Goal: Task Accomplishment & Management: Manage account settings

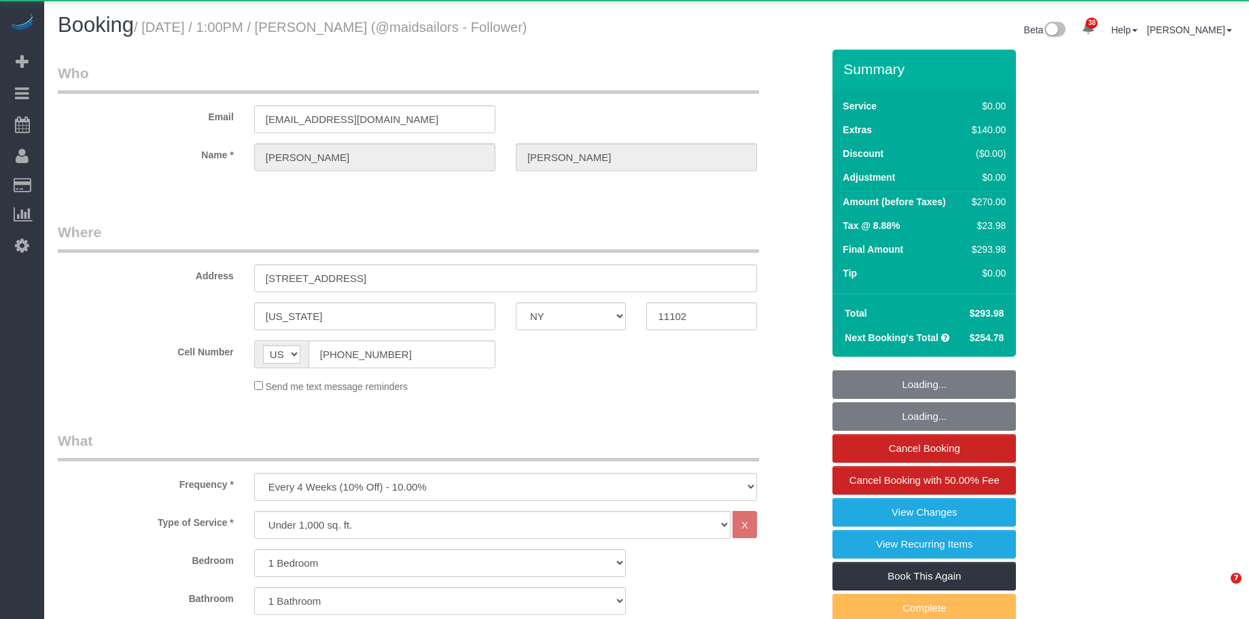
select select "NY"
select select "1"
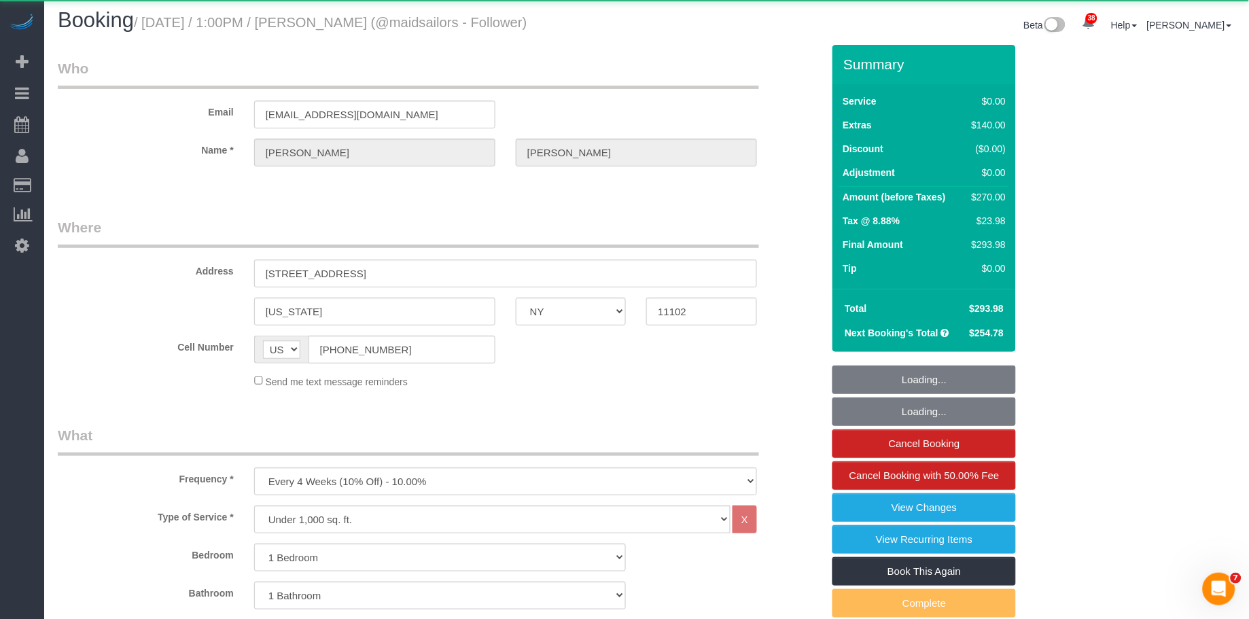
select select "object:923"
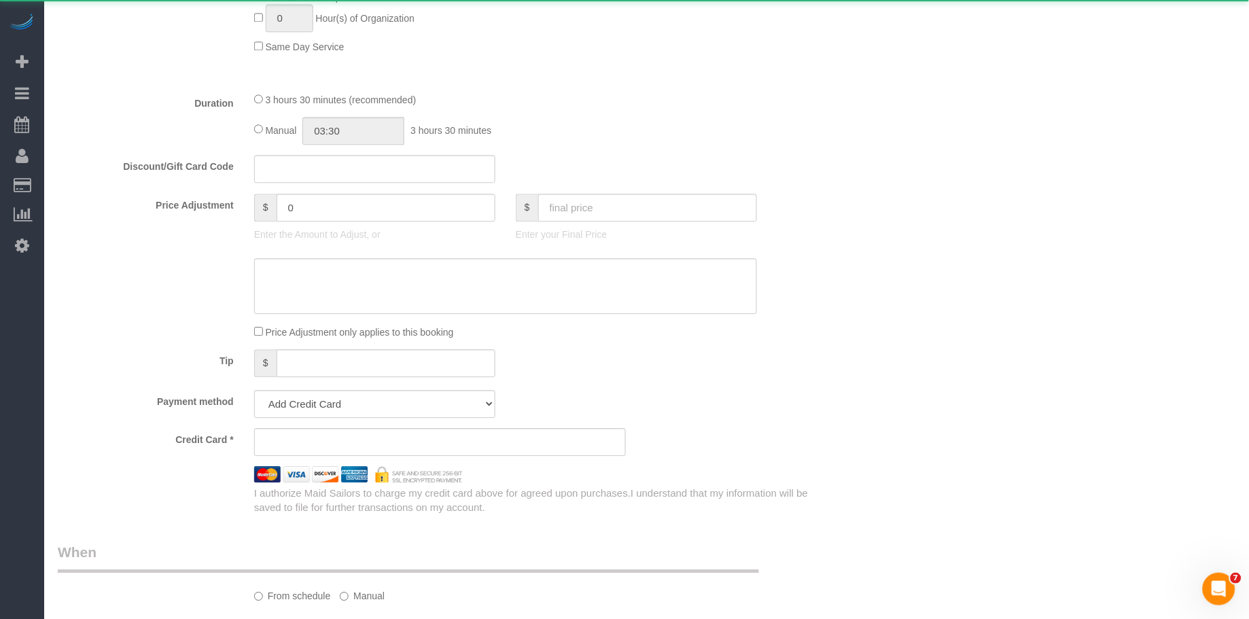
select select "string:stripe-pm_1SGgox4VGloSiKo7XXUSv5So"
select select "spot1"
select select "number:59"
select select "number:75"
select select "number:15"
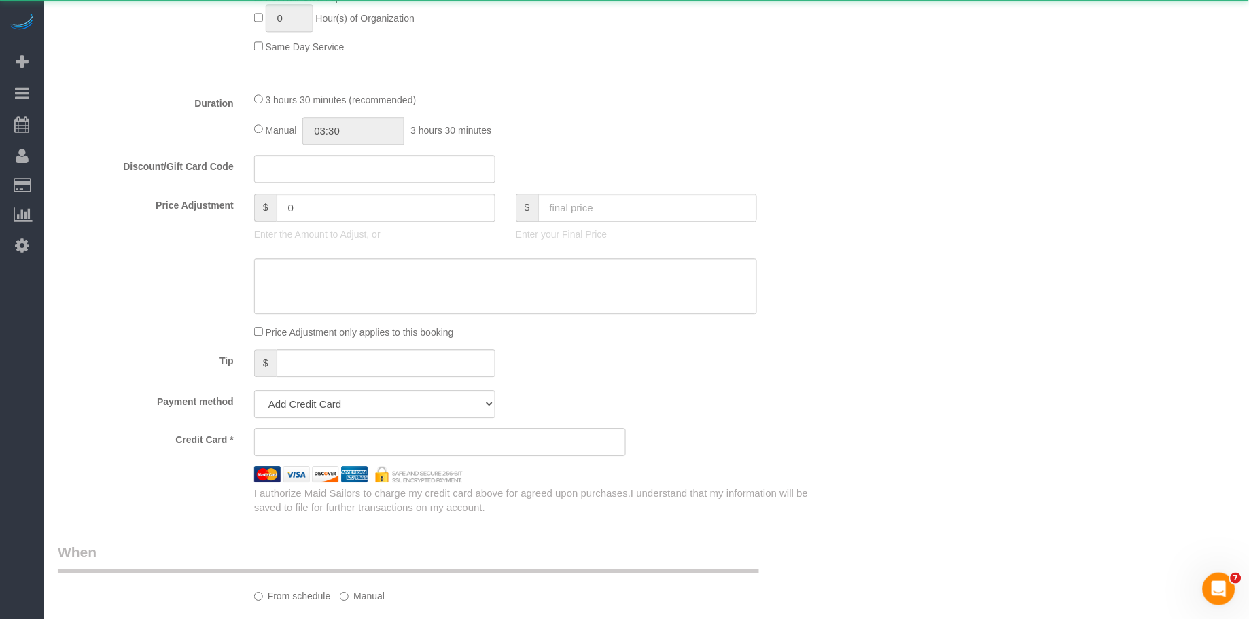
select select "number:5"
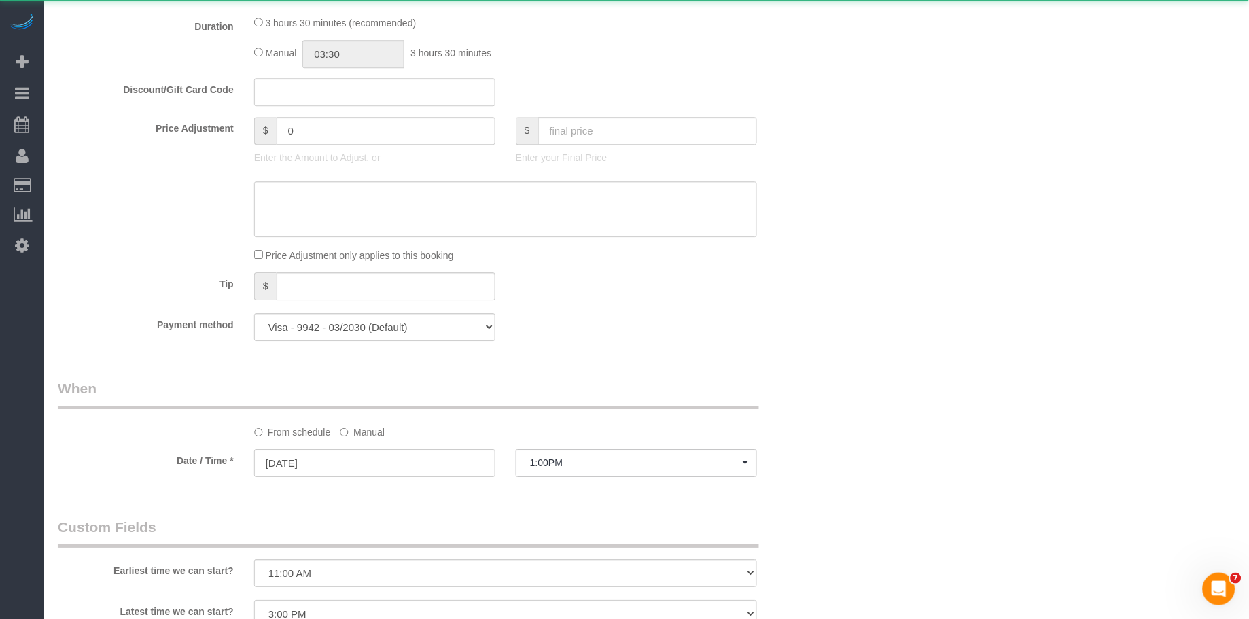
select select "1"
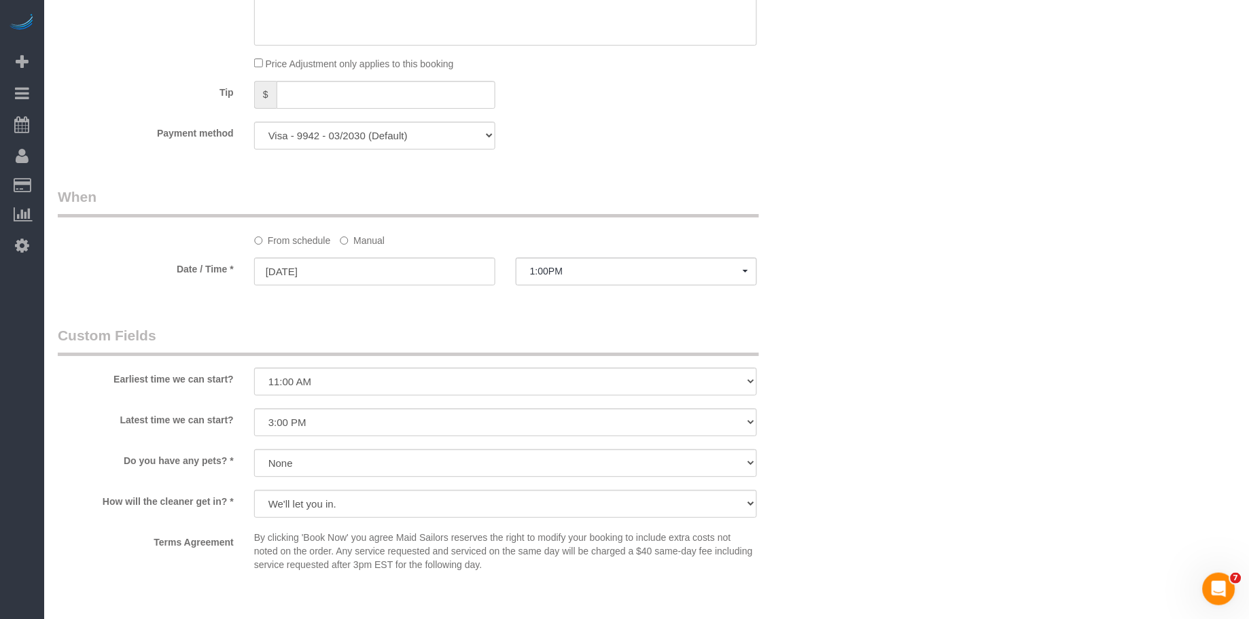
scroll to position [1272, 0]
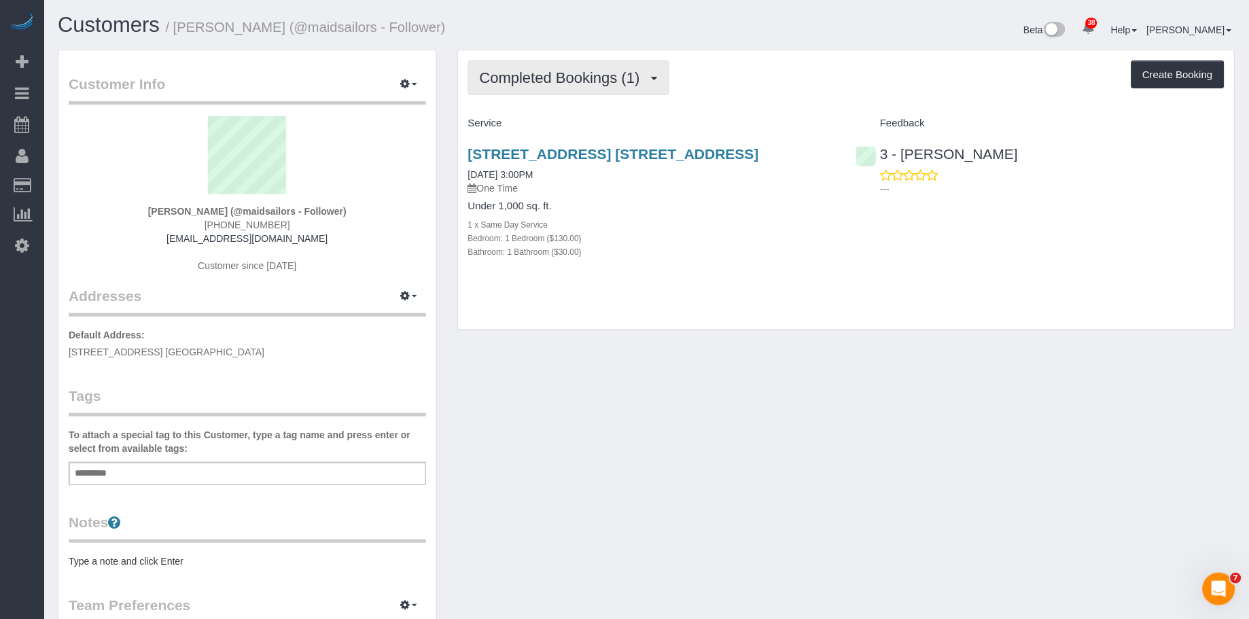
click at [642, 74] on span "Completed Bookings (1)" at bounding box center [563, 77] width 167 height 17
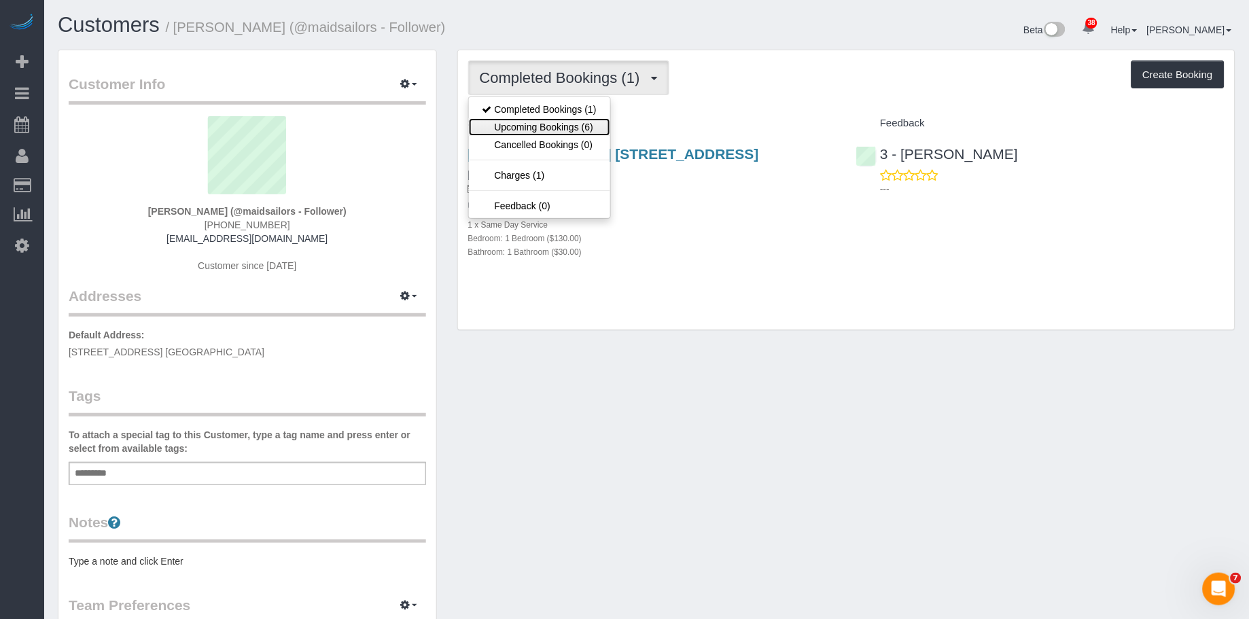
click at [596, 121] on link "Upcoming Bookings (6)" at bounding box center [539, 127] width 141 height 18
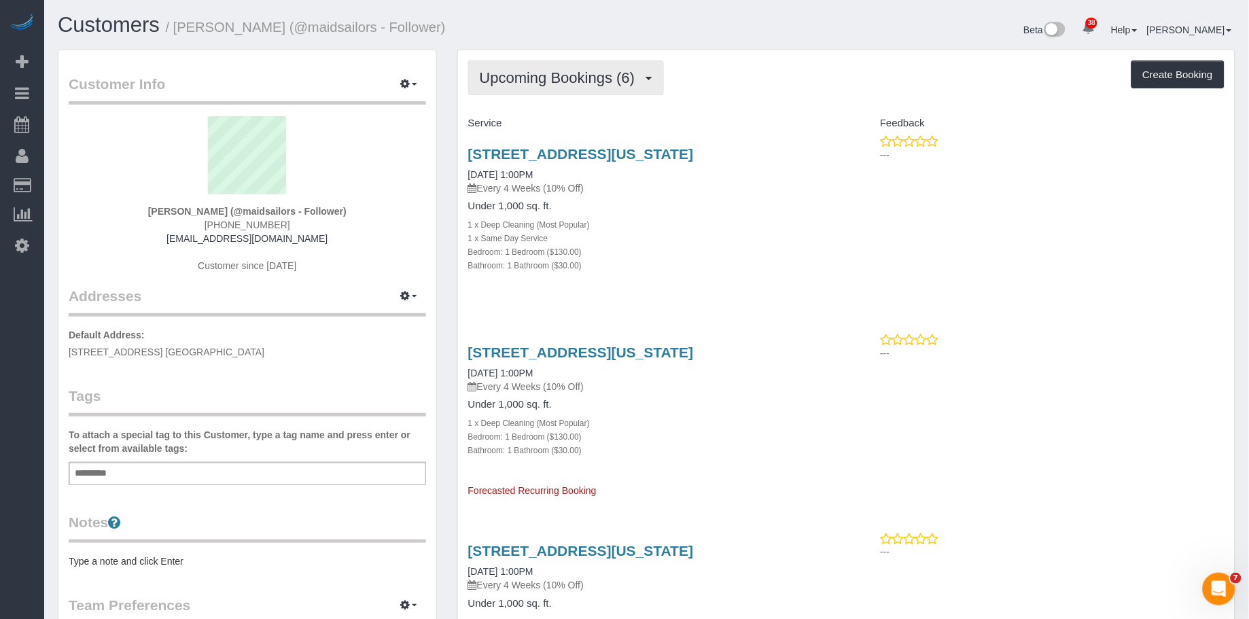
click at [594, 94] on button "Upcoming Bookings (6)" at bounding box center [566, 77] width 196 height 35
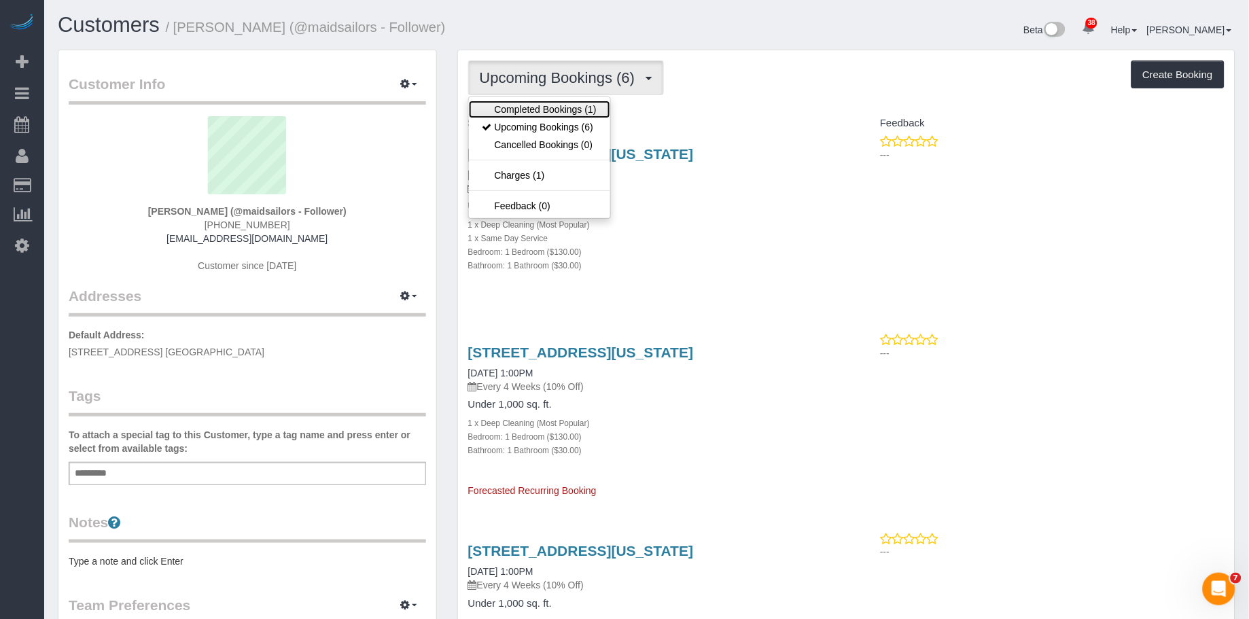
click at [588, 113] on link "Completed Bookings (1)" at bounding box center [539, 110] width 141 height 18
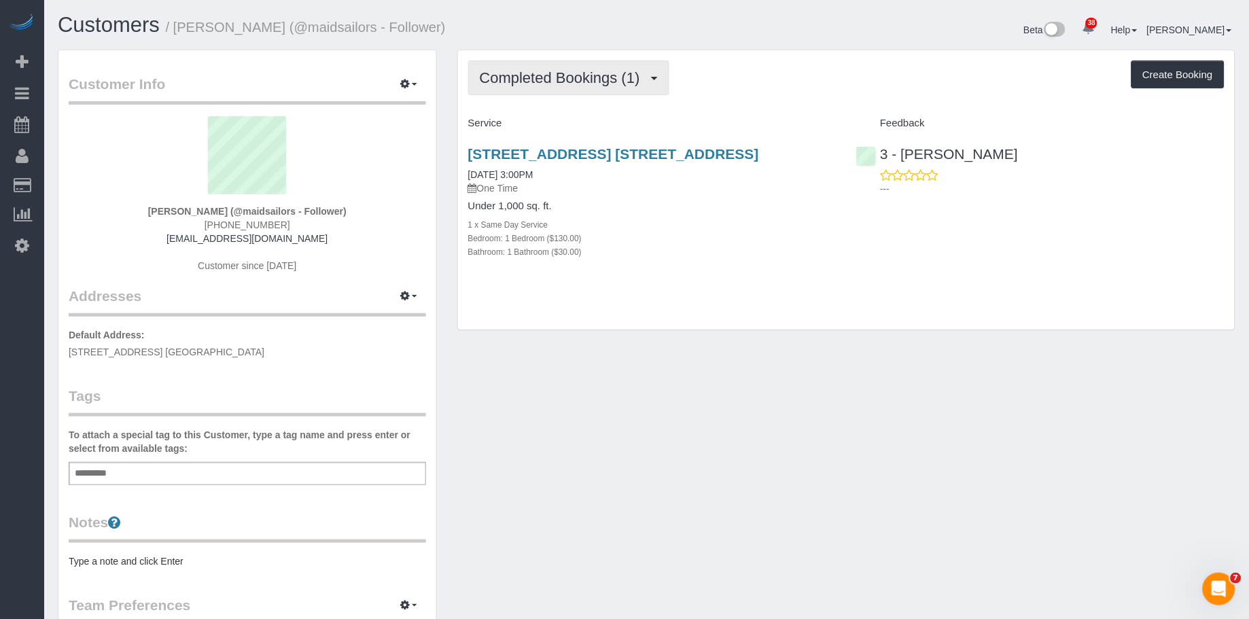
click at [590, 83] on span "Completed Bookings (1)" at bounding box center [563, 77] width 167 height 17
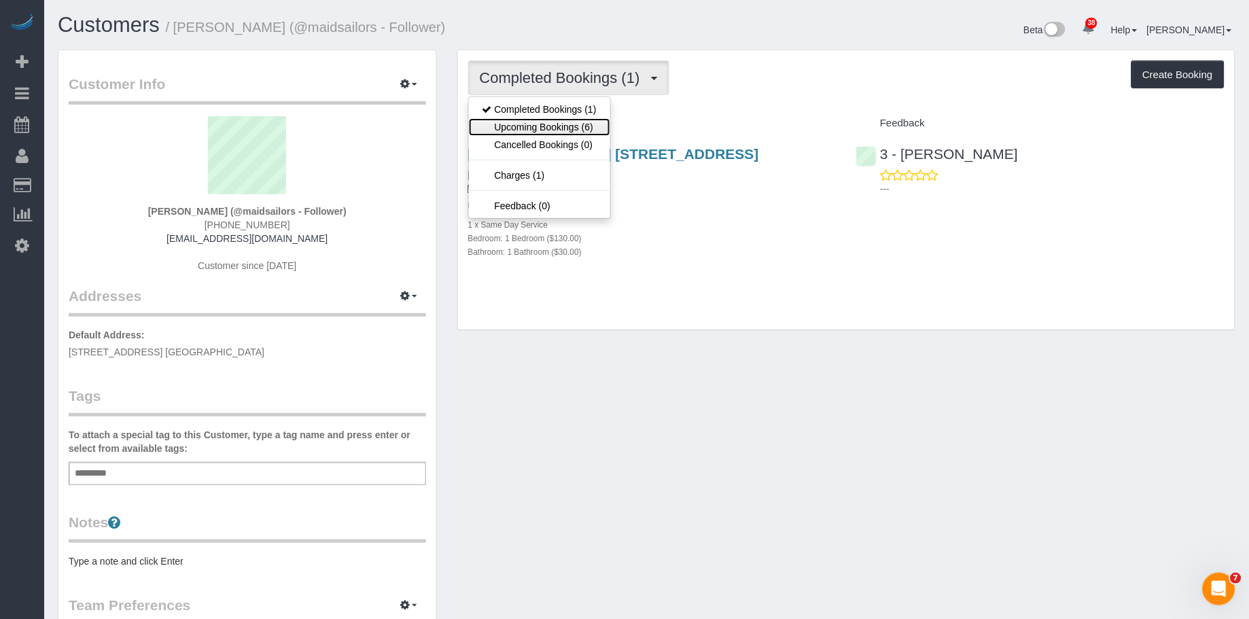
click at [579, 121] on link "Upcoming Bookings (6)" at bounding box center [539, 127] width 141 height 18
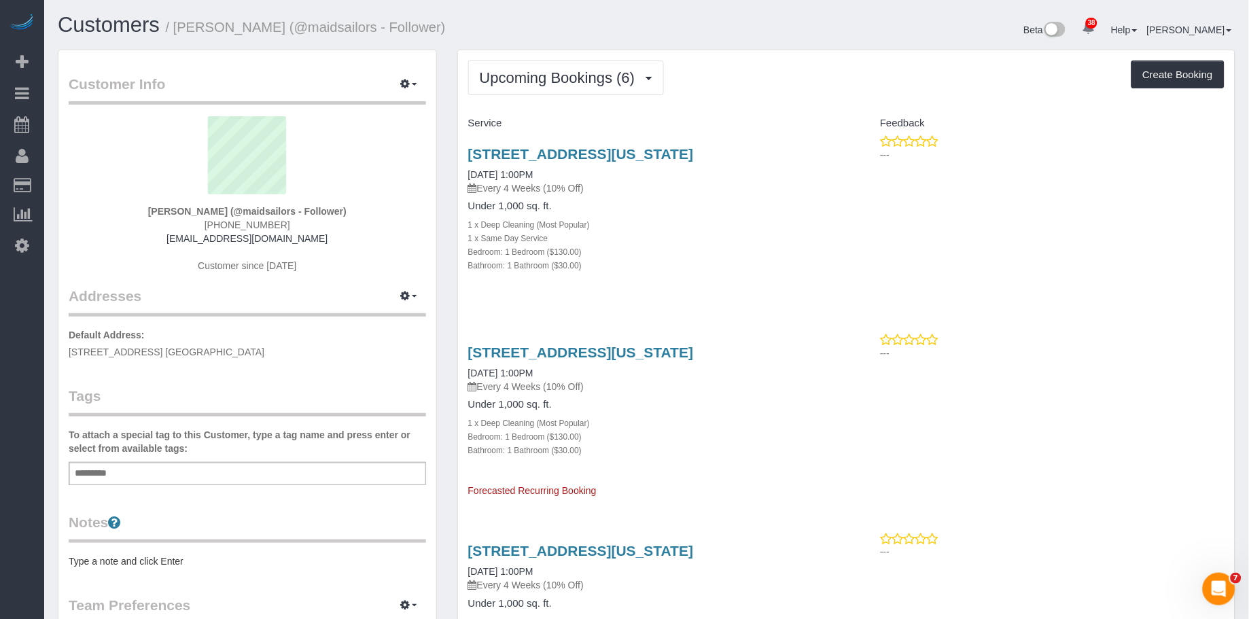
click at [596, 165] on div "12-23 Astoria Blvd, 2f, New York, NY 11102 10/10/2025 1:00PM Every 4 Weeks (10%…" at bounding box center [652, 170] width 368 height 49
click at [599, 160] on link "12-23 Astoria Blvd, 2f, New York, NY 11102" at bounding box center [581, 154] width 226 height 16
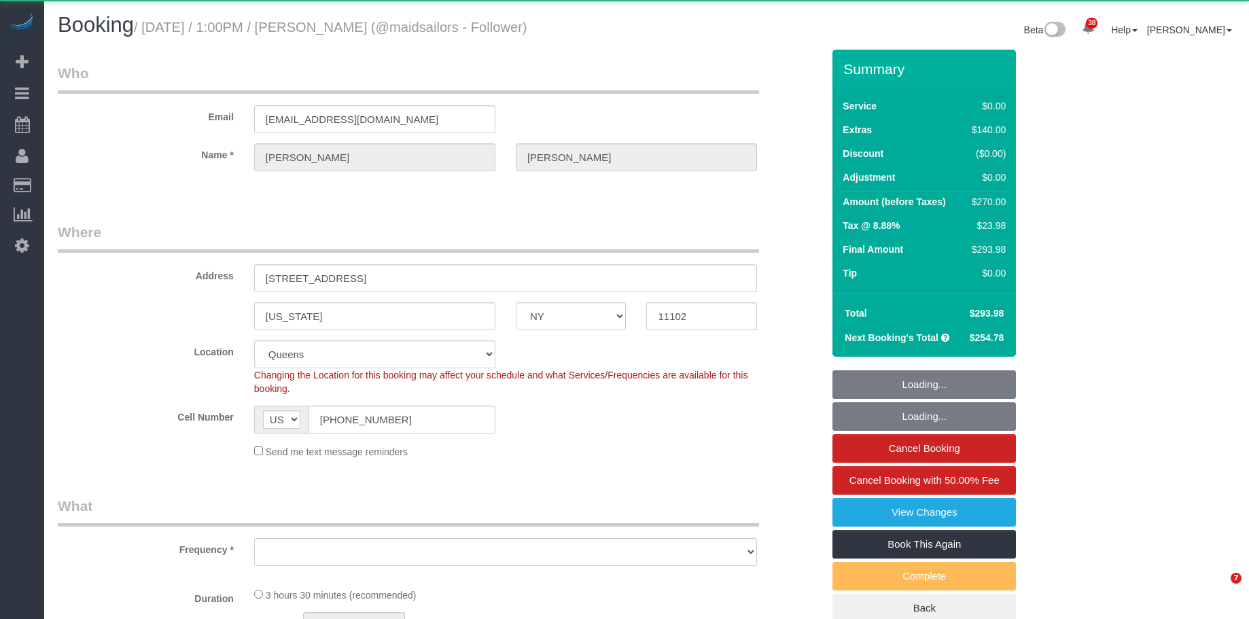
select select "NY"
select select "object:1063"
select select "1"
select select "spot1"
select select "number:59"
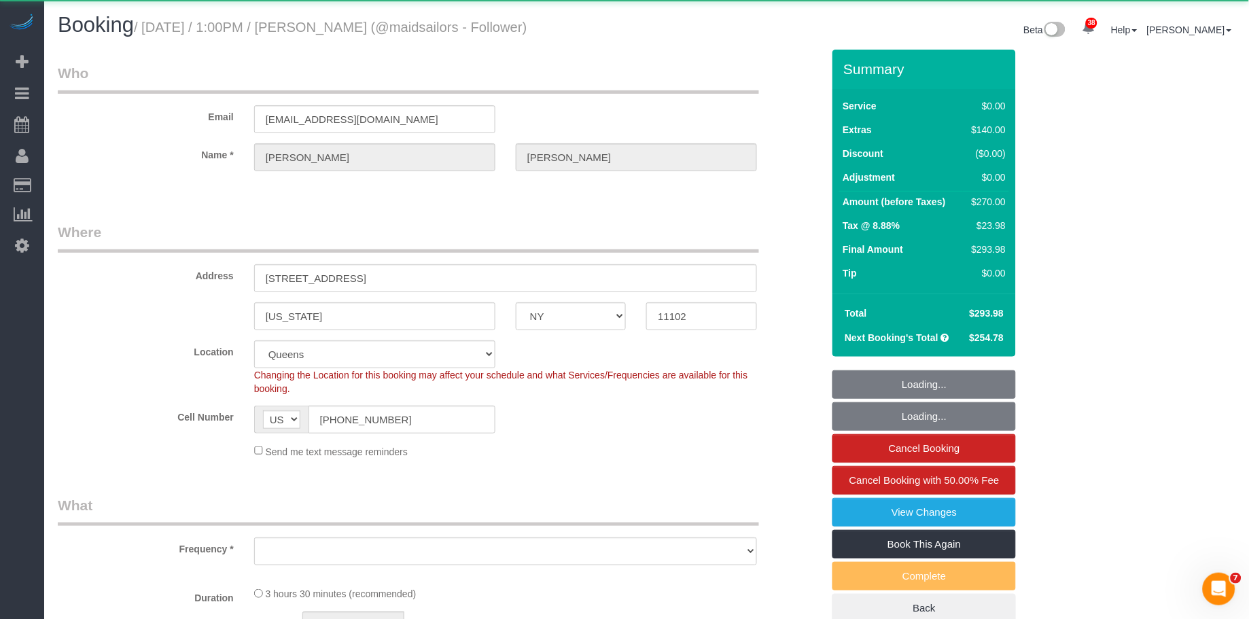
select select "number:75"
select select "number:15"
select select "number:5"
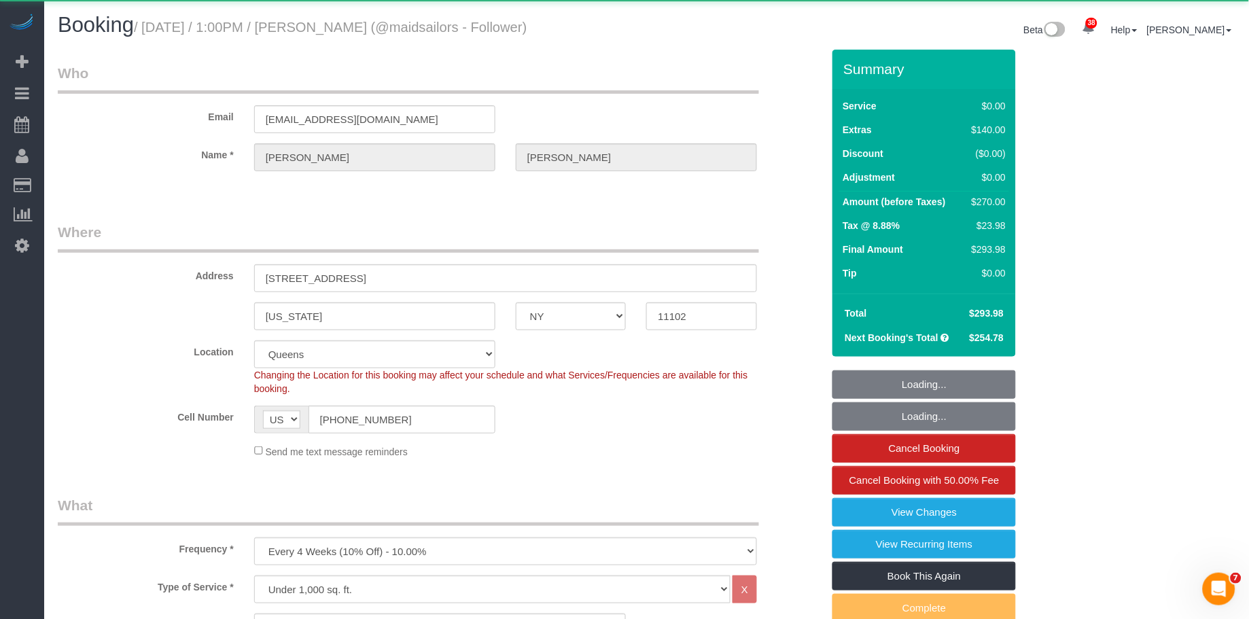
select select "string:stripe-pm_1SGgox4VGloSiKo7XXUSv5So"
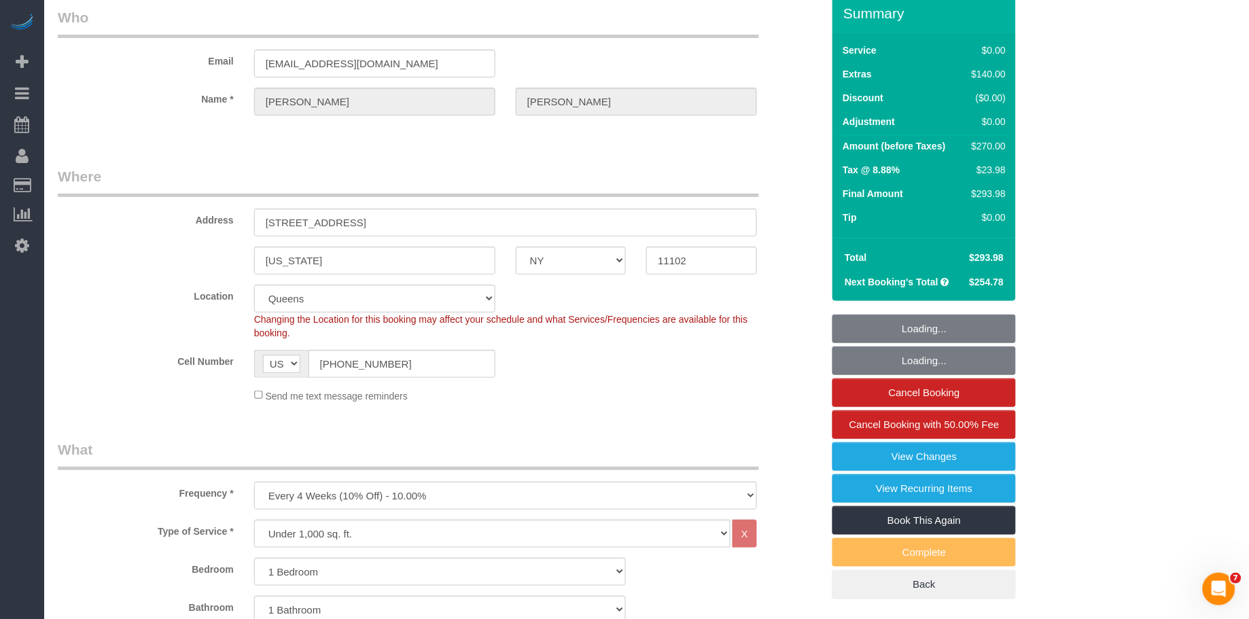
scroll to position [58, 0]
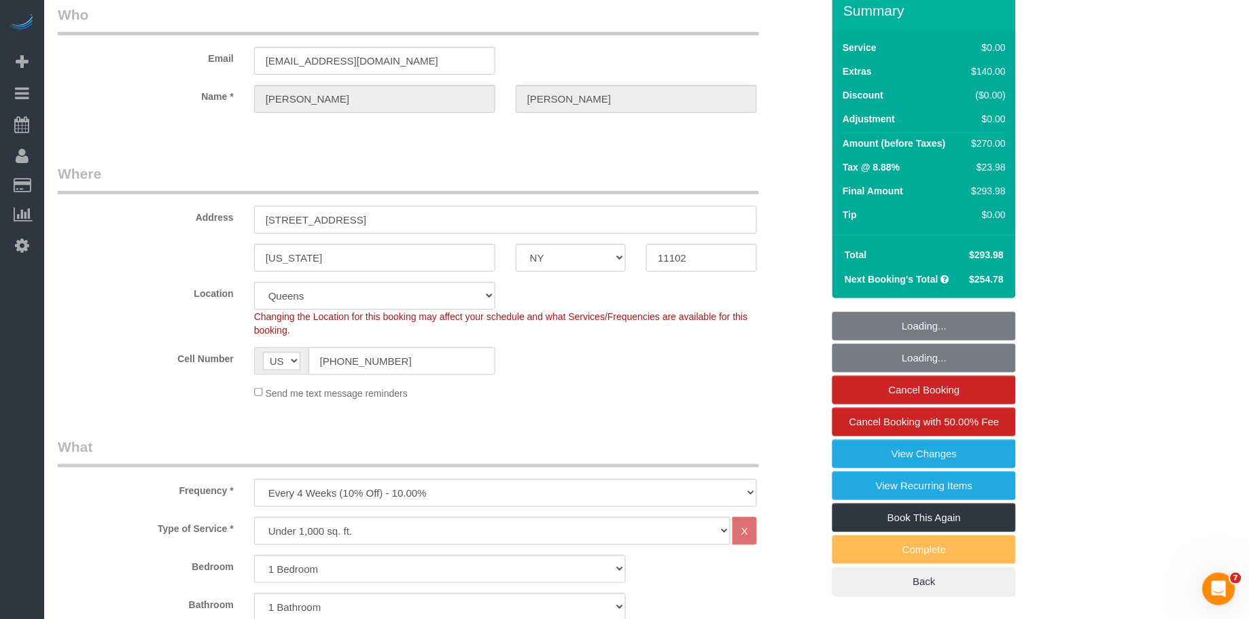
drag, startPoint x: 355, startPoint y: 222, endPoint x: 363, endPoint y: 237, distance: 17.4
click at [355, 222] on input "12-23 Astoria Blvd, 2F" at bounding box center [505, 220] width 503 height 28
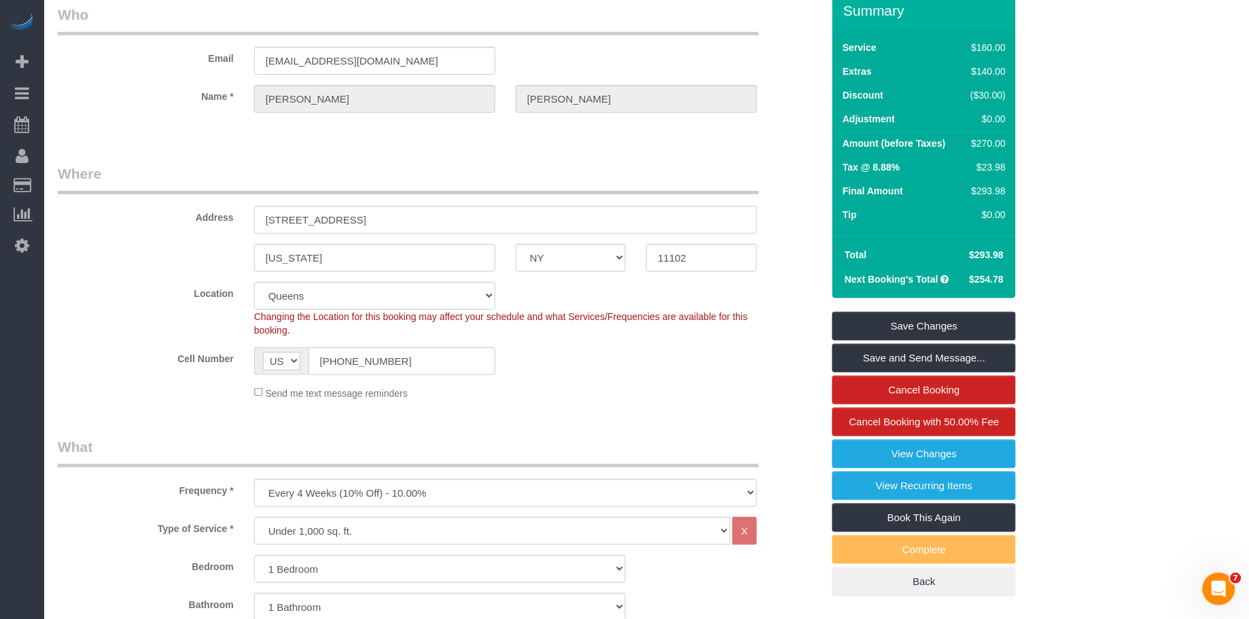
click at [355, 217] on input "12-23 Astoria Blvd, 2F" at bounding box center [505, 220] width 503 height 28
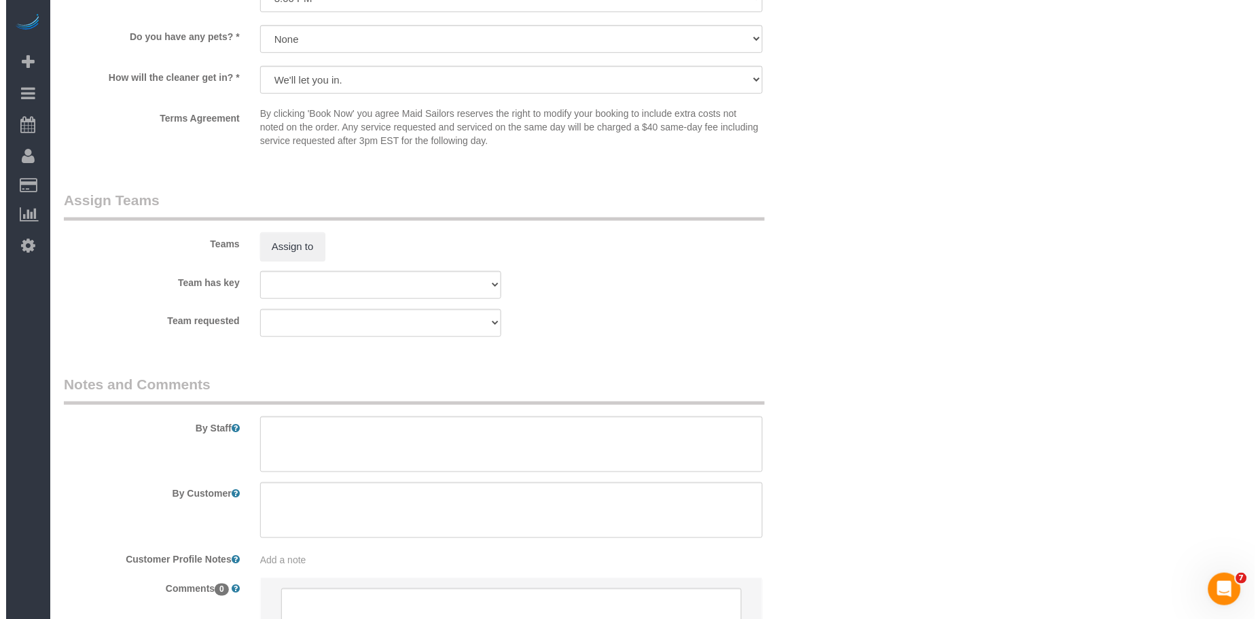
scroll to position [1713, 0]
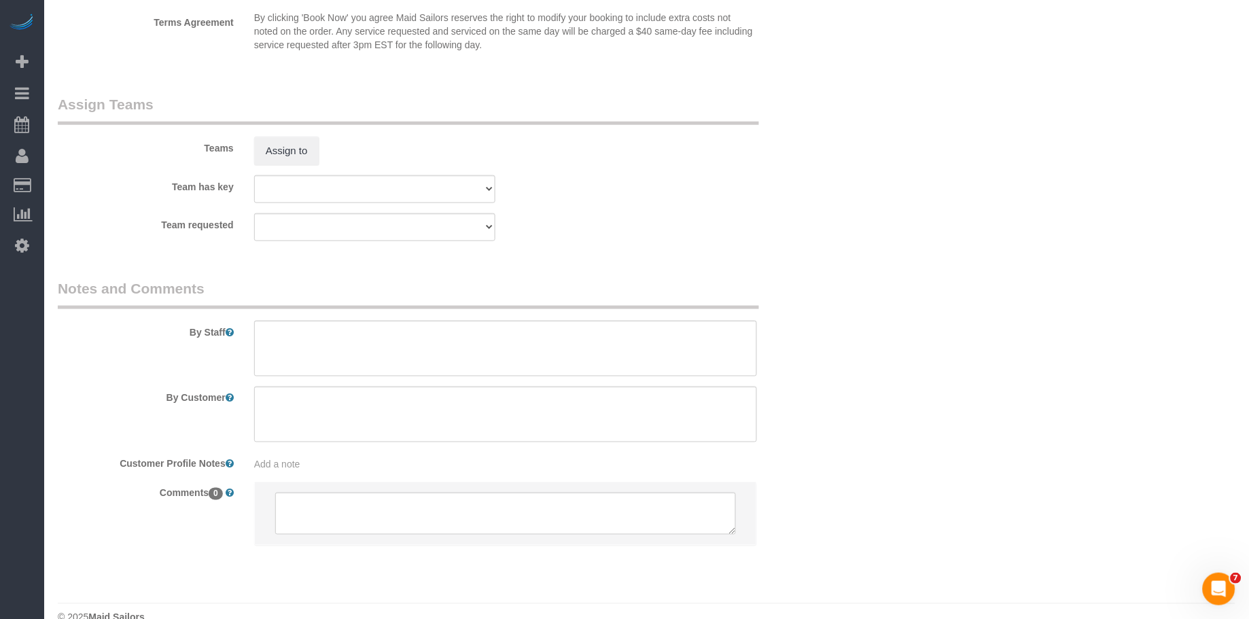
type input "12-23 Astoria Blvd, Apt.2F"
click at [298, 174] on sui-booking-teams "Teams Assign to Team has key 000- Donna Mercado 000 - Partnerships 000 - TEAM J…" at bounding box center [440, 167] width 764 height 147
click at [298, 165] on button "Assign to" at bounding box center [286, 151] width 65 height 29
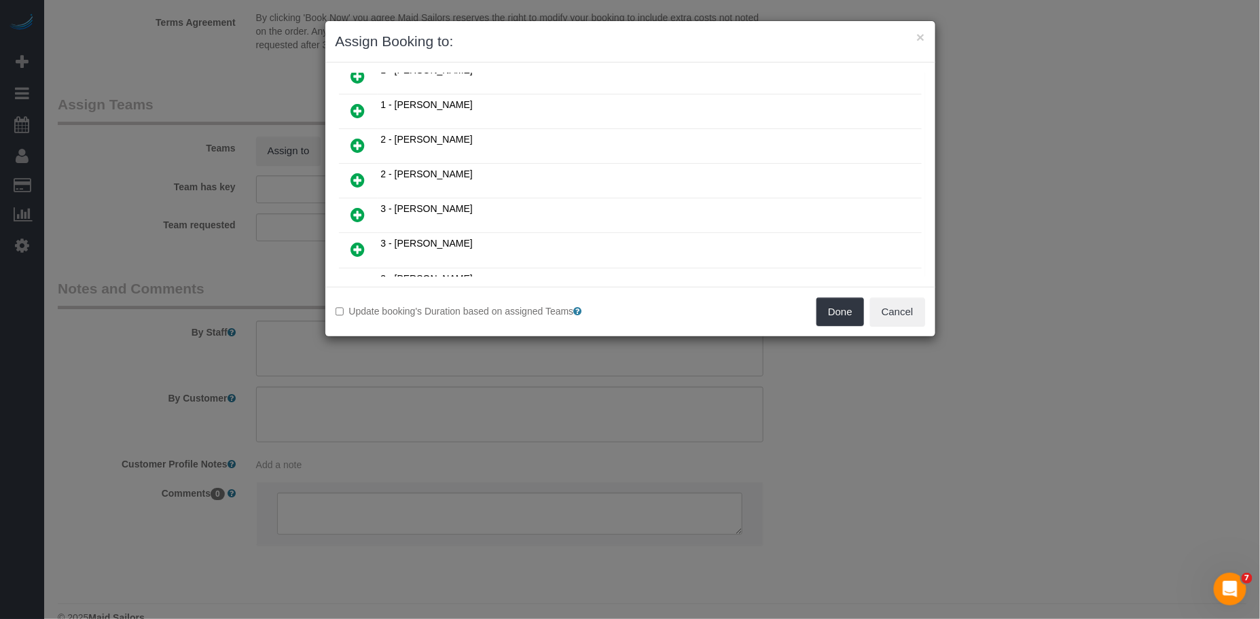
scroll to position [577, 0]
click at [425, 257] on icon at bounding box center [427, 262] width 8 height 10
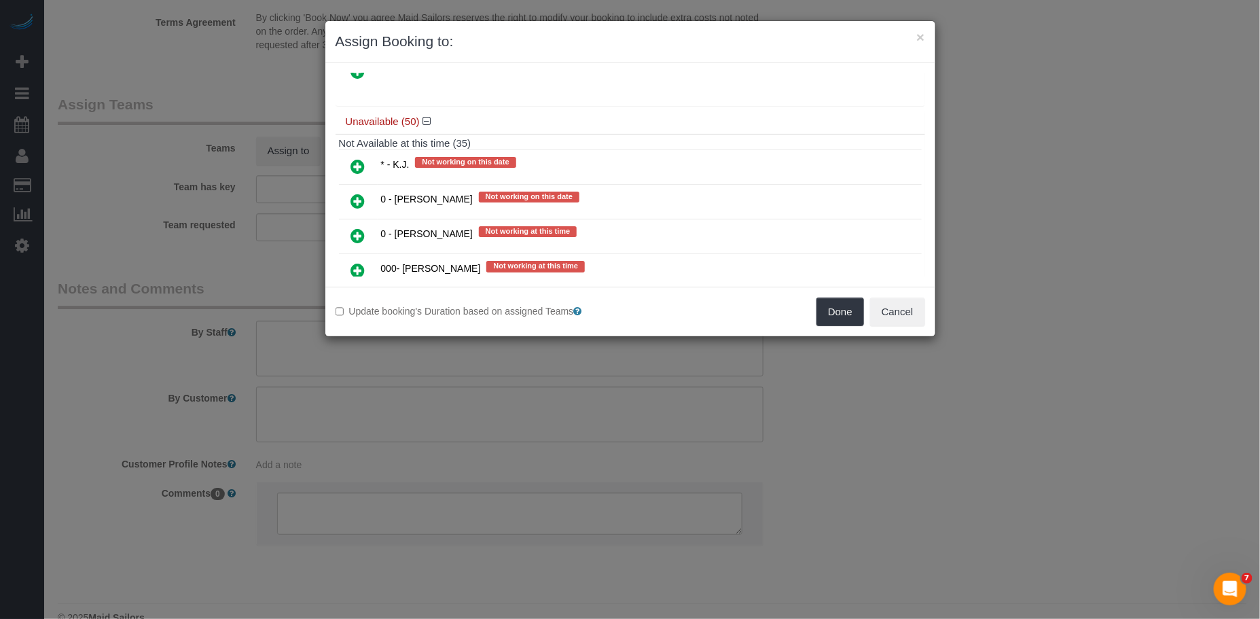
click at [364, 158] on icon at bounding box center [358, 166] width 14 height 16
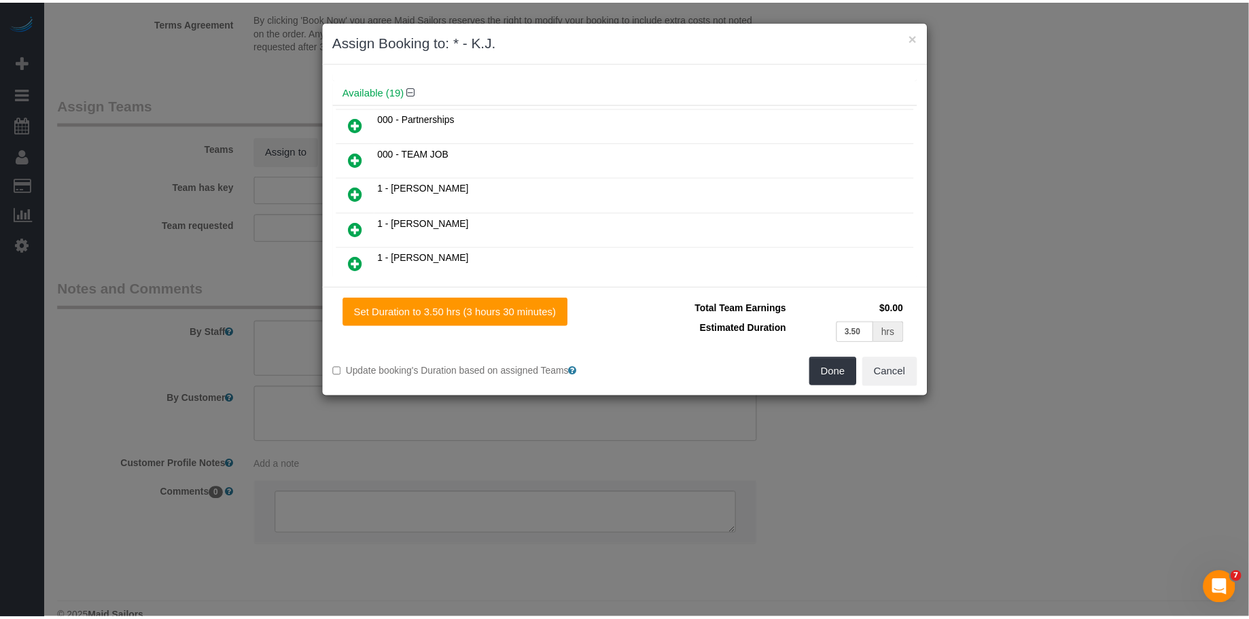
scroll to position [0, 0]
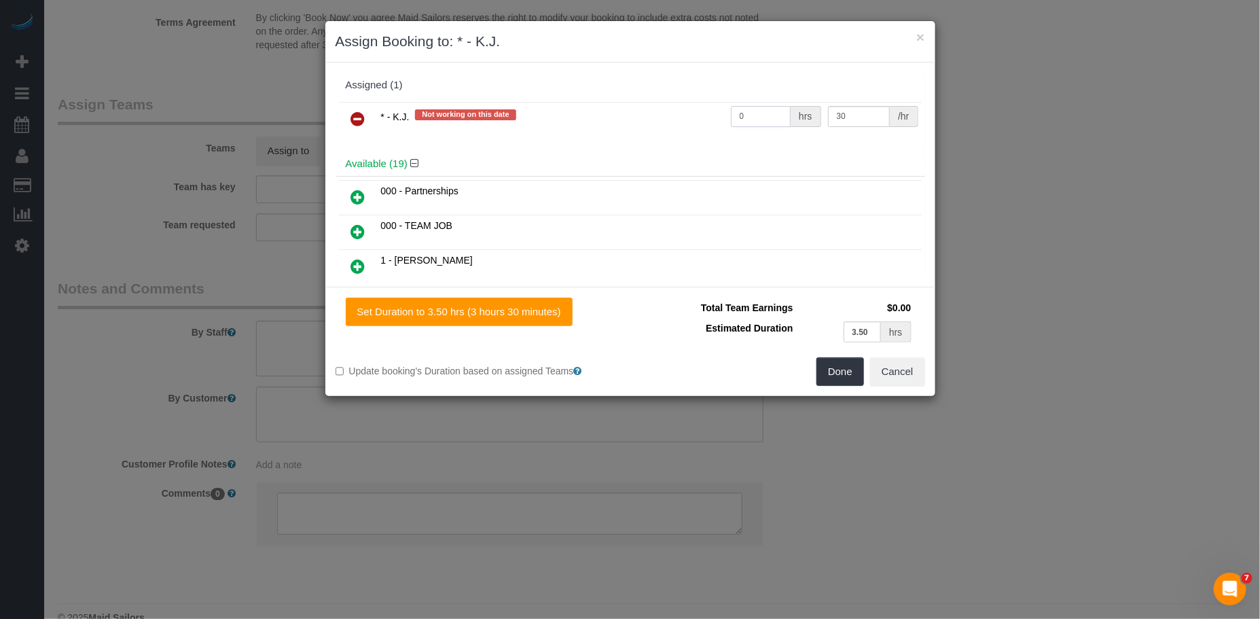
click at [770, 120] on input "0" at bounding box center [761, 116] width 60 height 21
type input "3.5"
click at [825, 379] on button "Done" at bounding box center [841, 371] width 48 height 29
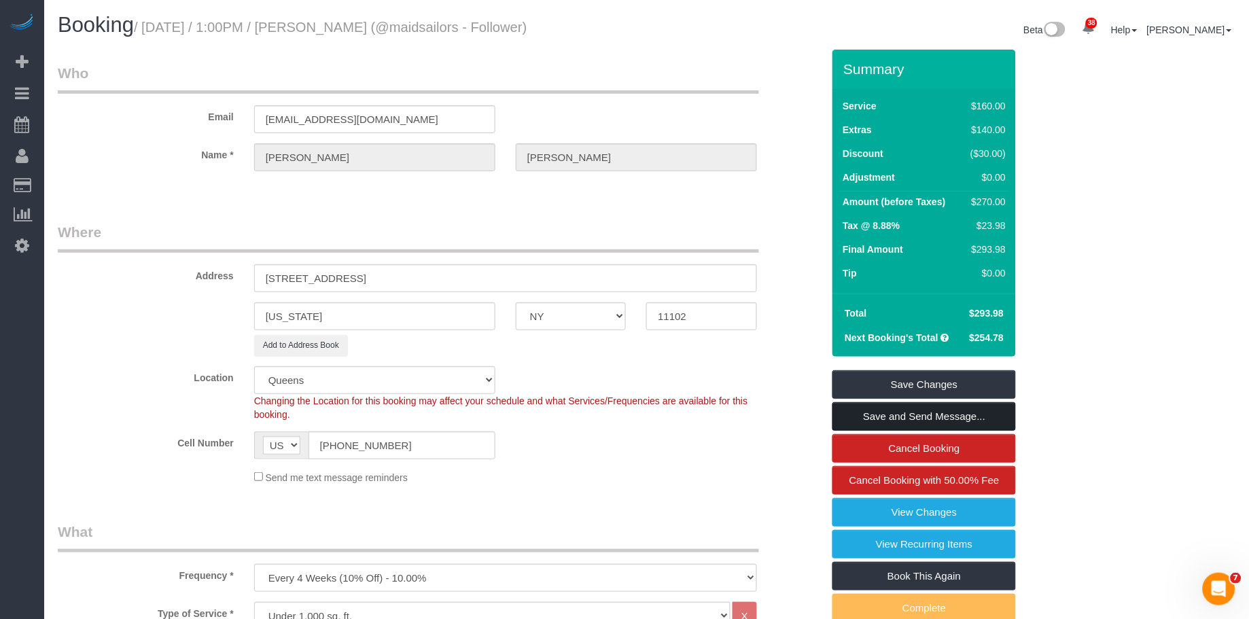
click at [995, 413] on link "Save and Send Message..." at bounding box center [923, 416] width 183 height 29
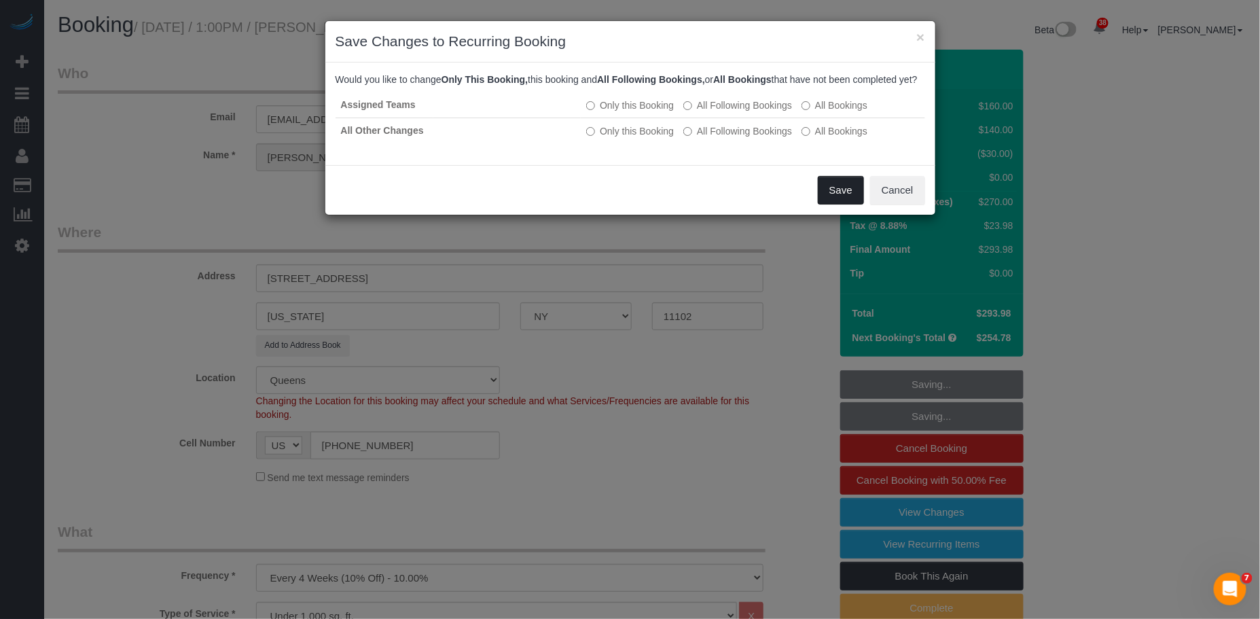
click at [843, 204] on button "Save" at bounding box center [841, 190] width 46 height 29
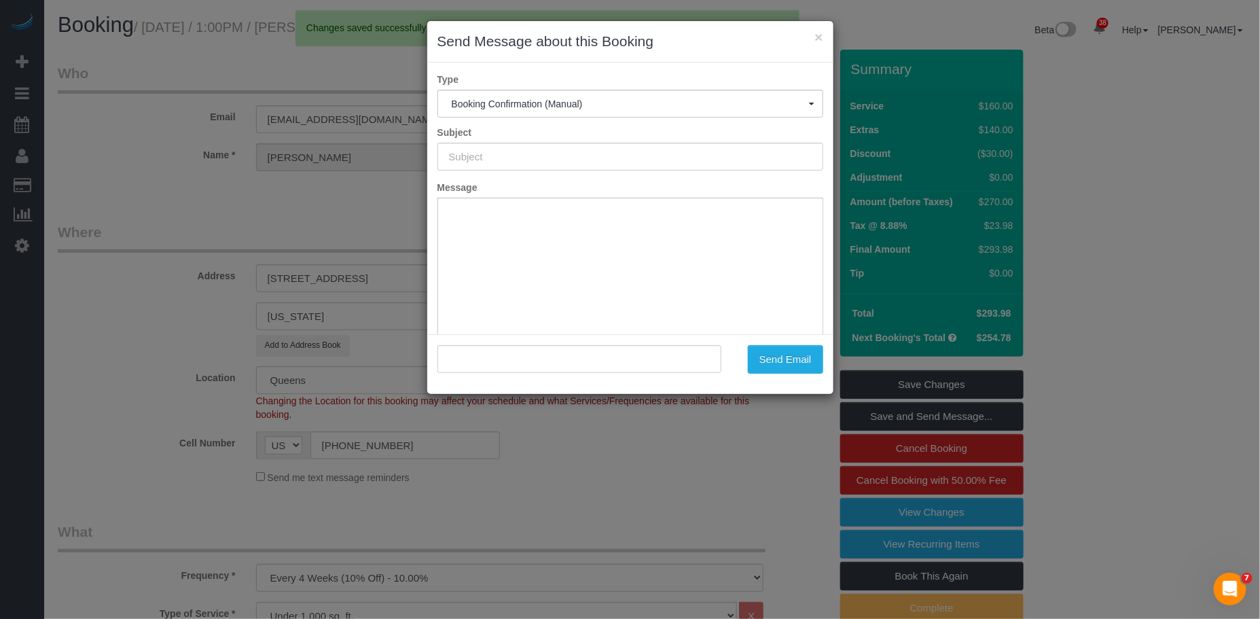
type input "Cleaning Confirmed for 10/10/2025 at 1:00pm"
type input ""Nicole Youssef" <nicoleayoussef@gmail.com>"
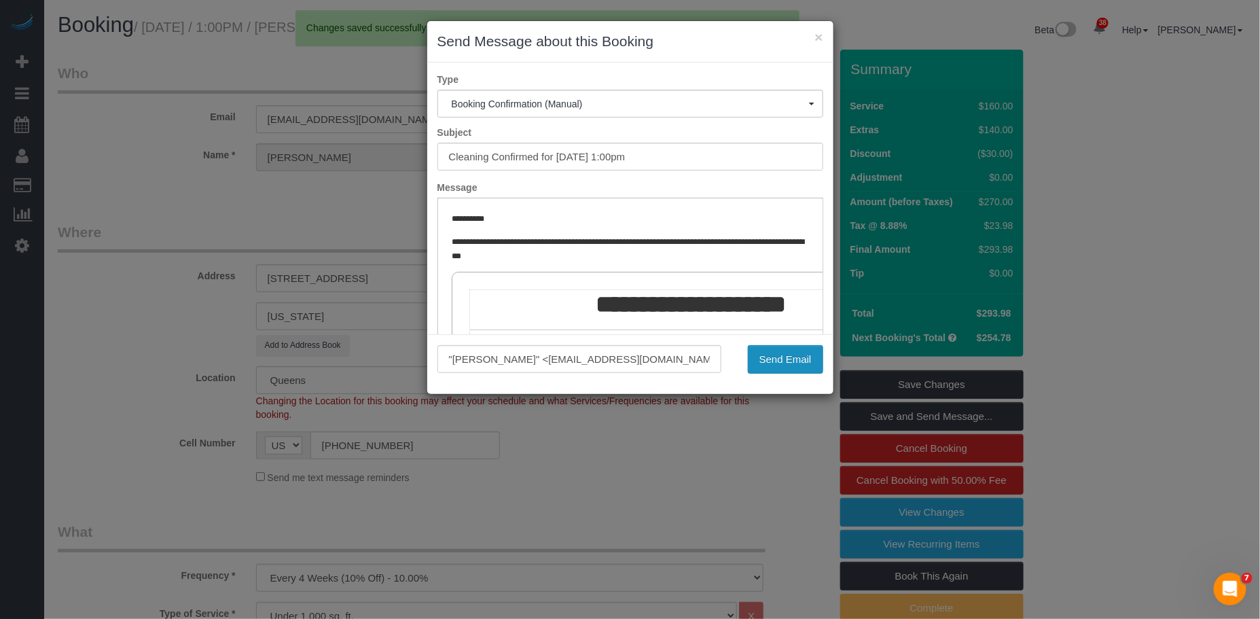
click at [804, 357] on button "Send Email" at bounding box center [785, 359] width 75 height 29
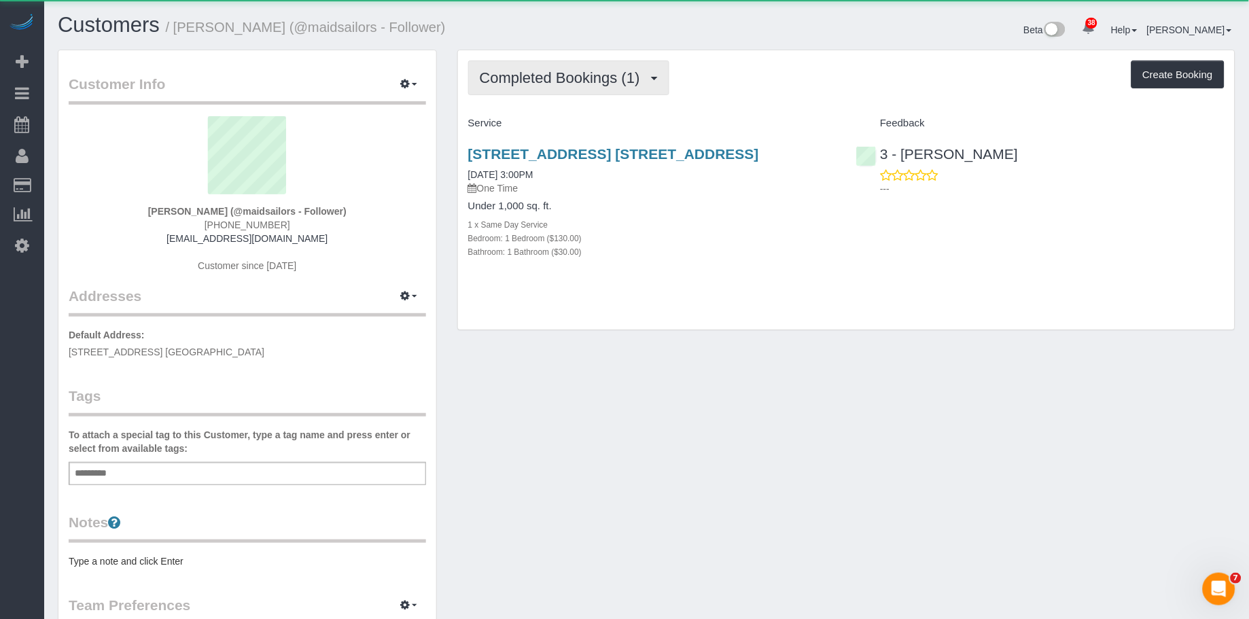
click at [602, 85] on span "Completed Bookings (1)" at bounding box center [563, 77] width 167 height 17
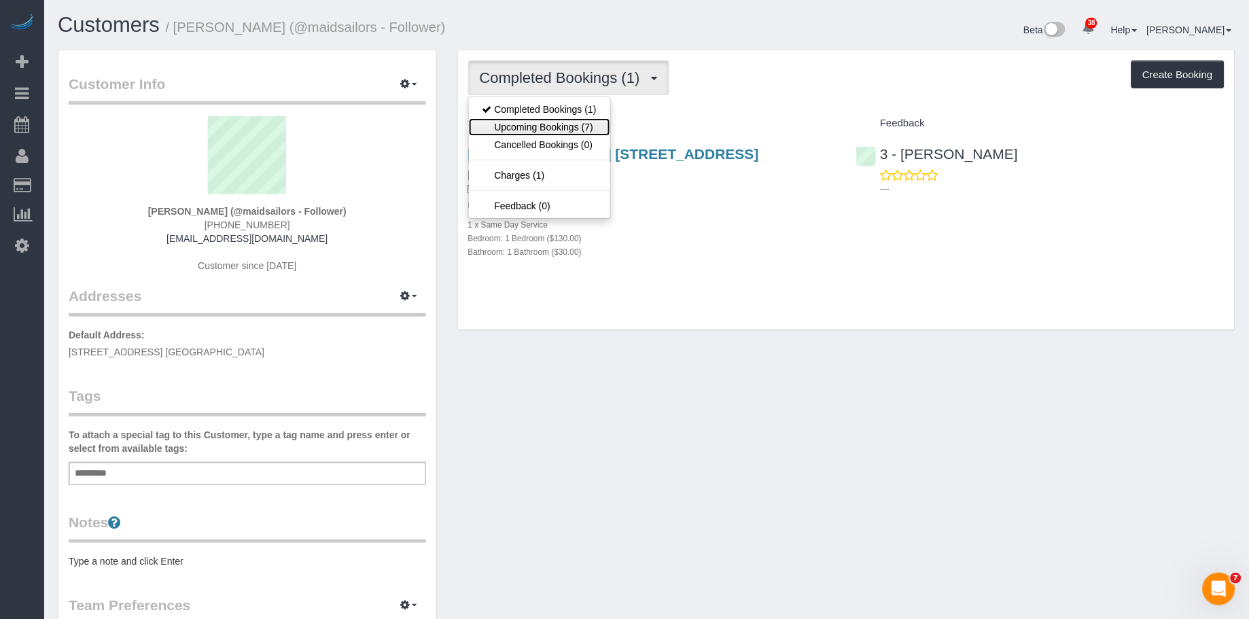
click at [574, 132] on link "Upcoming Bookings (7)" at bounding box center [539, 127] width 141 height 18
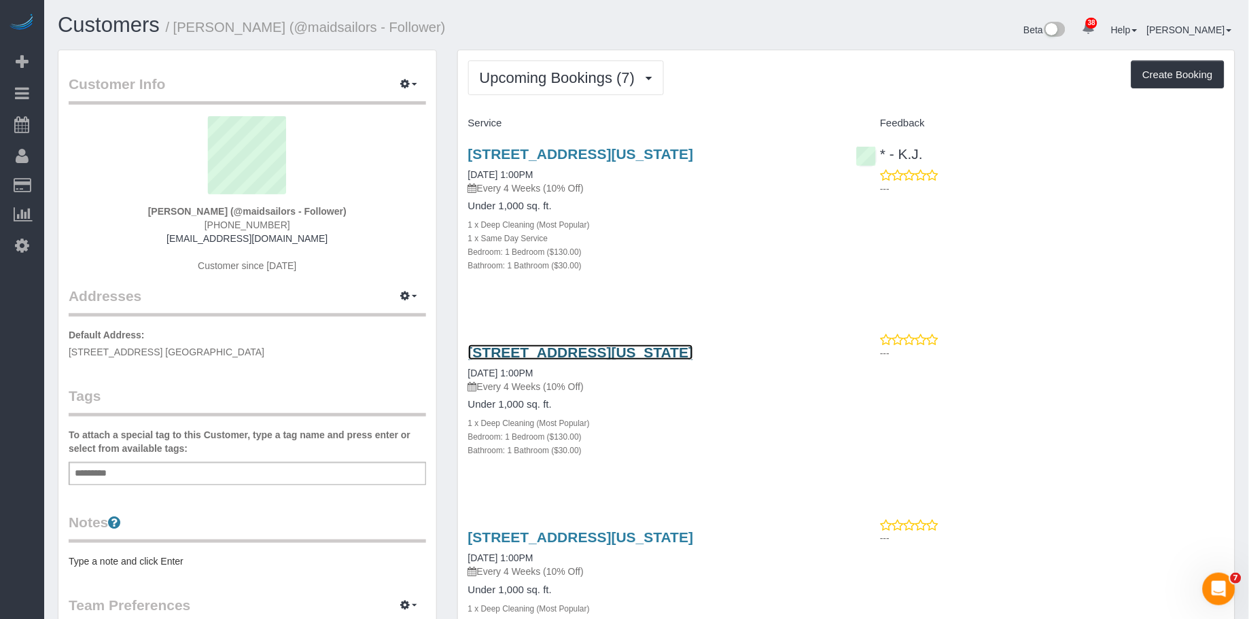
click at [560, 348] on link "[STREET_ADDRESS][US_STATE]" at bounding box center [581, 352] width 226 height 16
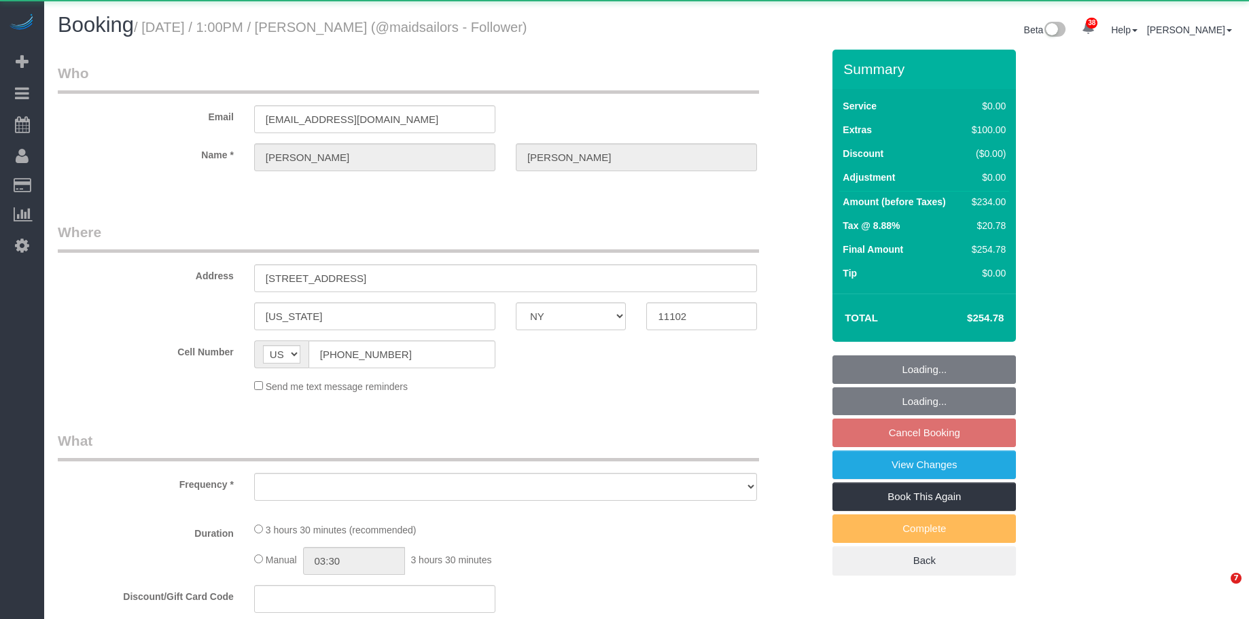
select select "NY"
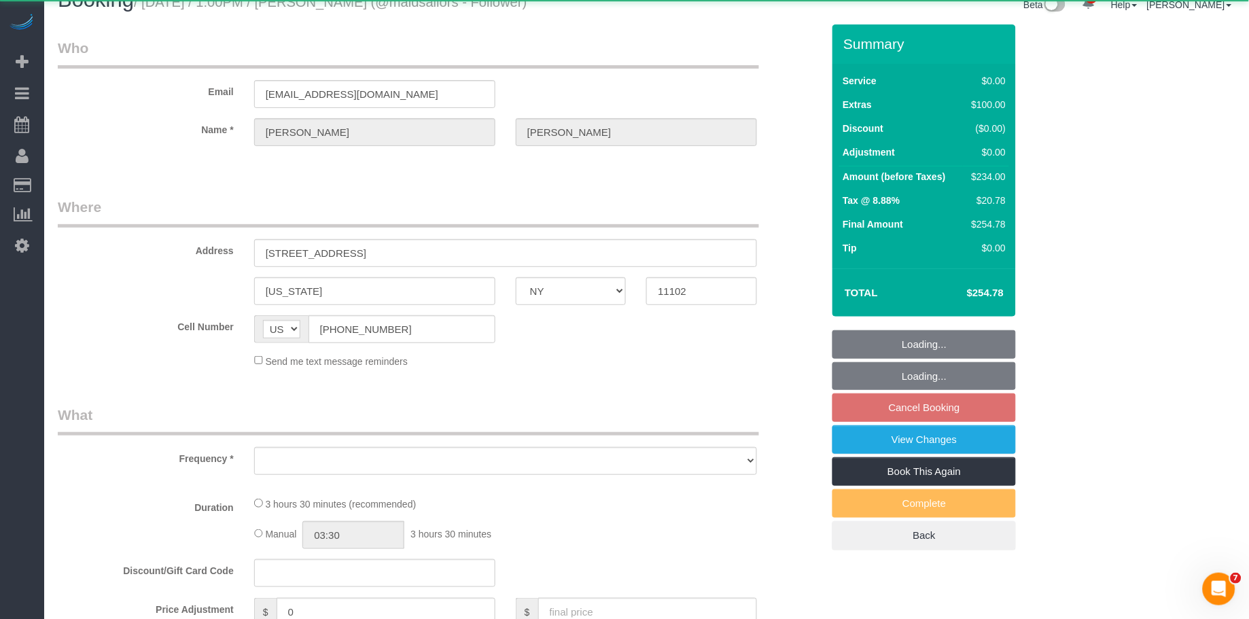
select select "object:1061"
select select "1"
select select "spot61"
select select "number:59"
select select "number:75"
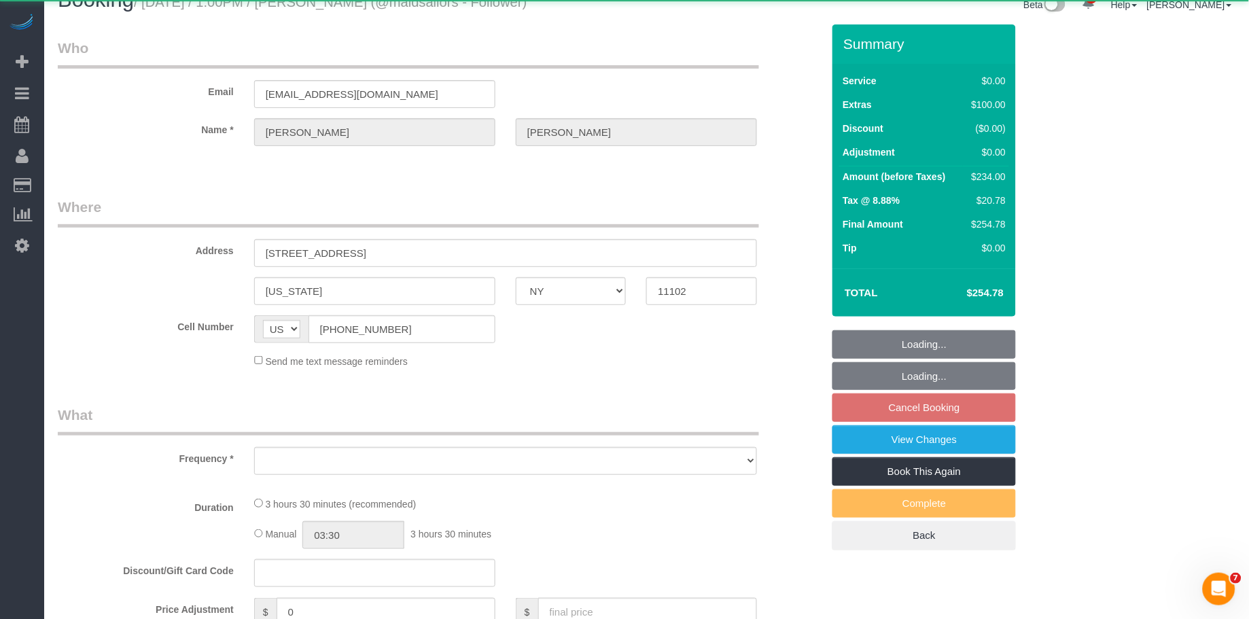
select select "number:15"
select select "number:5"
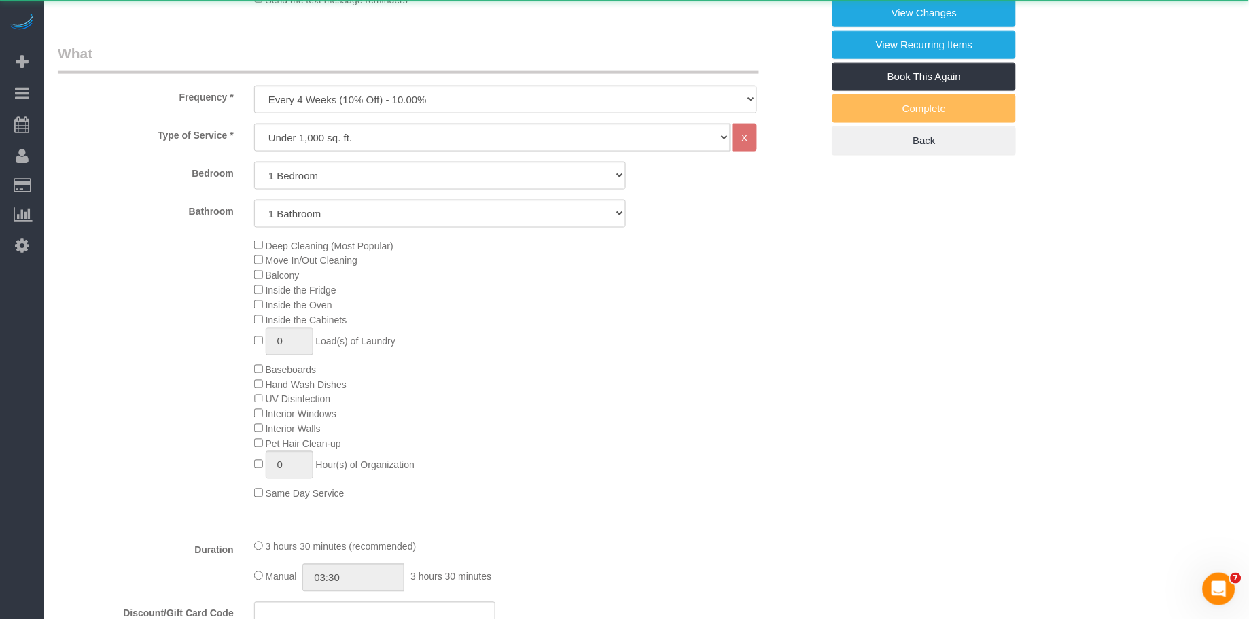
select select "string:stripe-pm_1SGgox4VGloSiKo7XXUSv5So"
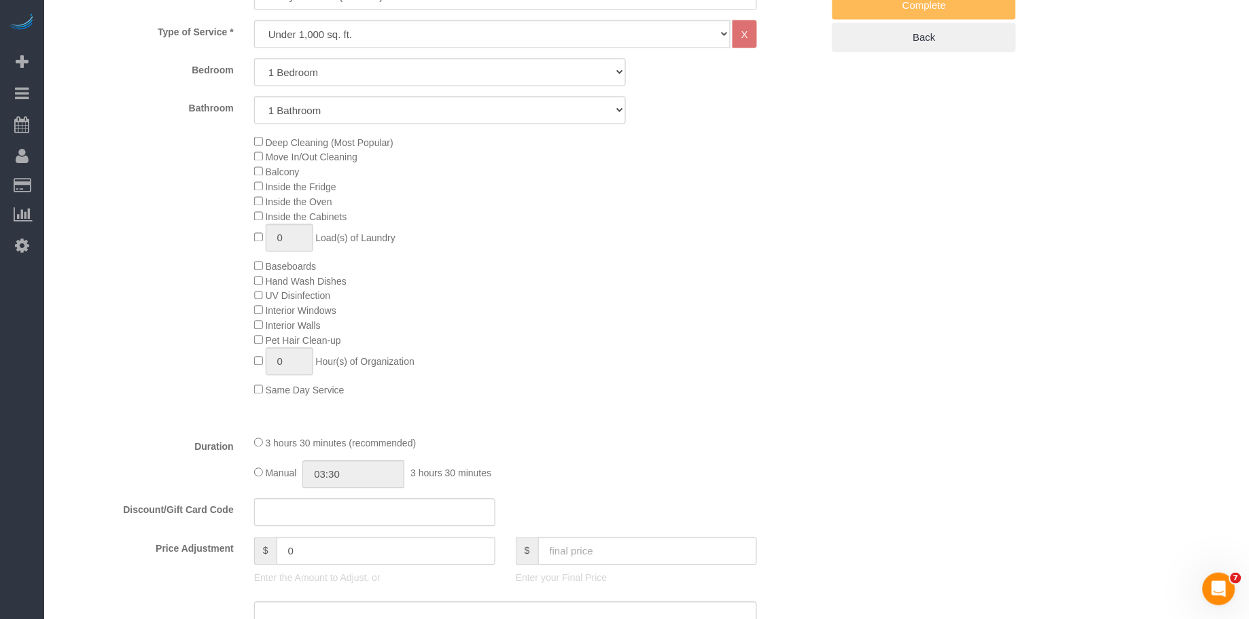
scroll to position [560, 0]
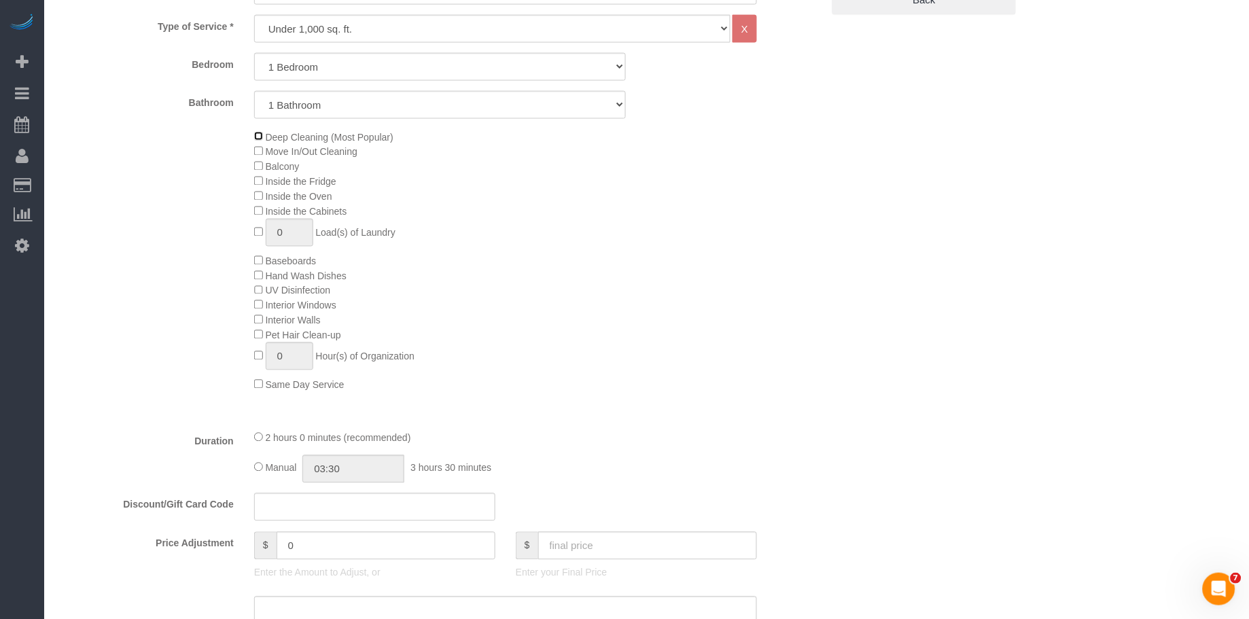
select select "spot116"
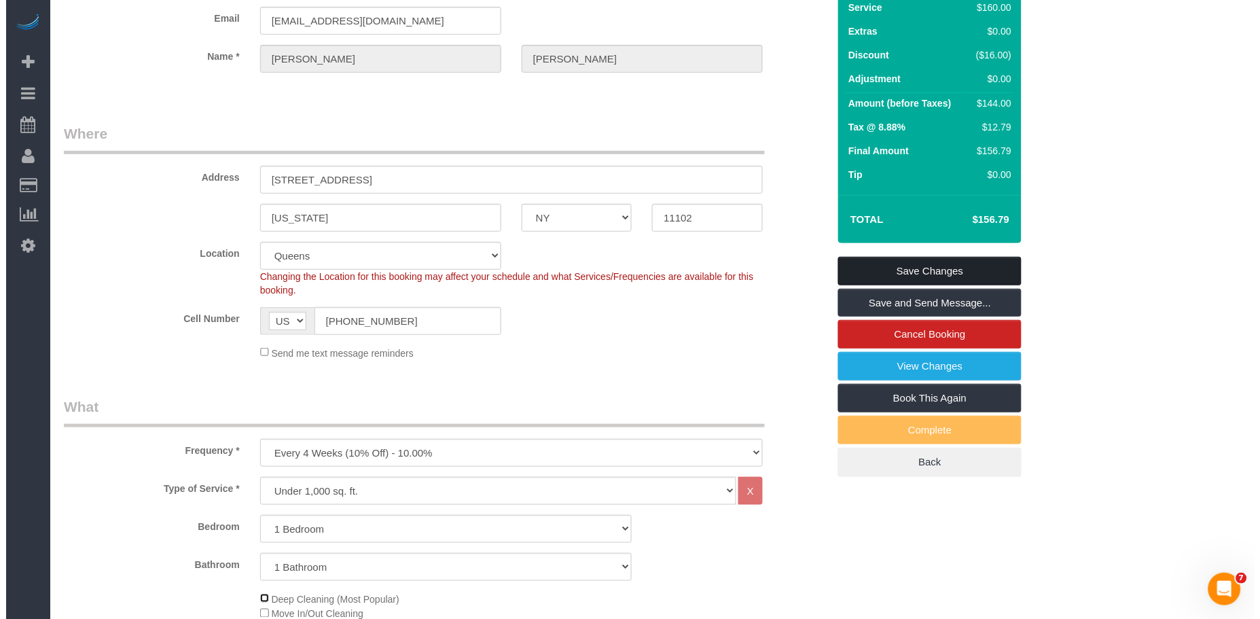
scroll to position [0, 0]
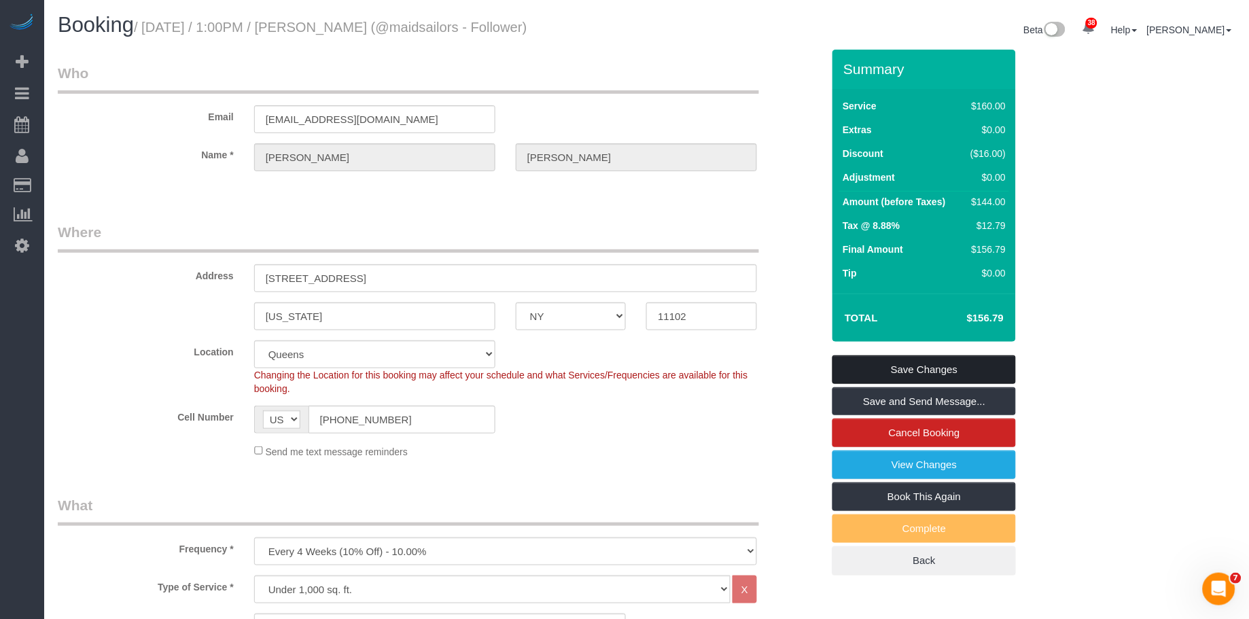
click at [968, 368] on link "Save Changes" at bounding box center [923, 369] width 183 height 29
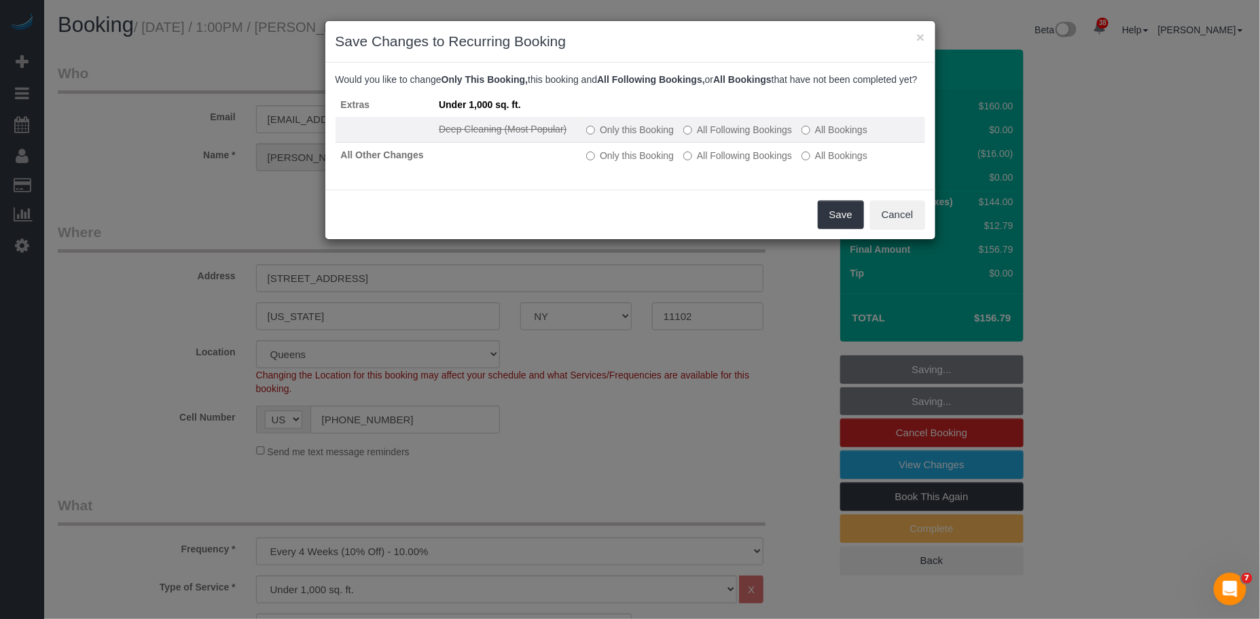
click at [716, 137] on label "All Following Bookings" at bounding box center [737, 130] width 109 height 14
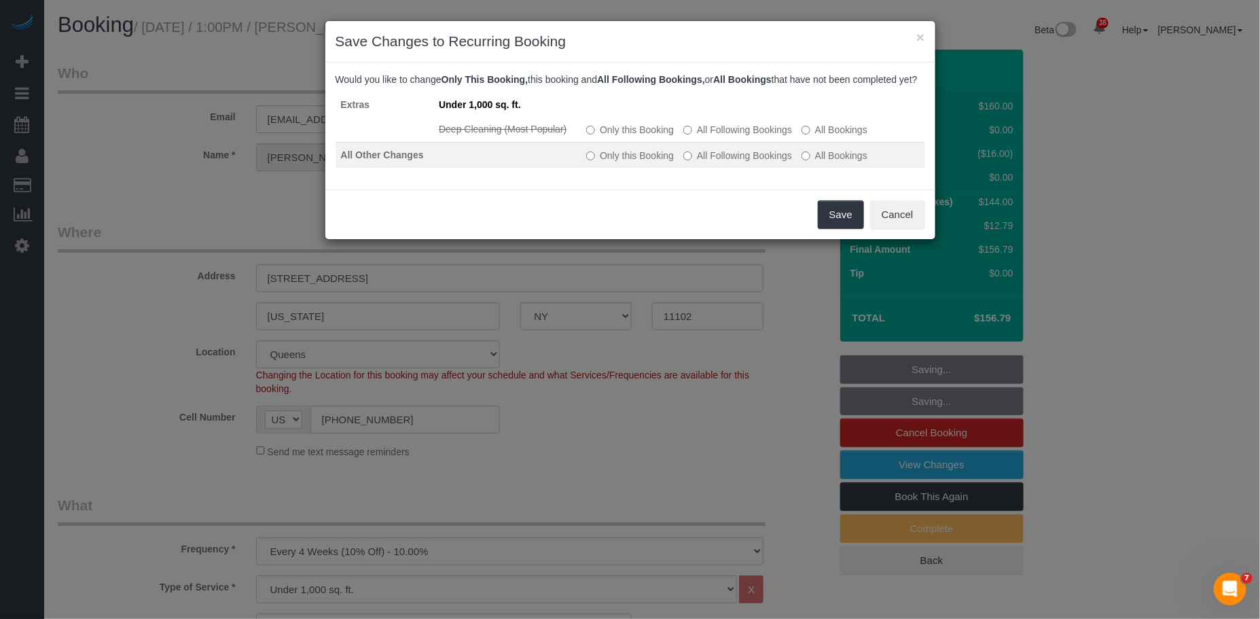
click at [717, 162] on label "All Following Bookings" at bounding box center [737, 156] width 109 height 14
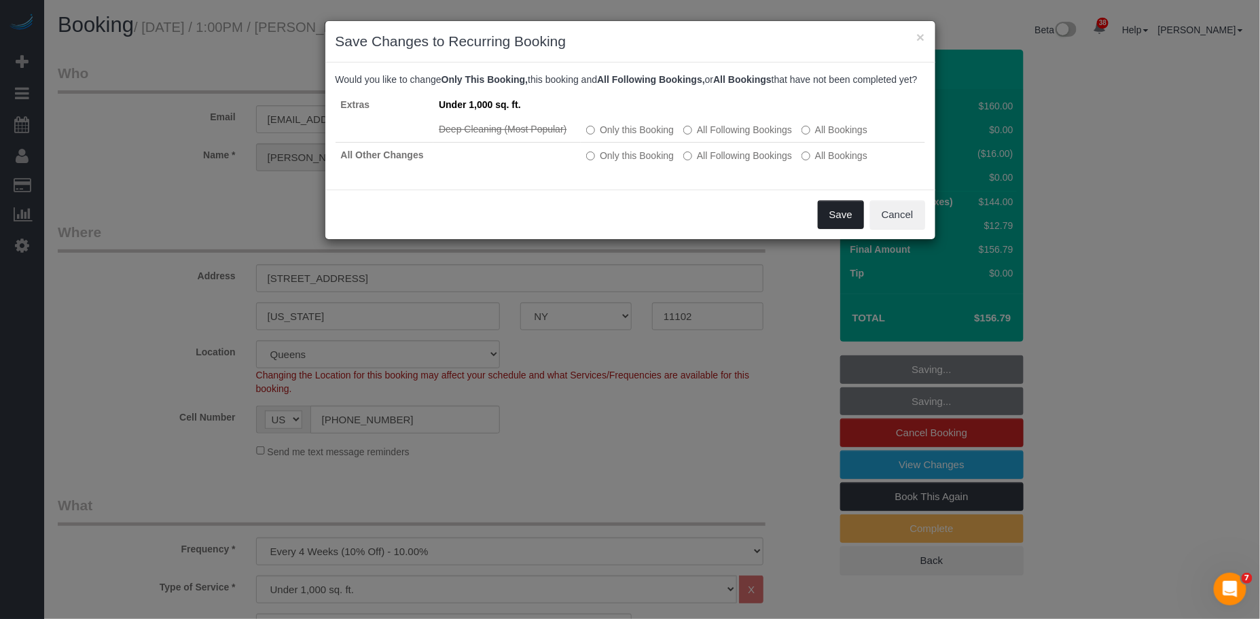
click at [837, 226] on button "Save" at bounding box center [841, 214] width 46 height 29
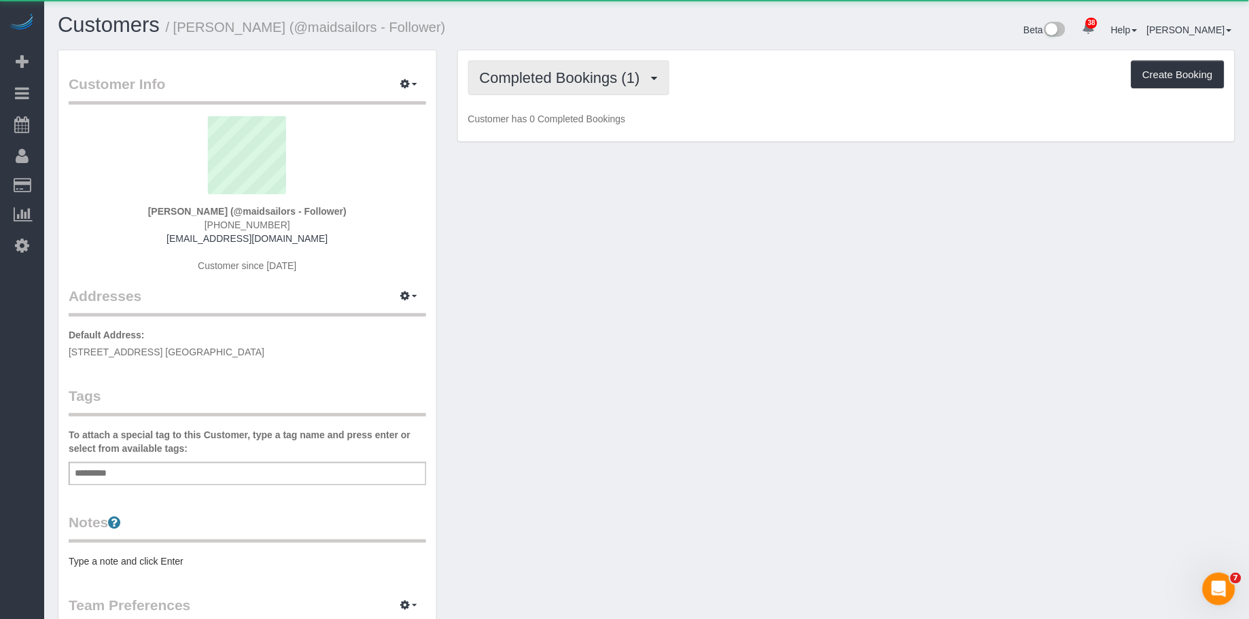
click at [532, 92] on button "Completed Bookings (1)" at bounding box center [568, 77] width 201 height 35
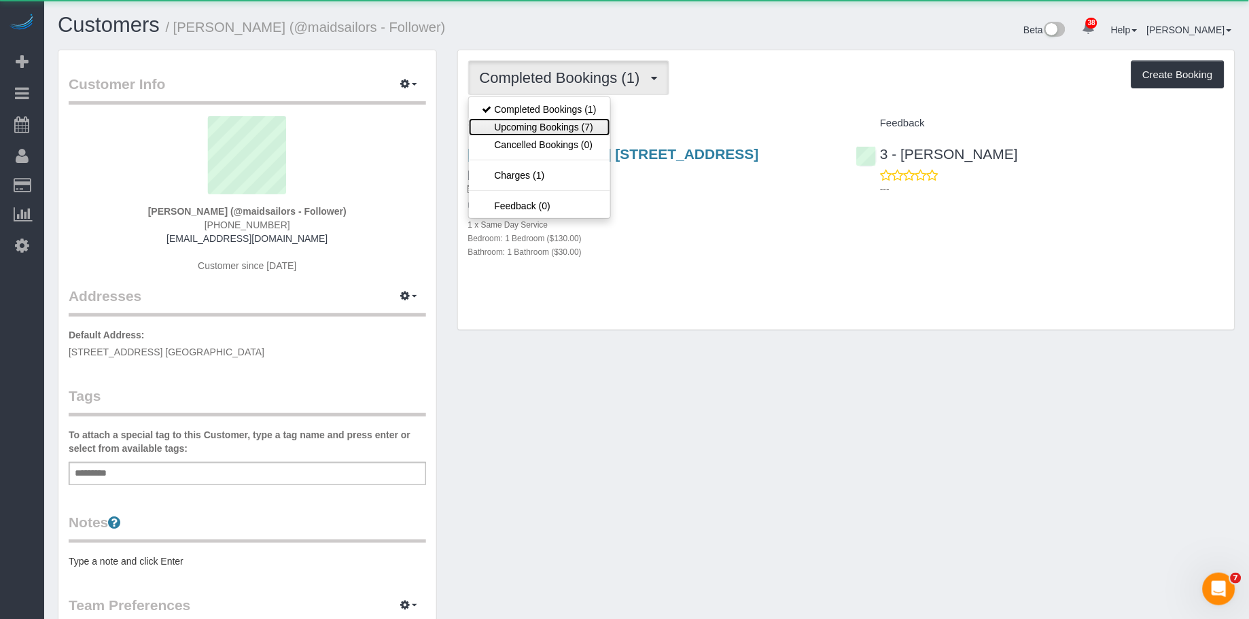
click at [526, 131] on link "Upcoming Bookings (7)" at bounding box center [539, 127] width 141 height 18
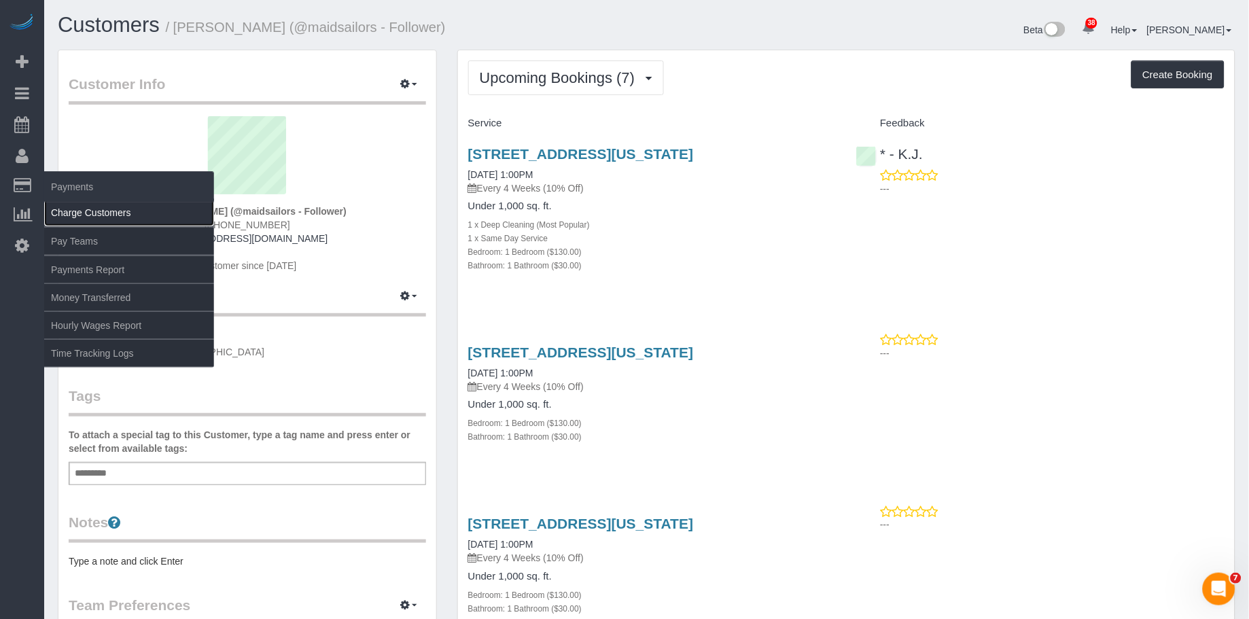
click at [107, 215] on link "Charge Customers" at bounding box center [129, 212] width 170 height 27
select select
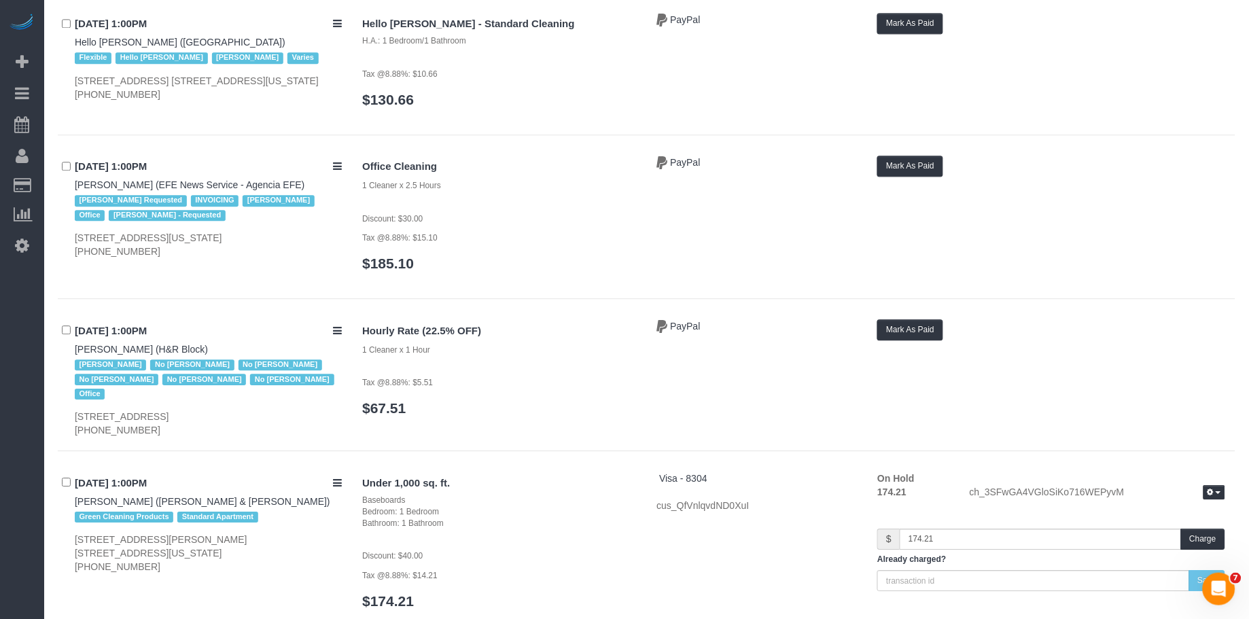
scroll to position [7207, 0]
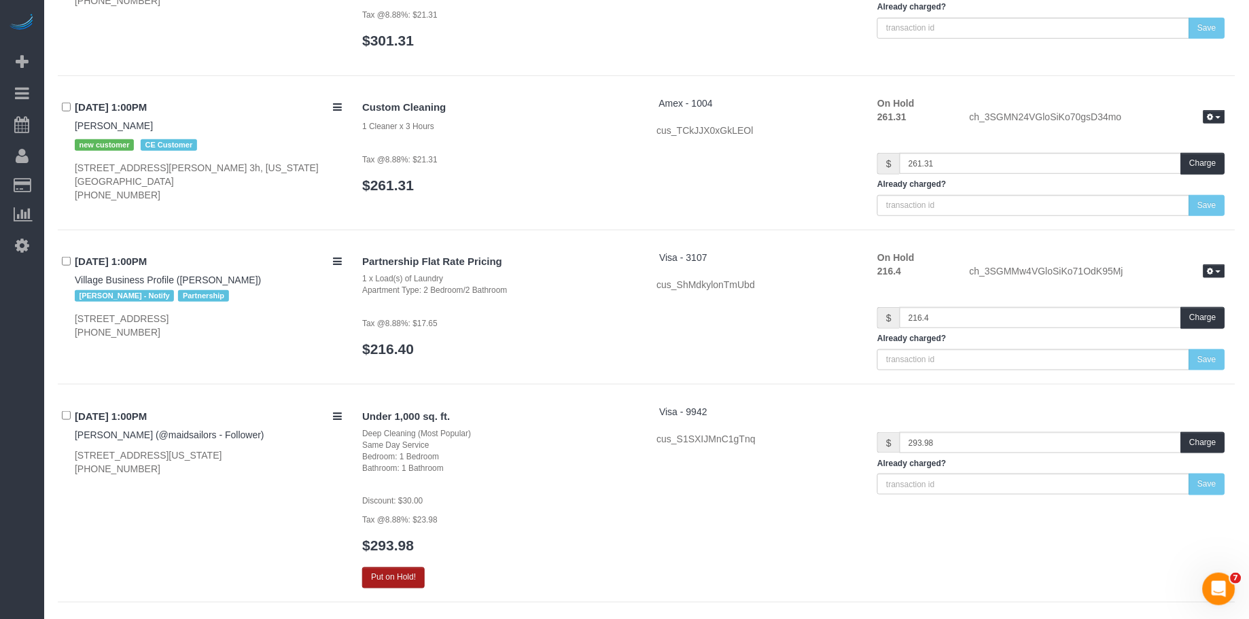
click at [418, 567] on button "Put on Hold!" at bounding box center [393, 577] width 62 height 21
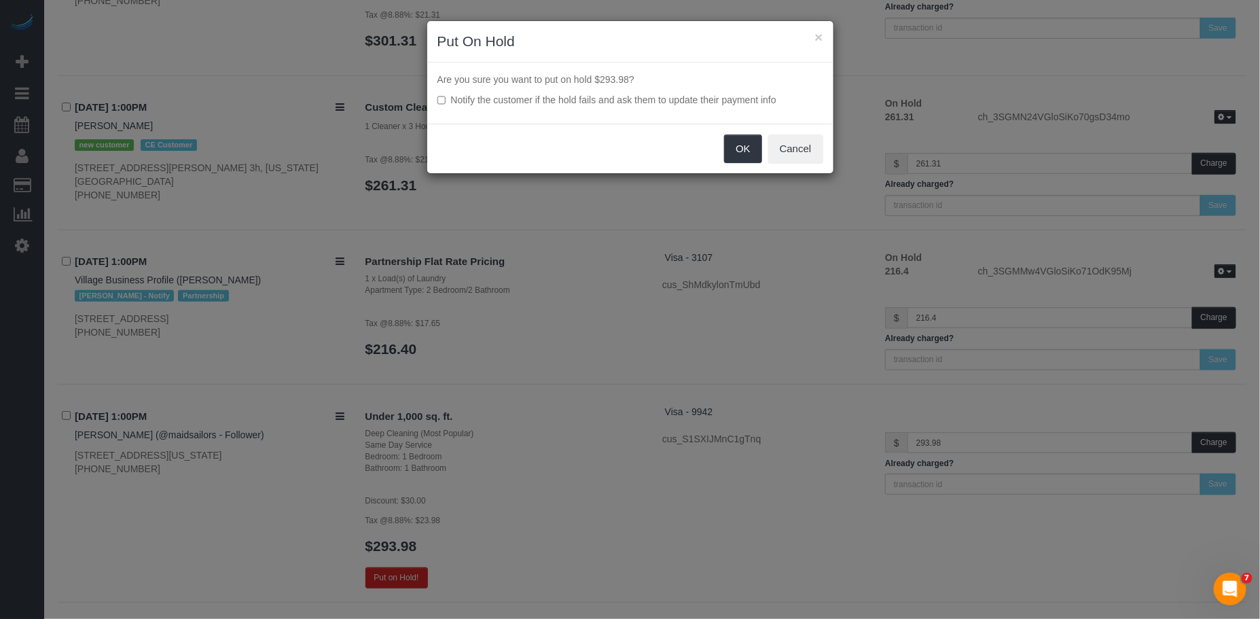
click at [739, 163] on div "OK Cancel" at bounding box center [630, 149] width 406 height 50
click at [741, 155] on button "OK" at bounding box center [743, 149] width 38 height 29
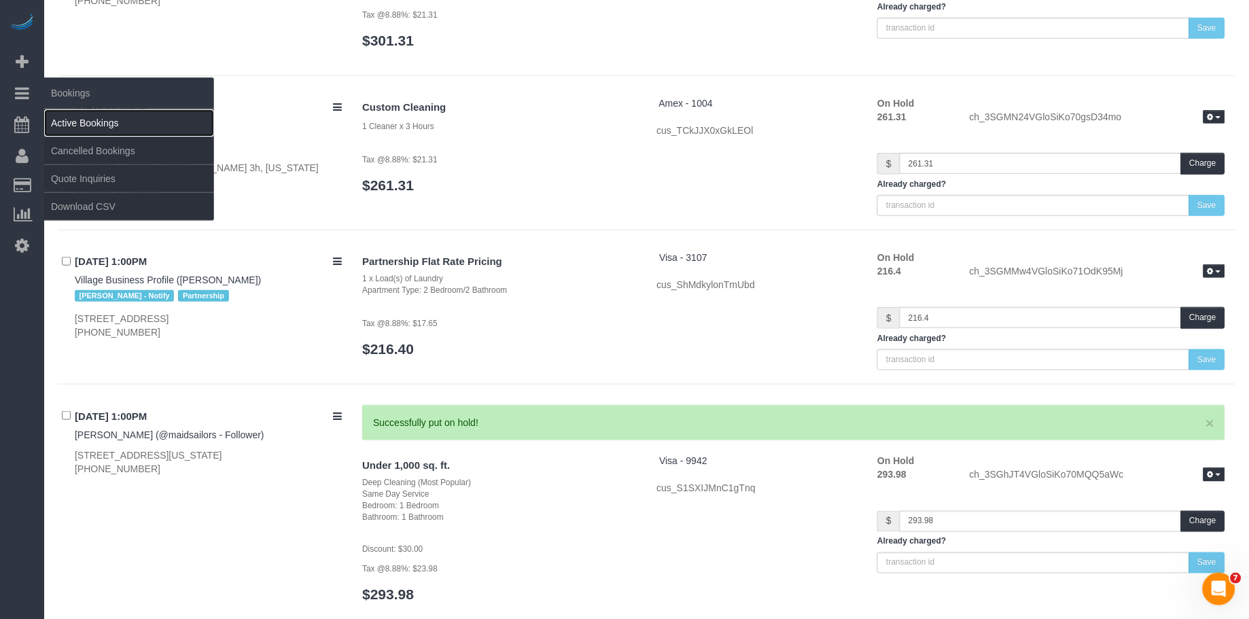
click at [106, 120] on link "Active Bookings" at bounding box center [129, 122] width 170 height 27
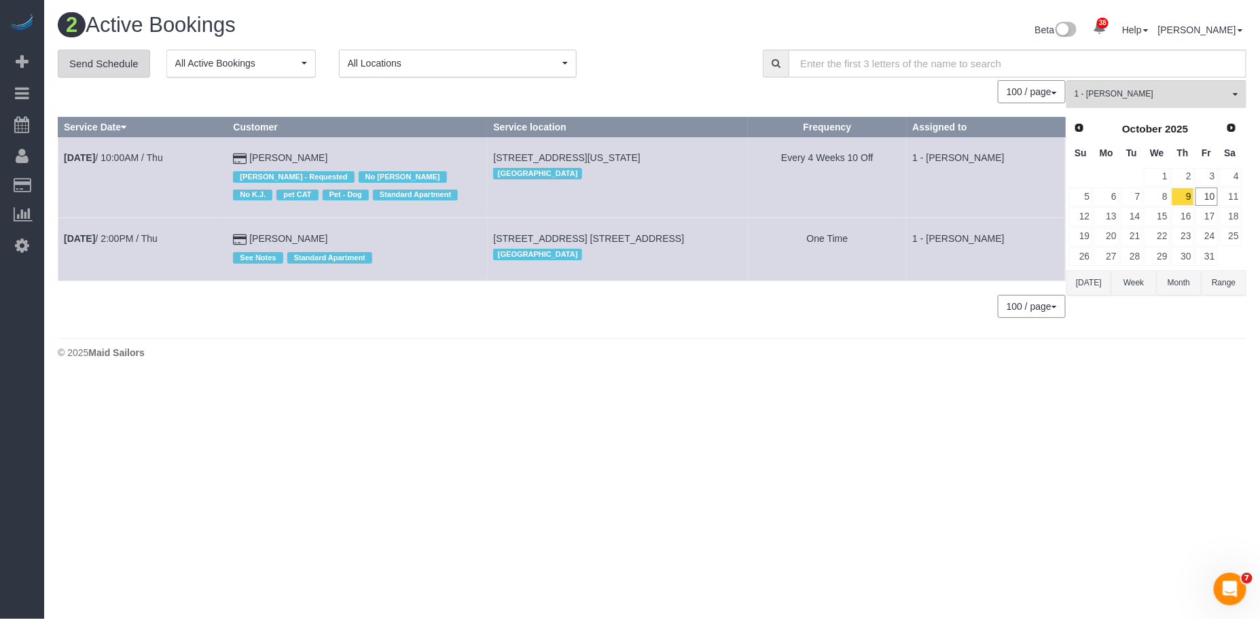
click at [118, 68] on link "Send Schedule" at bounding box center [104, 64] width 92 height 29
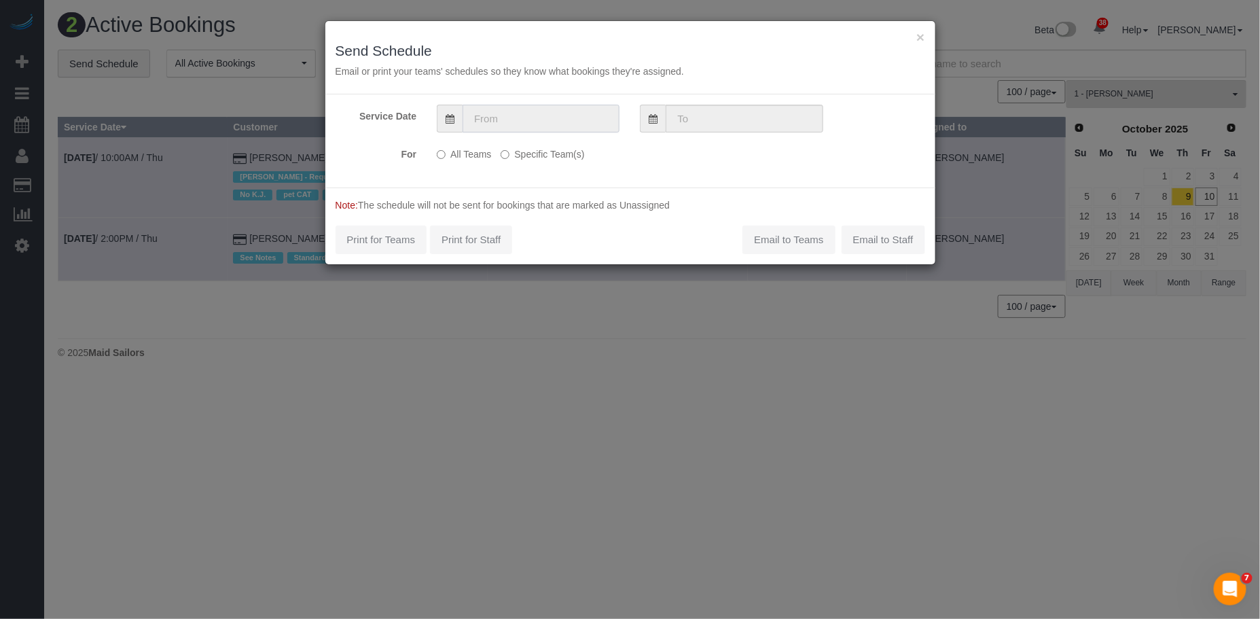
click at [491, 109] on input "text" at bounding box center [541, 119] width 157 height 28
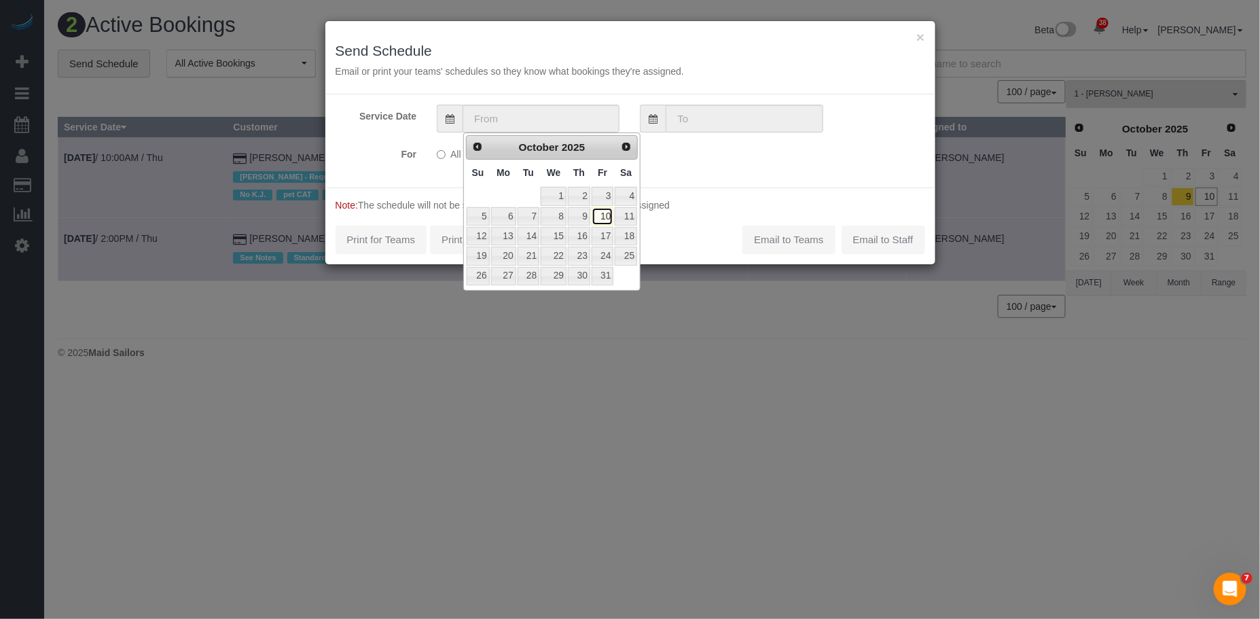
click at [603, 221] on link "10" at bounding box center [603, 216] width 22 height 18
type input "10/10/2025"
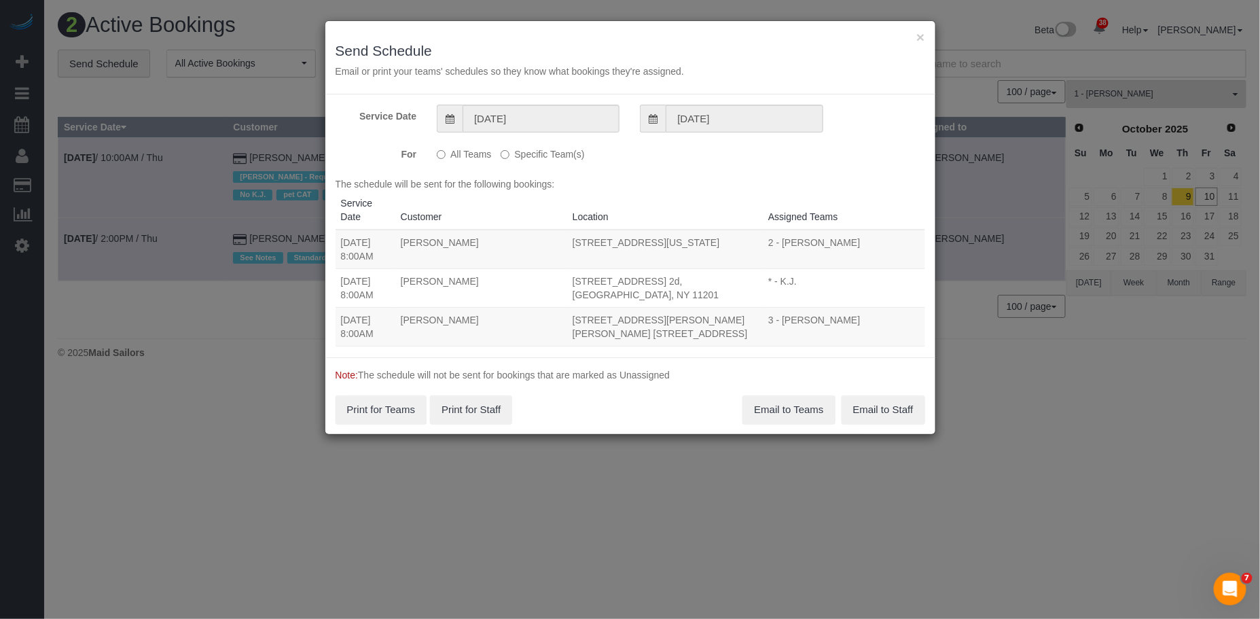
click at [527, 153] on label "Specific Team(s)" at bounding box center [543, 152] width 84 height 18
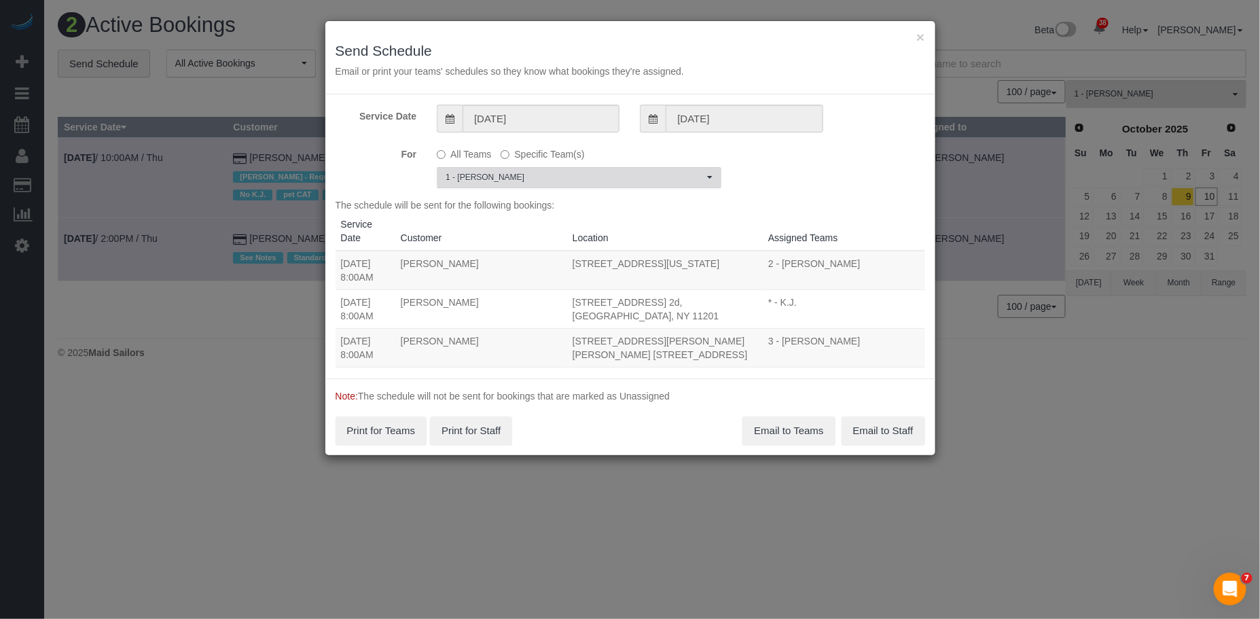
click at [520, 180] on span "1 - [PERSON_NAME]" at bounding box center [575, 178] width 258 height 12
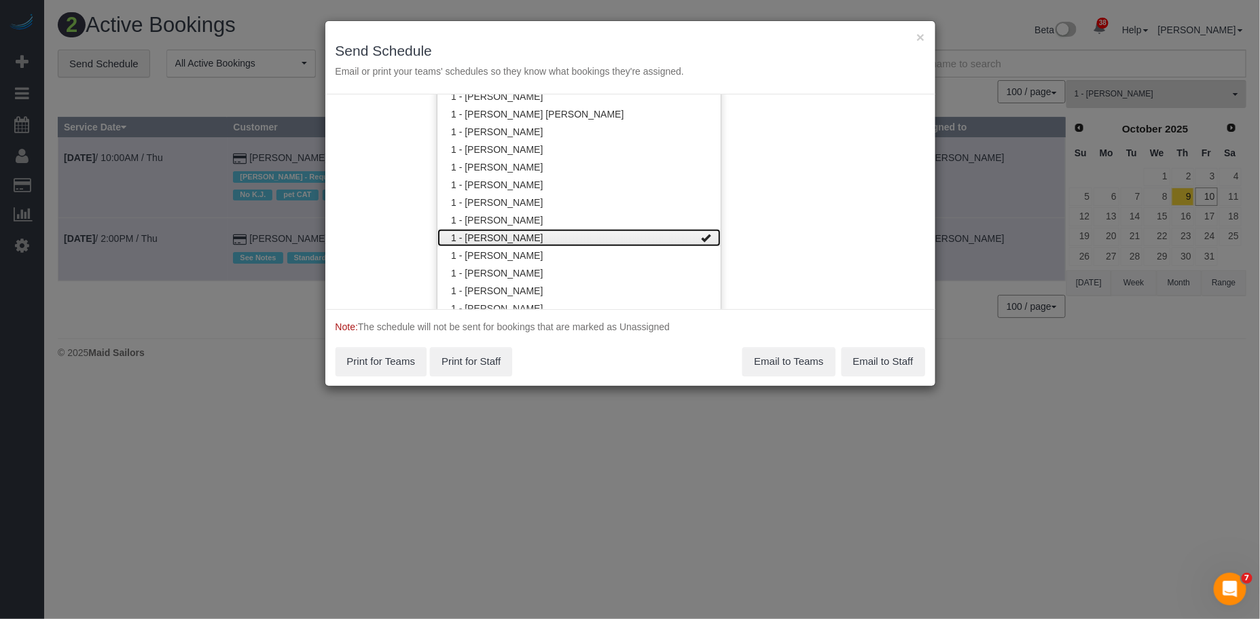
click at [520, 239] on link "1 - Jhonaysy Materano" at bounding box center [578, 238] width 283 height 18
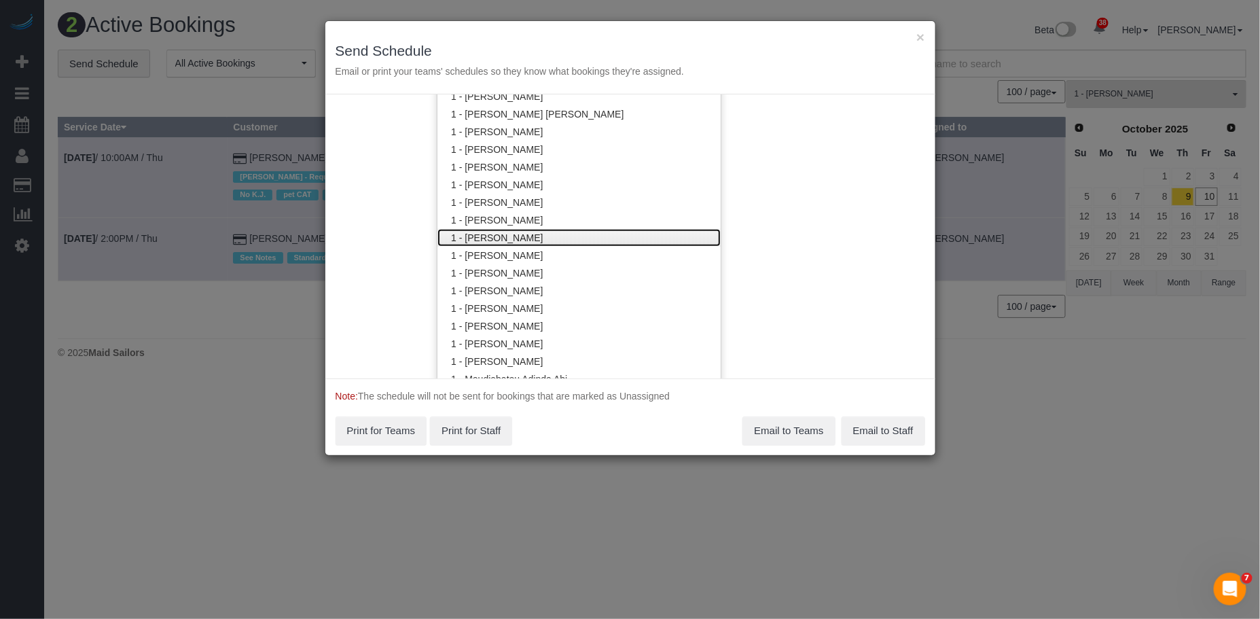
scroll to position [0, 0]
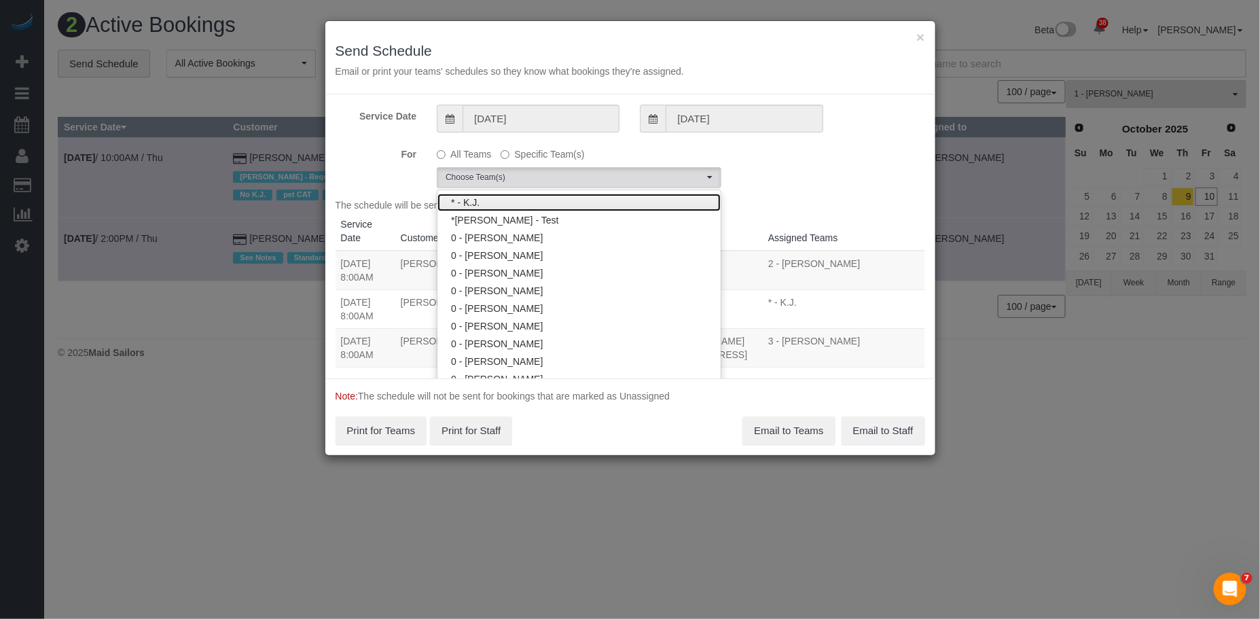
drag, startPoint x: 507, startPoint y: 200, endPoint x: 599, endPoint y: 202, distance: 91.7
click at [507, 200] on link "* - K.J." at bounding box center [578, 203] width 283 height 18
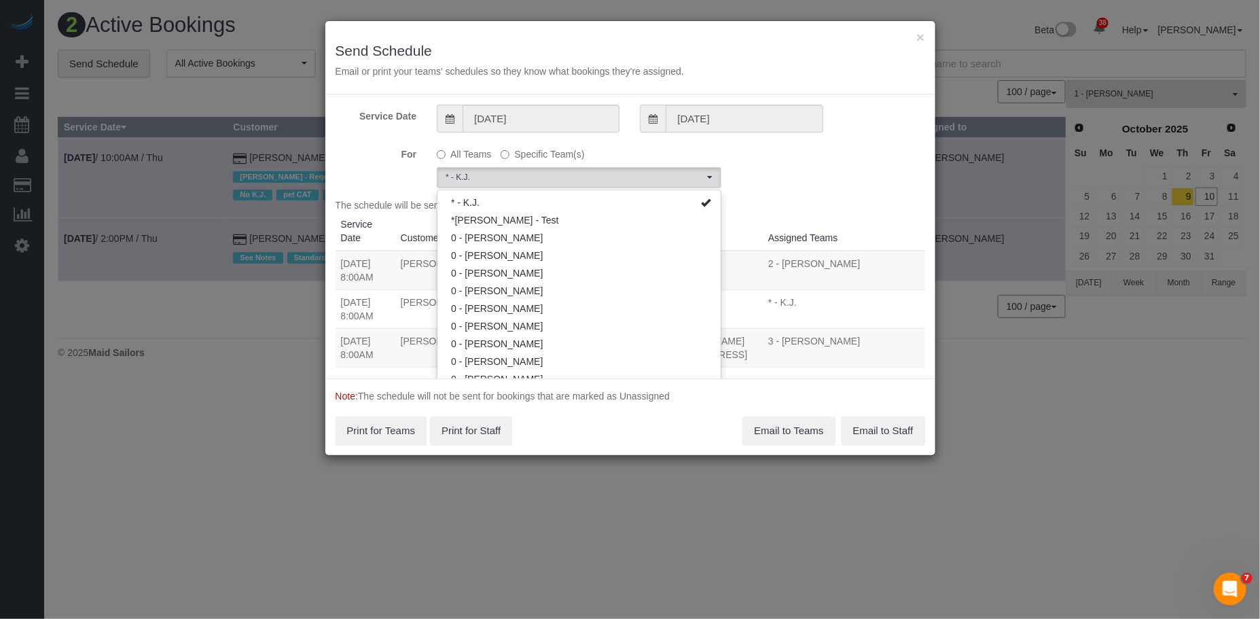
click at [777, 191] on div "Service Date 10/10/2025 10/10/2025 For All Teams Specific Team(s) * - K.J. Choo…" at bounding box center [630, 236] width 610 height 284
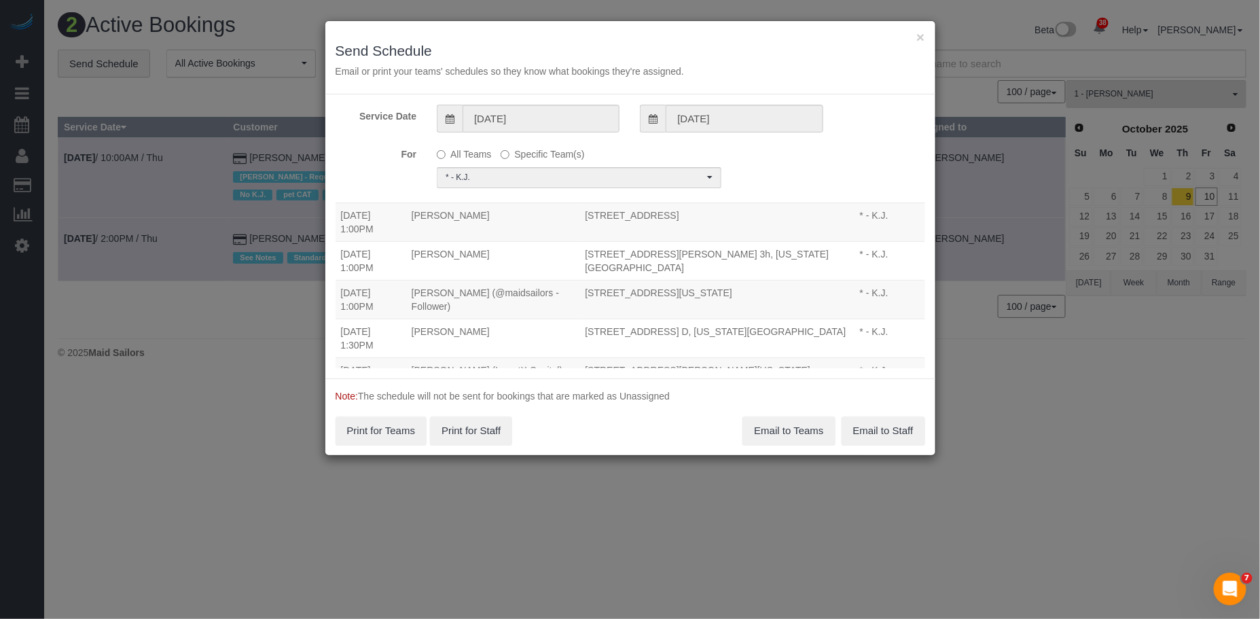
scroll to position [187, 0]
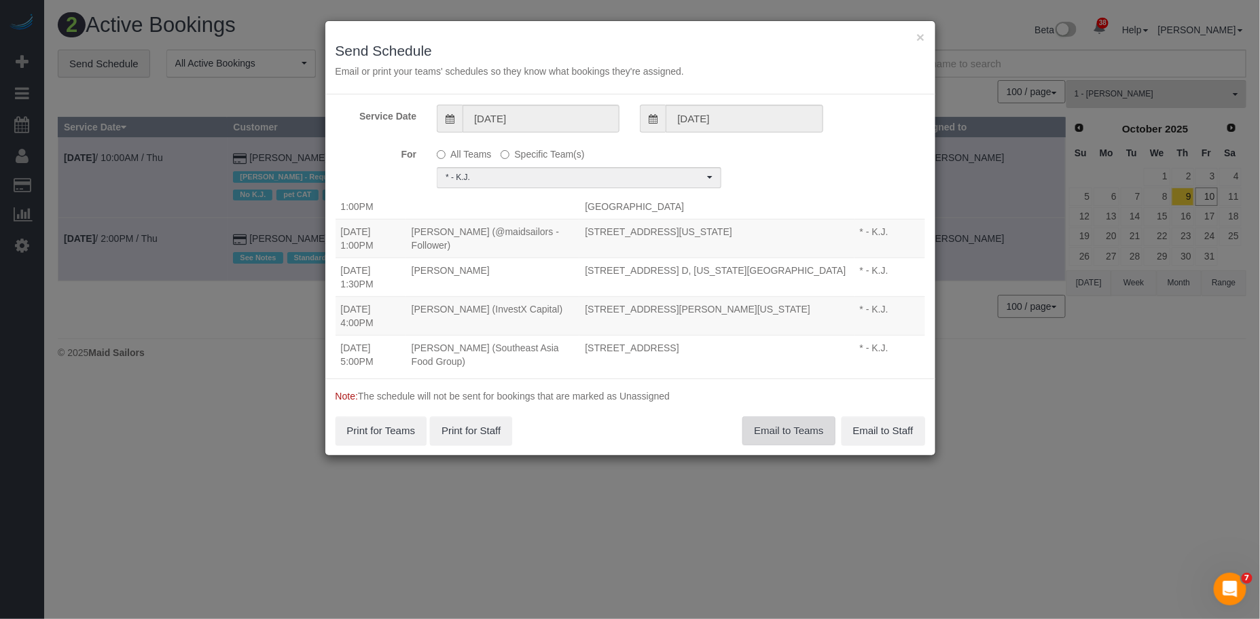
drag, startPoint x: 767, startPoint y: 423, endPoint x: 758, endPoint y: 415, distance: 12.0
click at [767, 423] on button "Email to Teams" at bounding box center [788, 430] width 92 height 29
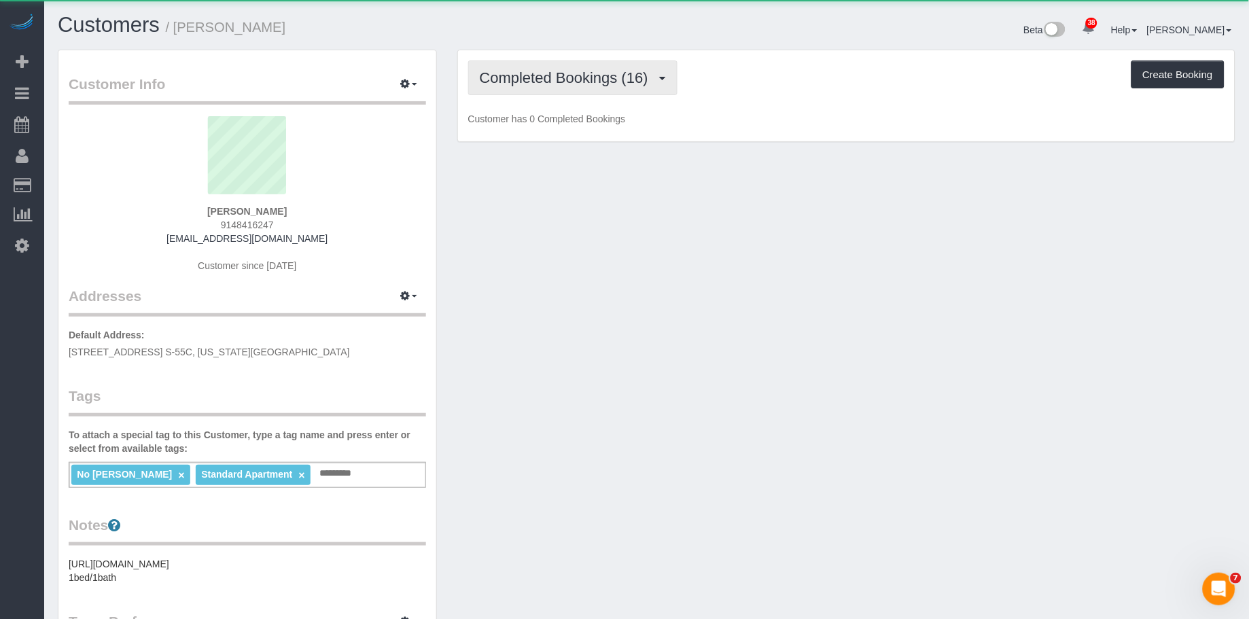
click at [535, 86] on button "Completed Bookings (16)" at bounding box center [572, 77] width 209 height 35
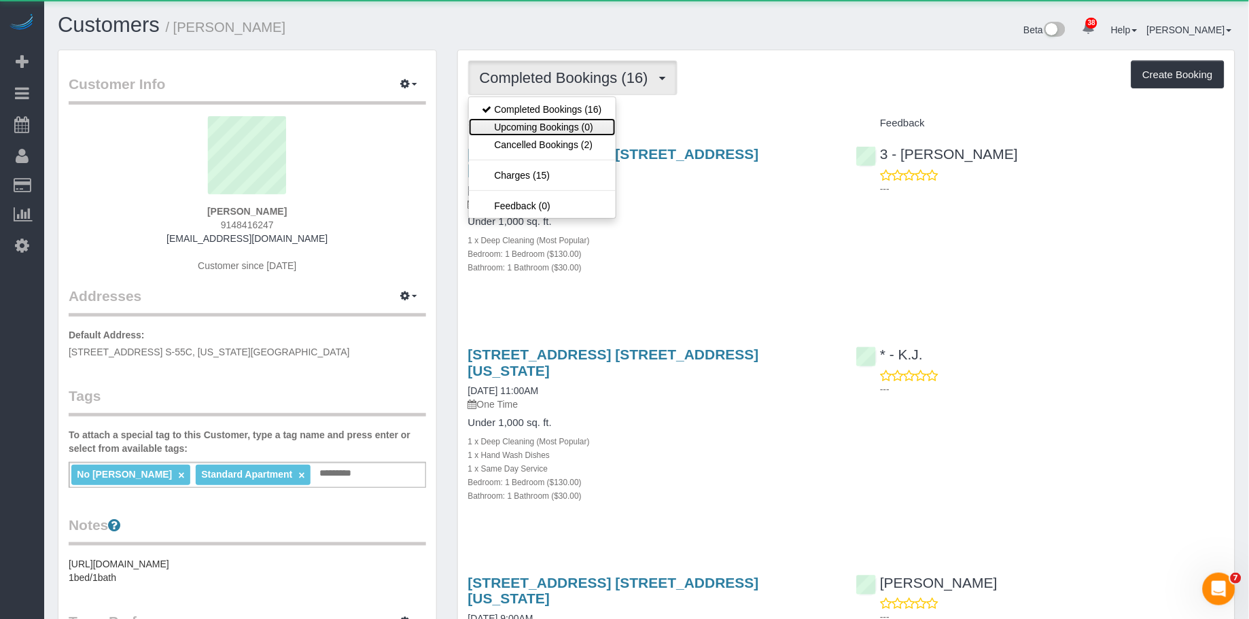
click at [533, 126] on link "Upcoming Bookings (0)" at bounding box center [542, 127] width 147 height 18
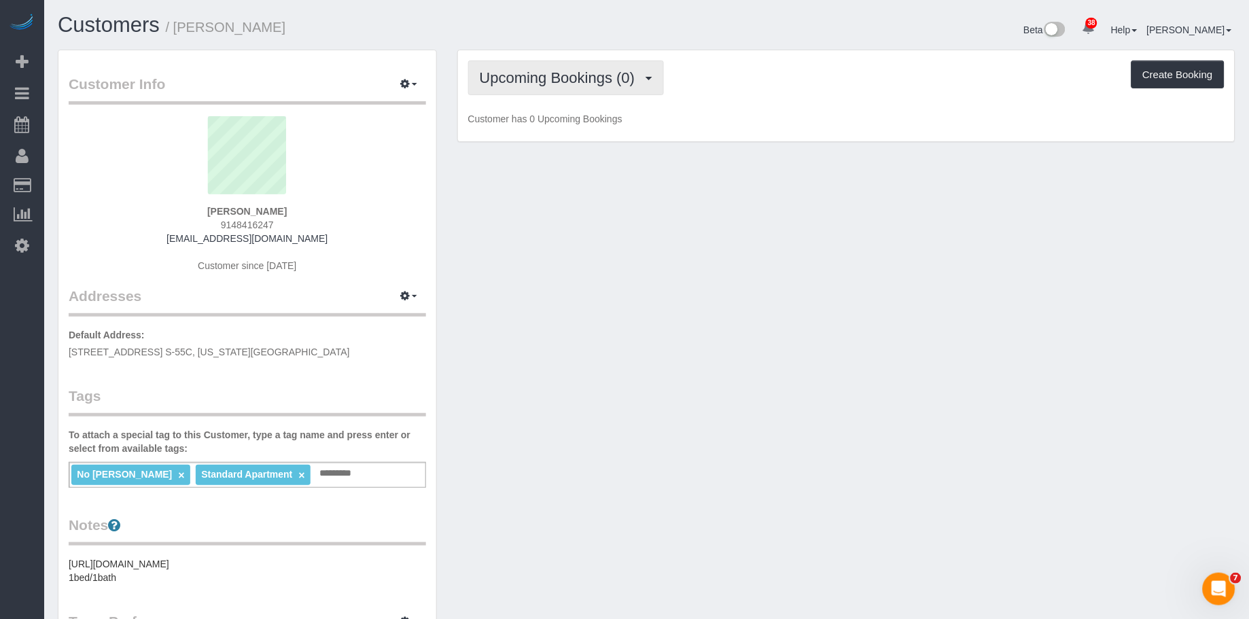
click at [634, 84] on span "Upcoming Bookings (0)" at bounding box center [561, 77] width 162 height 17
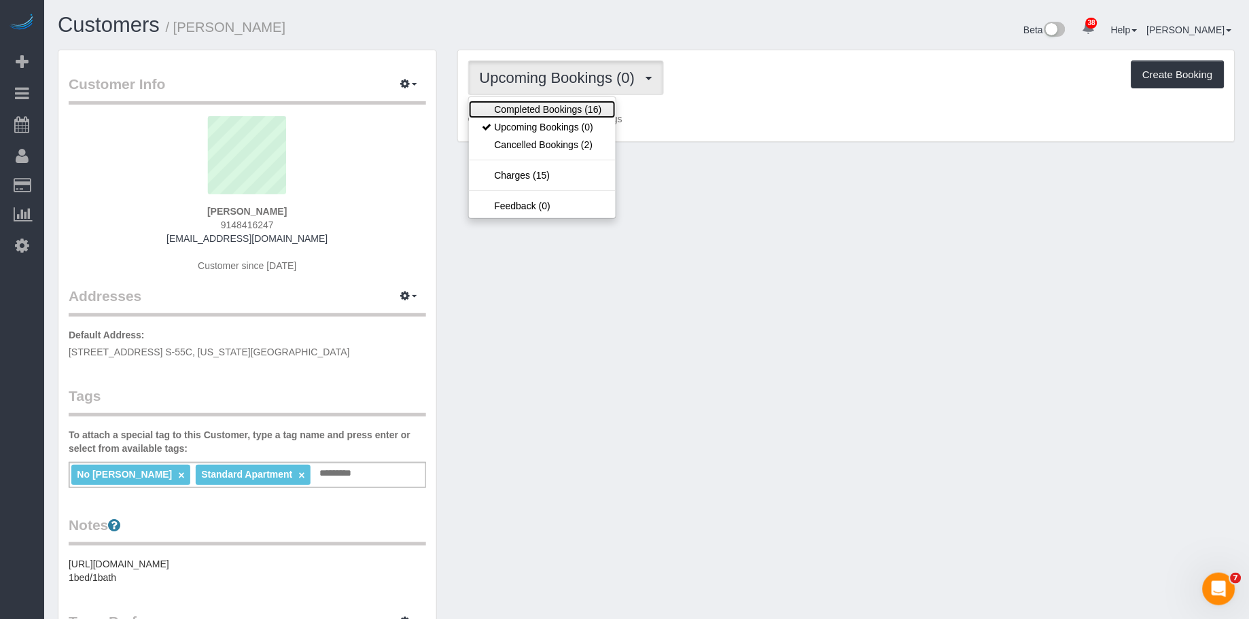
click at [603, 111] on link "Completed Bookings (16)" at bounding box center [542, 110] width 147 height 18
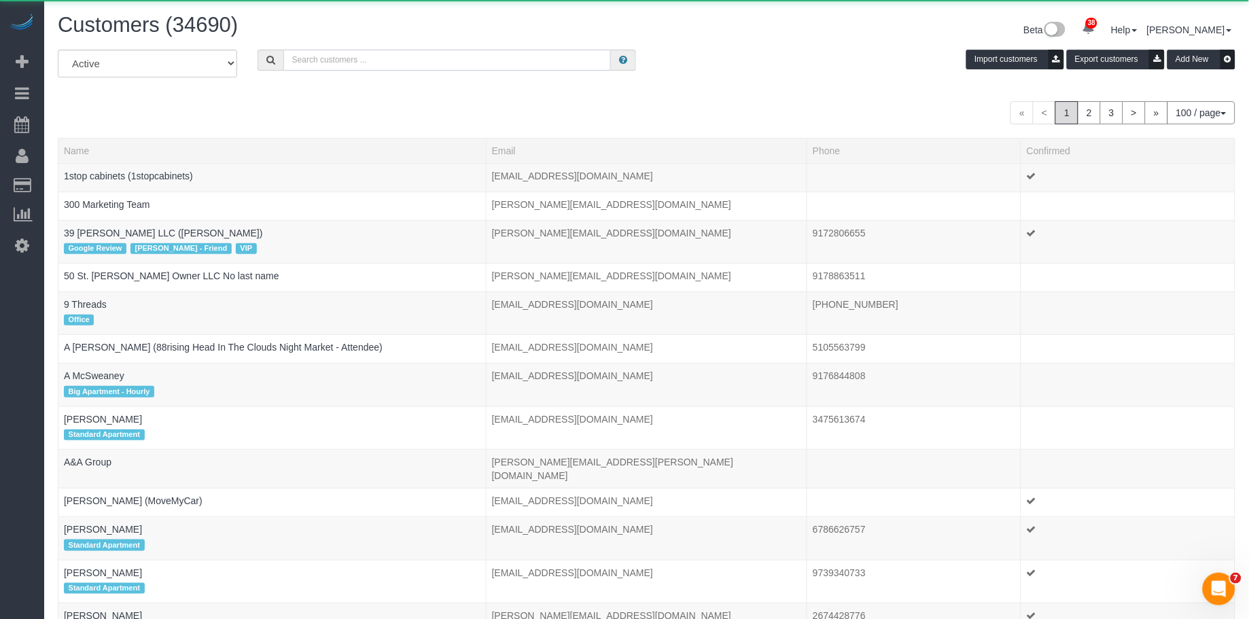
click at [399, 67] on input "text" at bounding box center [447, 60] width 328 height 21
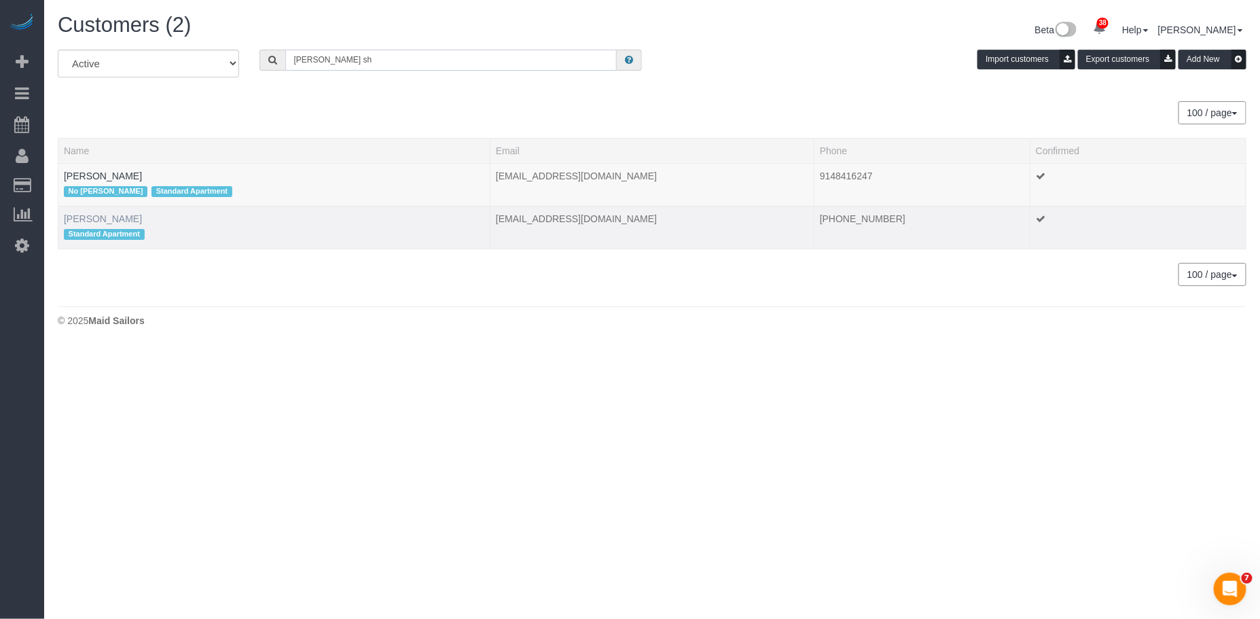
type input "komal sh"
click at [86, 220] on link "Komal Shah" at bounding box center [103, 218] width 78 height 11
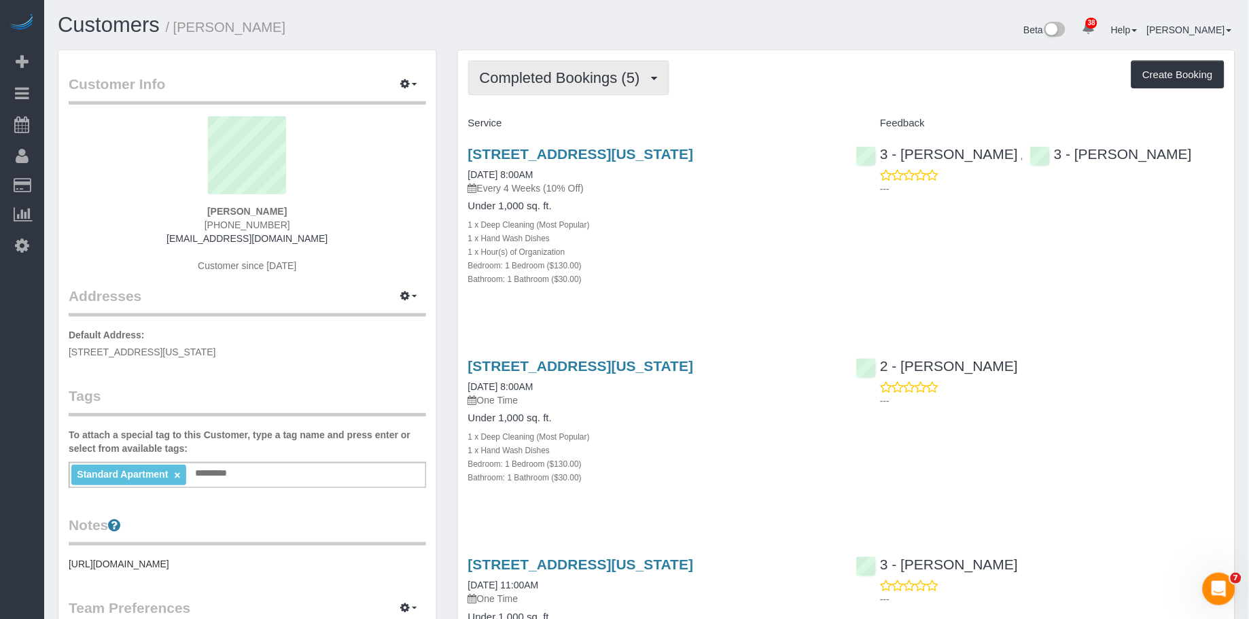
click at [547, 86] on span "Completed Bookings (5)" at bounding box center [563, 77] width 167 height 17
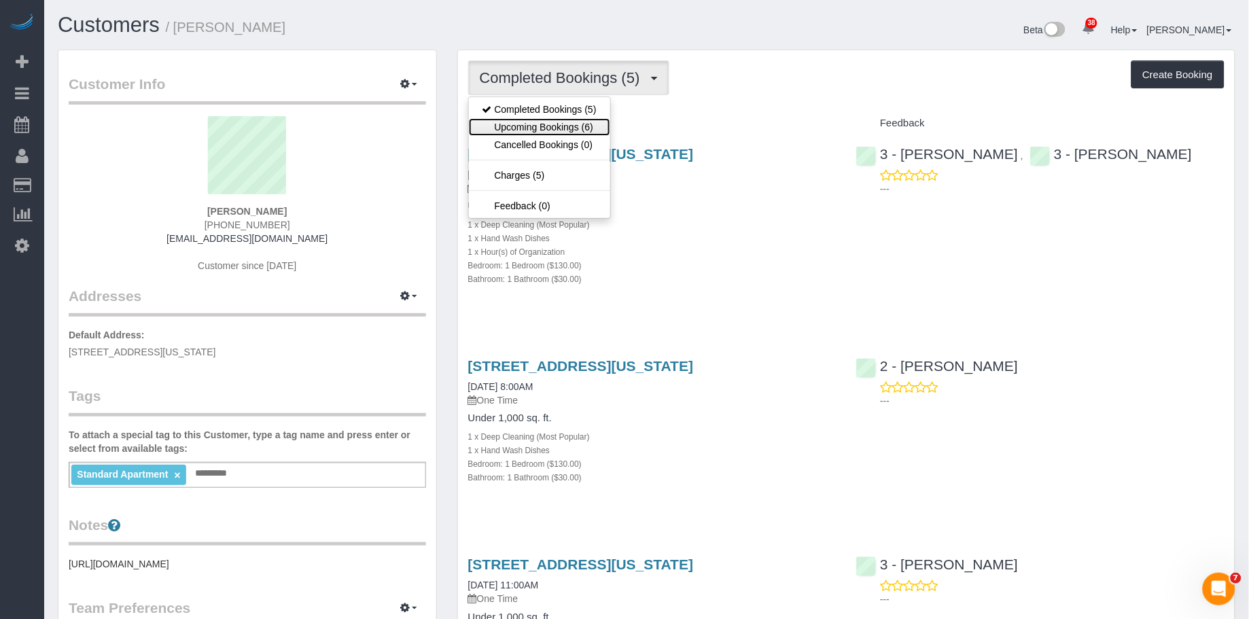
click at [552, 134] on link "Upcoming Bookings (6)" at bounding box center [539, 127] width 141 height 18
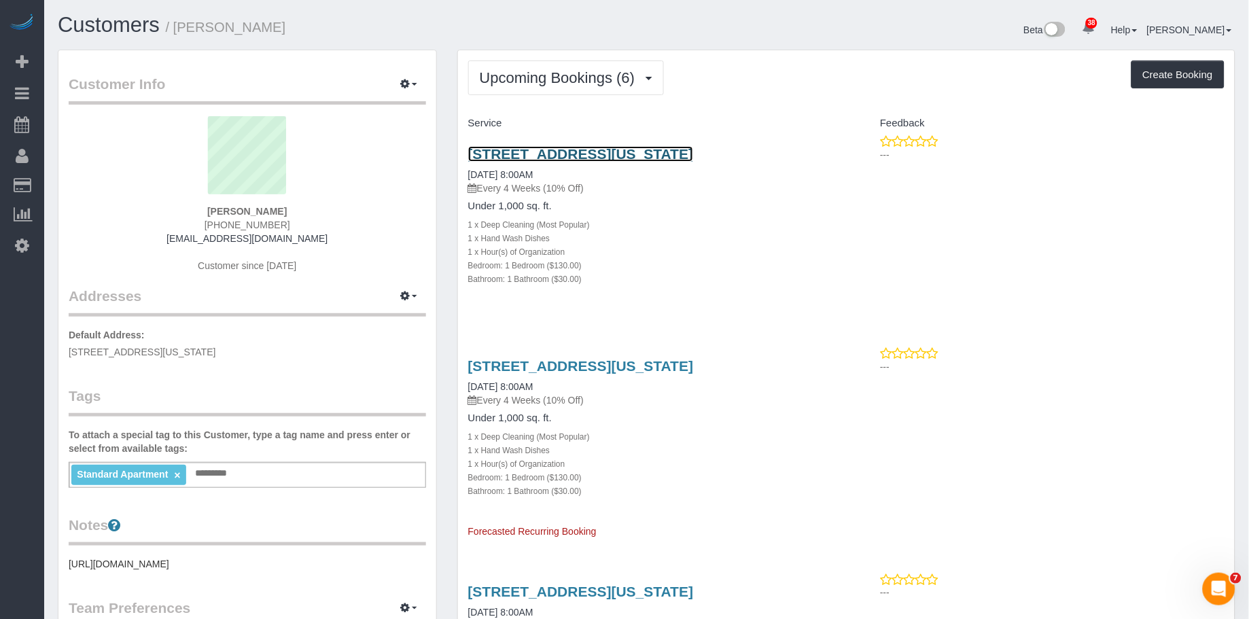
click at [556, 155] on link "620 West 42nd Street, Apt S-55c, New York, NY 10036" at bounding box center [581, 154] width 226 height 16
click at [617, 67] on button "Upcoming Bookings (6)" at bounding box center [566, 77] width 196 height 35
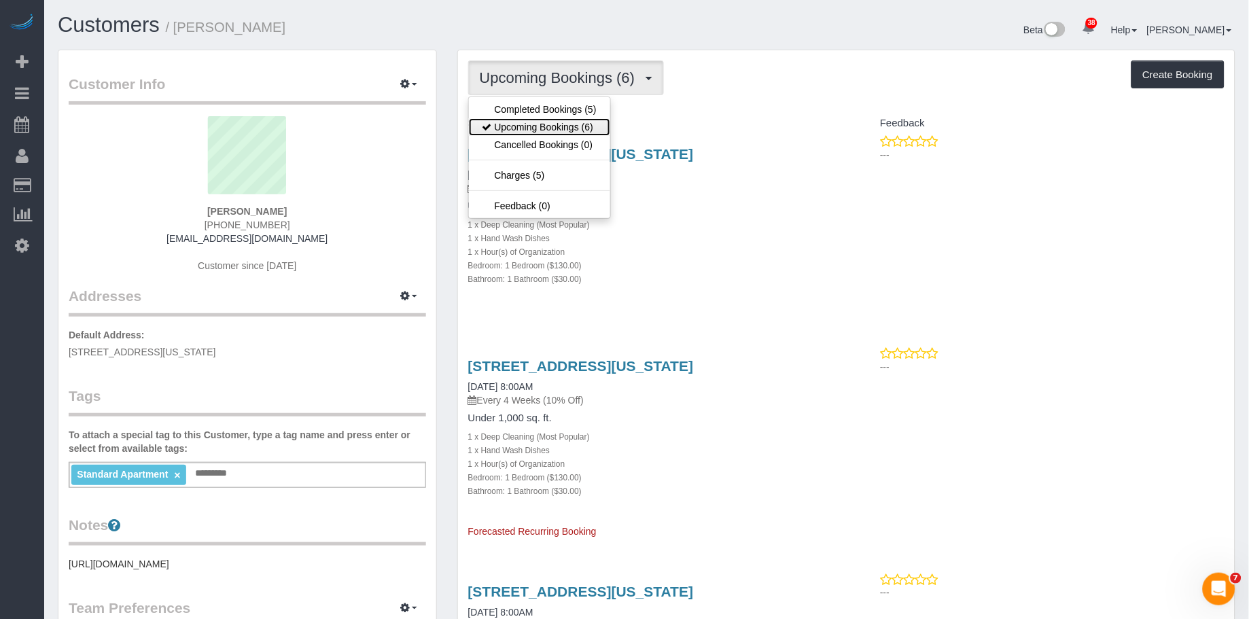
click at [575, 127] on link "Upcoming Bookings (6)" at bounding box center [539, 127] width 141 height 18
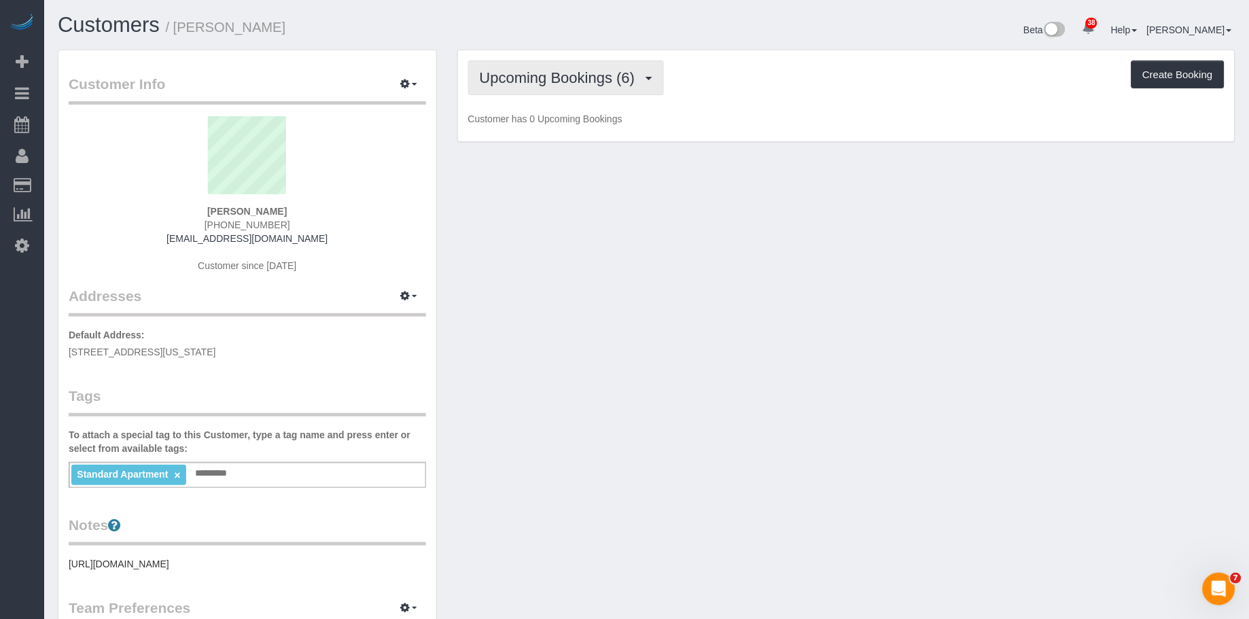
click at [573, 72] on span "Upcoming Bookings (6)" at bounding box center [561, 77] width 162 height 17
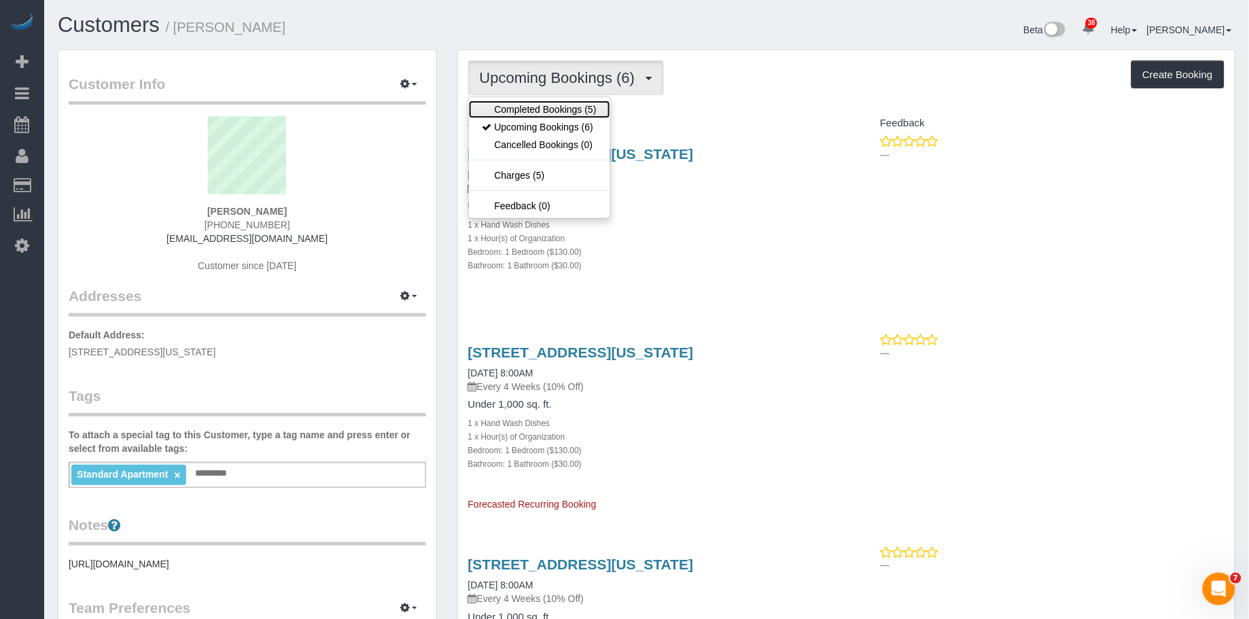
click at [568, 105] on link "Completed Bookings (5)" at bounding box center [539, 110] width 141 height 18
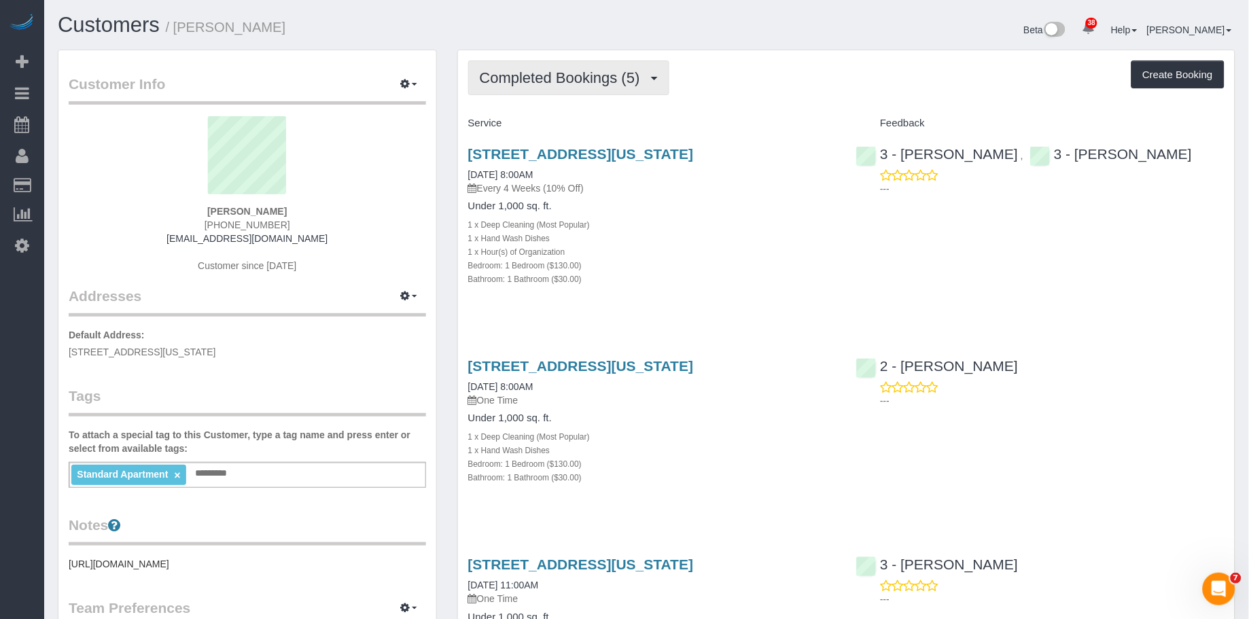
click at [571, 82] on span "Completed Bookings (5)" at bounding box center [563, 77] width 167 height 17
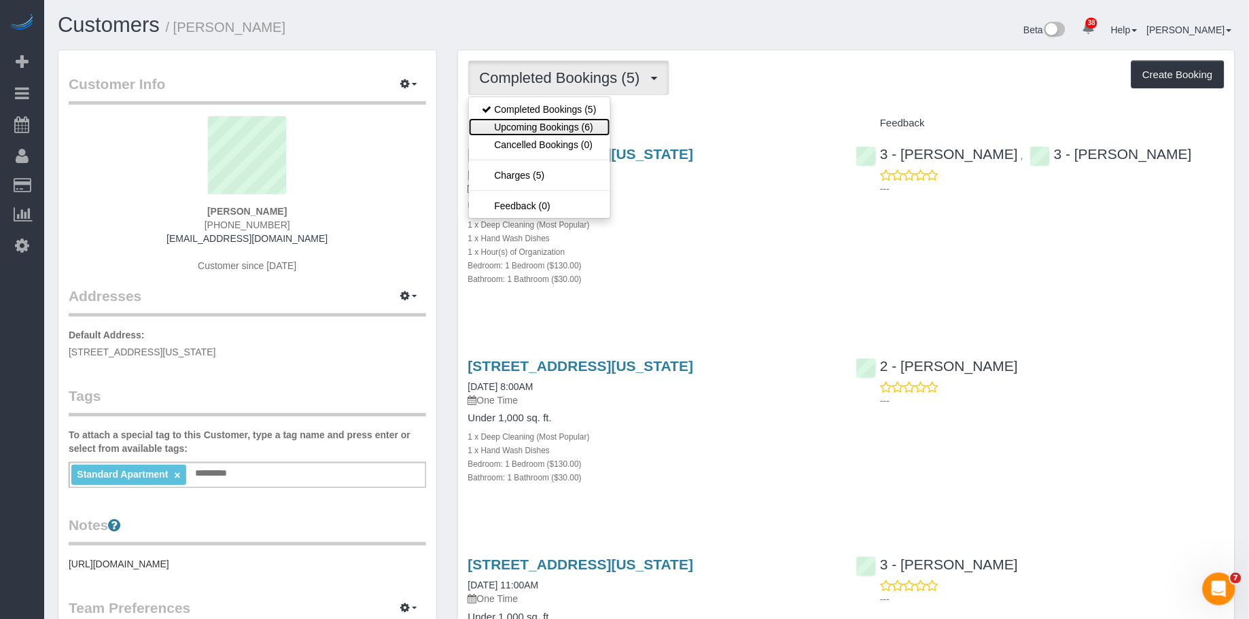
click at [565, 127] on link "Upcoming Bookings (6)" at bounding box center [539, 127] width 141 height 18
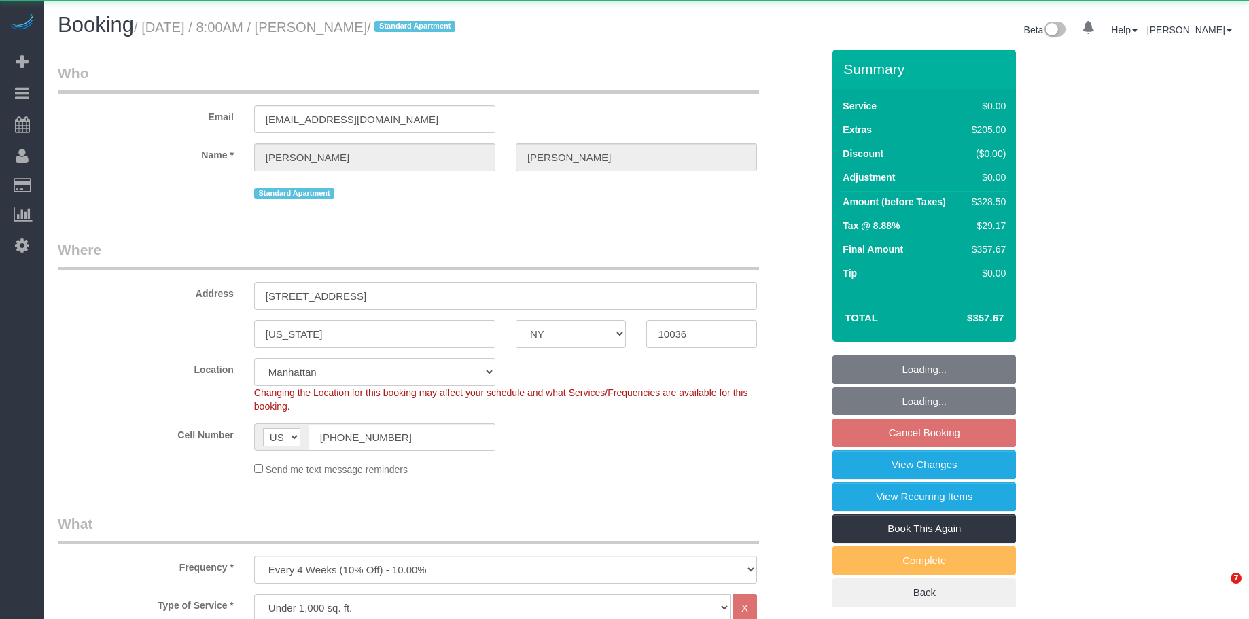
select select "NY"
select select "1"
select select "string:stripe-pm_1RzKk84VGloSiKo7bgUNgTTV"
select select "spot1"
select select "number:56"
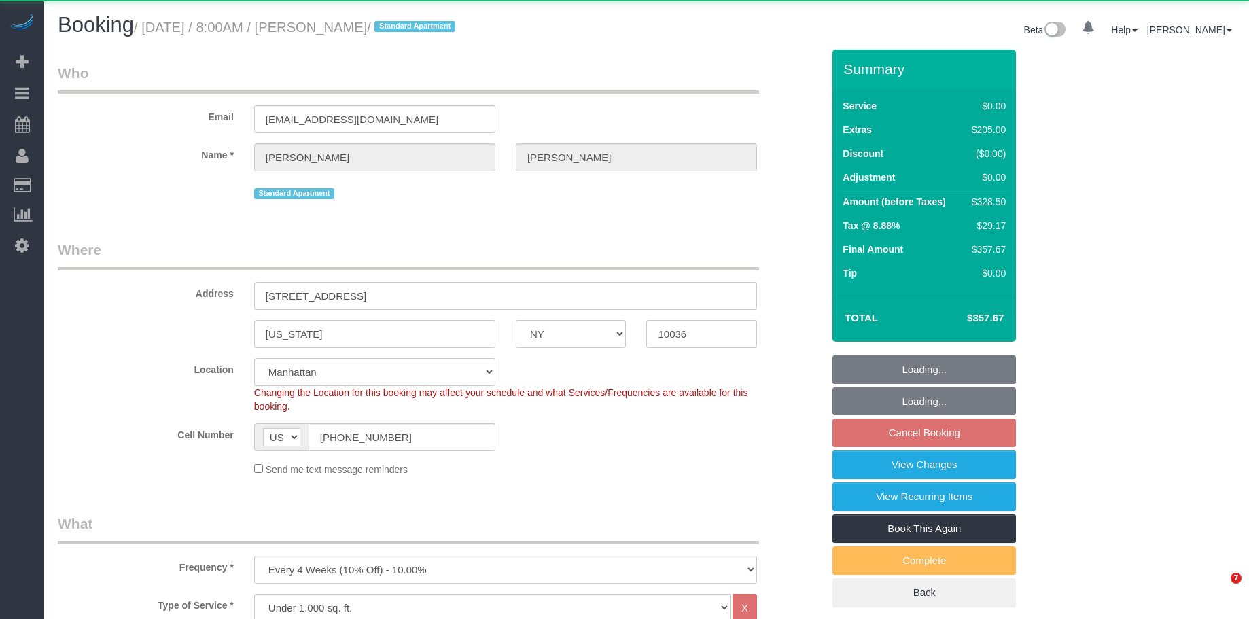
select select "number:79"
select select "number:15"
select select "number:6"
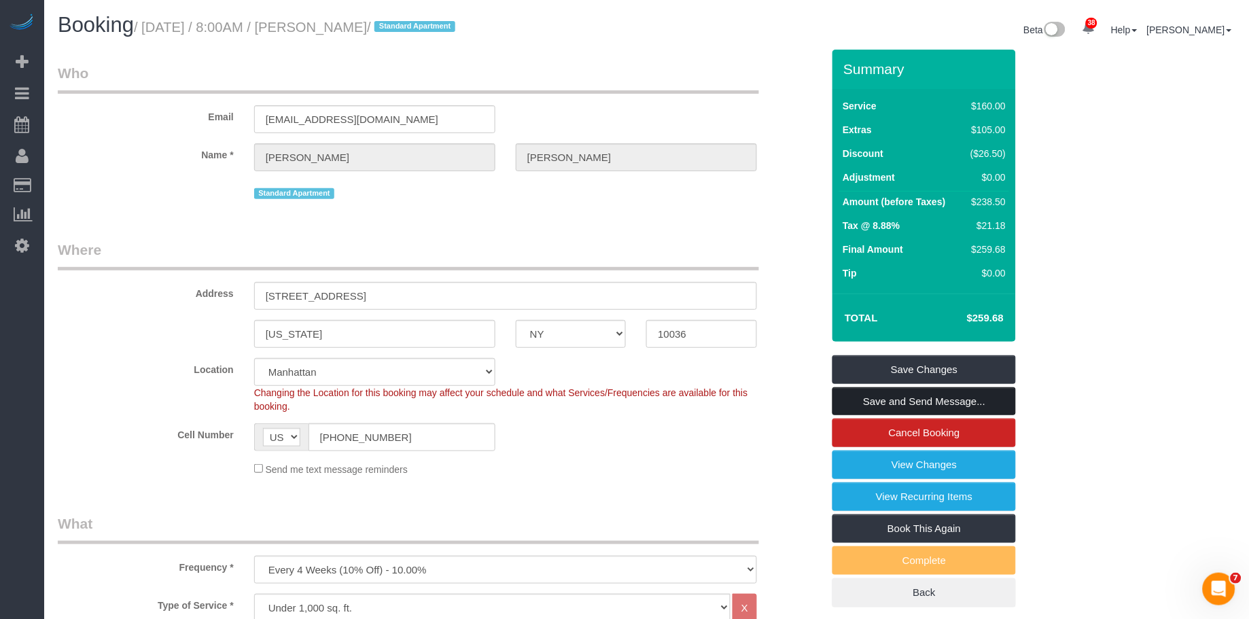
select select "spot55"
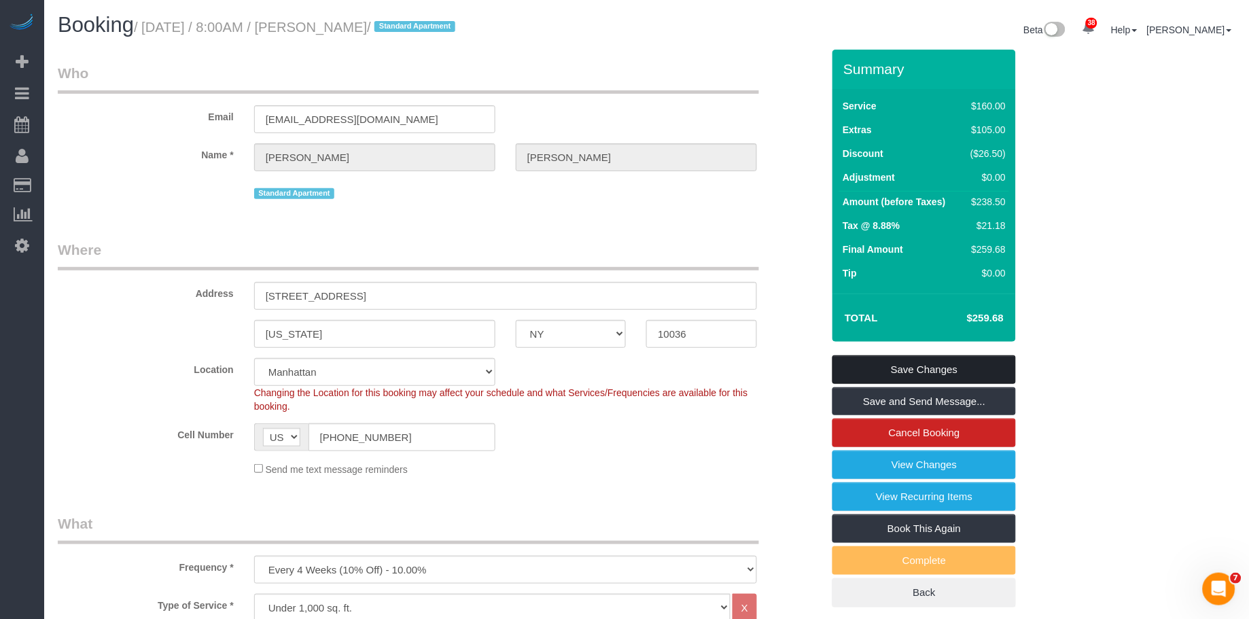
click at [896, 376] on link "Save Changes" at bounding box center [923, 369] width 183 height 29
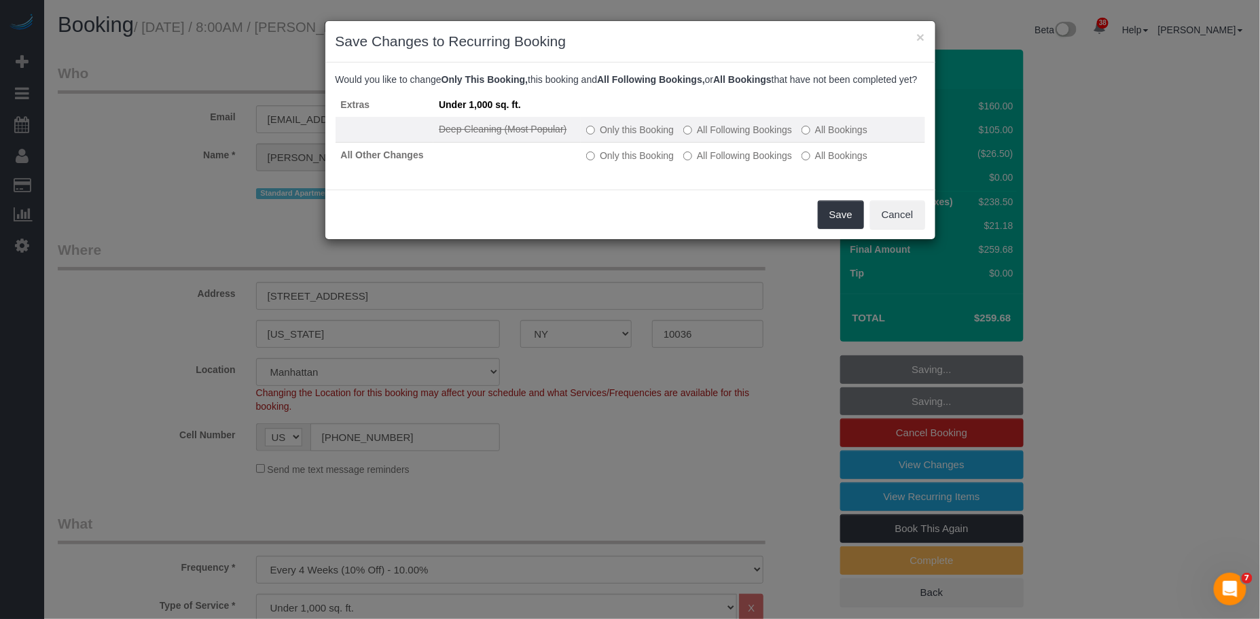
click at [724, 137] on label "All Following Bookings" at bounding box center [737, 130] width 109 height 14
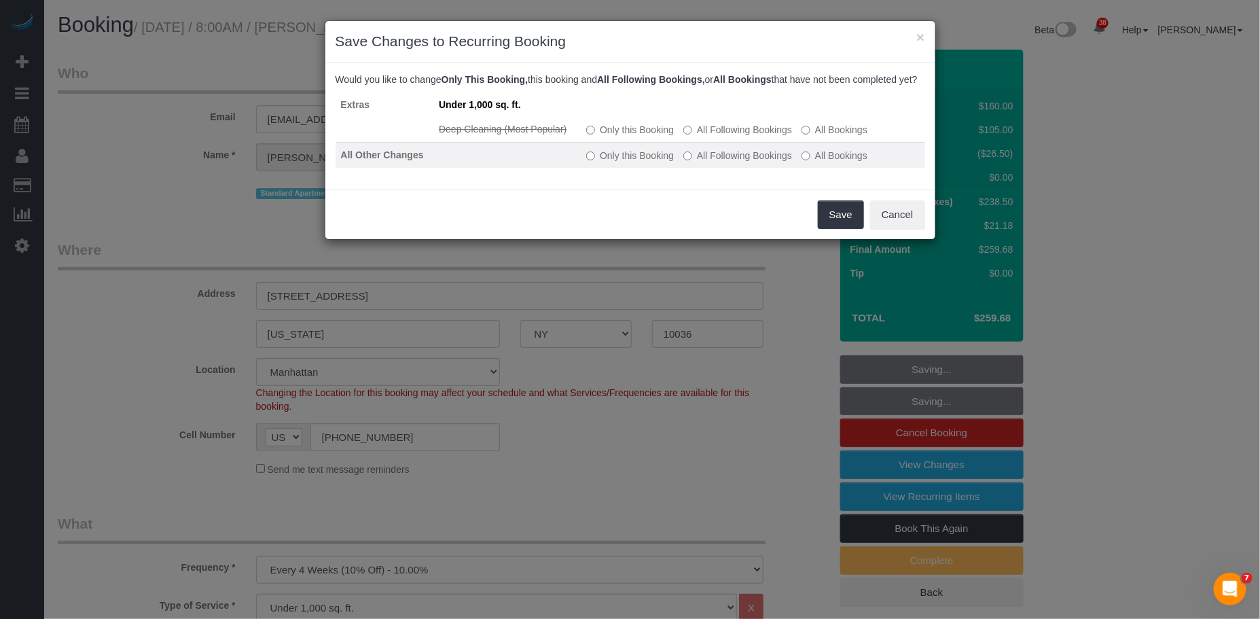
click at [723, 162] on label "All Following Bookings" at bounding box center [737, 156] width 109 height 14
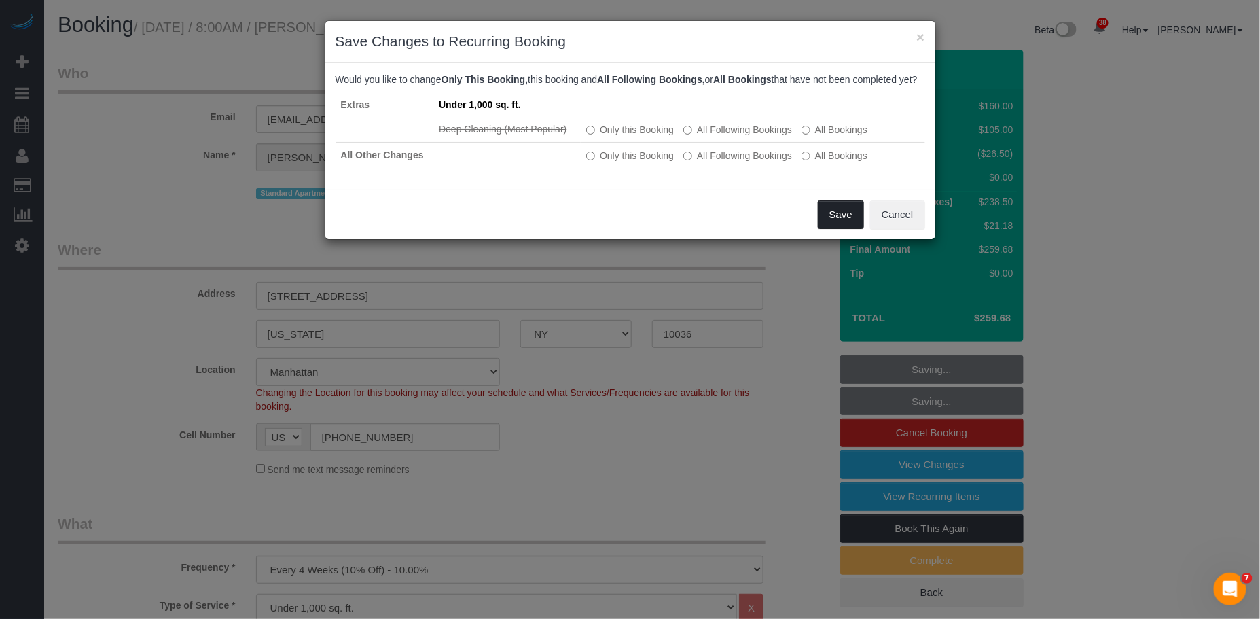
click at [856, 229] on button "Save" at bounding box center [841, 214] width 46 height 29
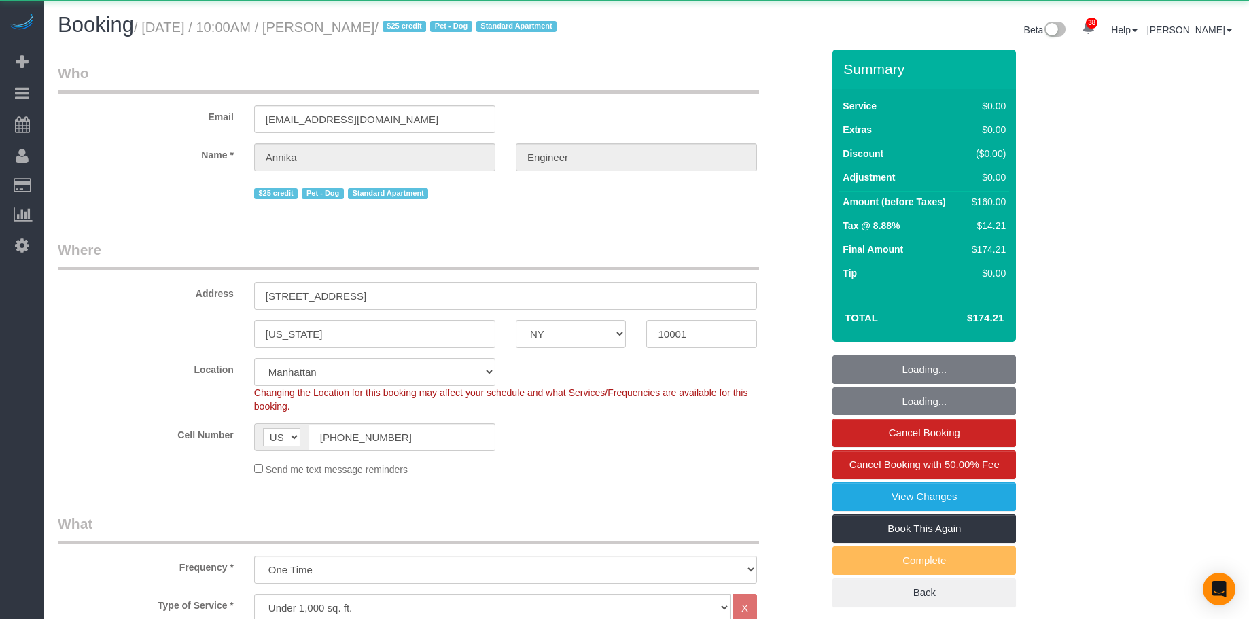
select select "NY"
select select "object:1111"
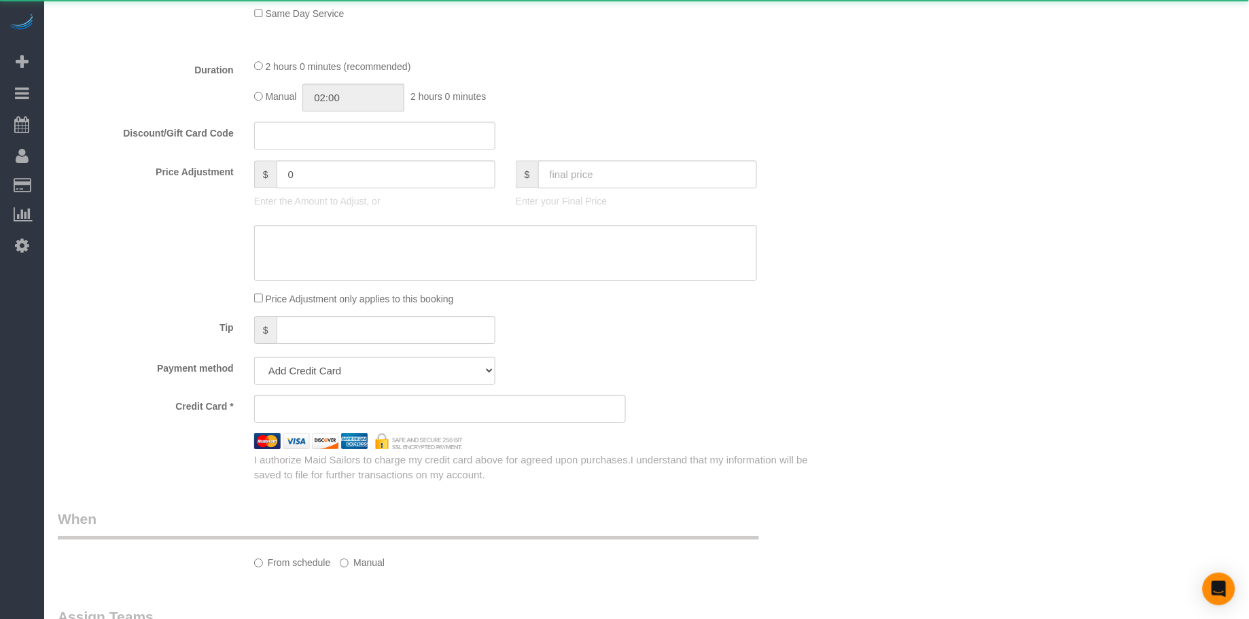
select select "1"
select select "spot1"
select select "number:89"
select select "number:90"
select select "number:13"
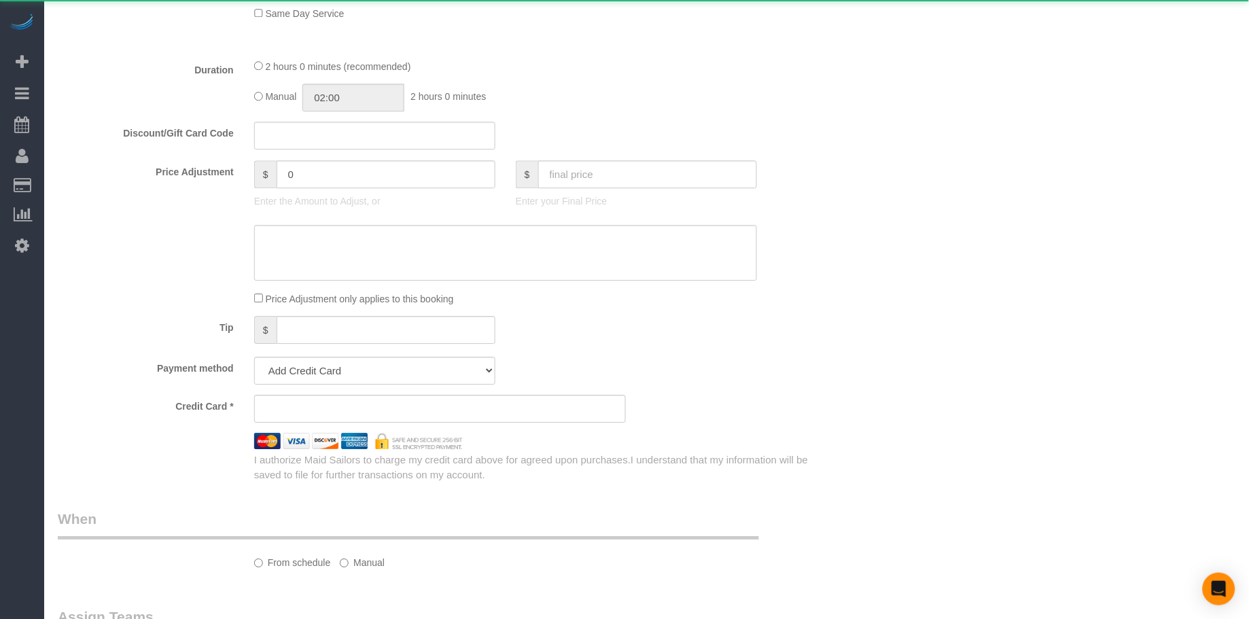
select select "number:5"
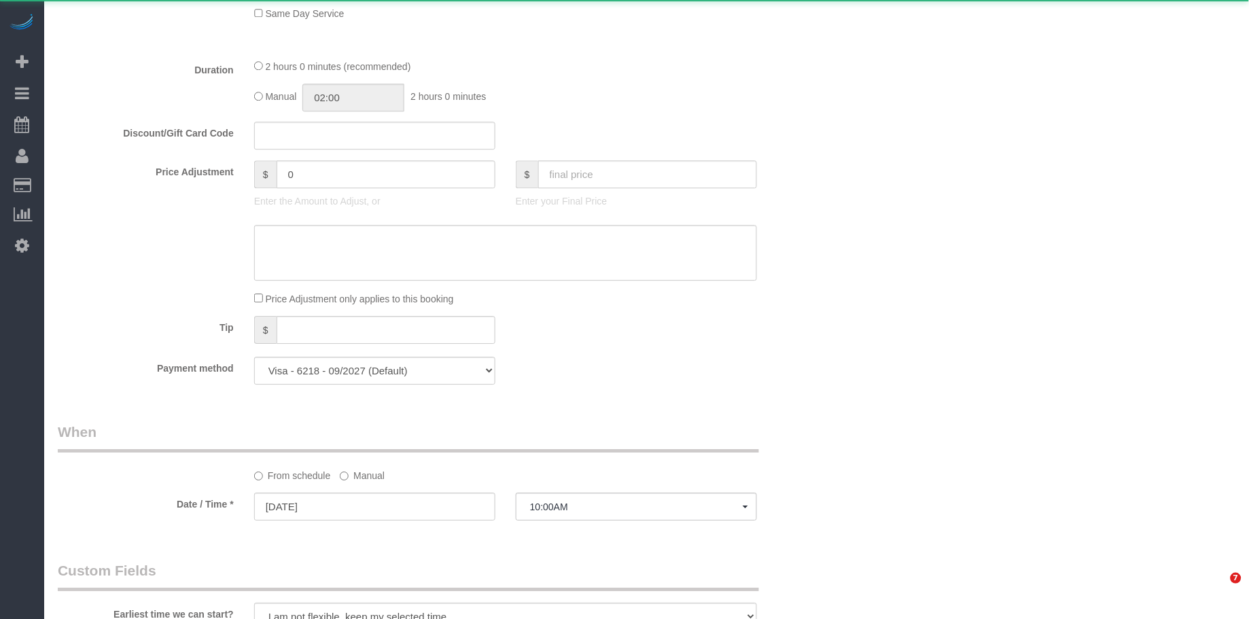
select select "string:stripe-pm_1S9AVr4VGloSiKo7xhoanRqz"
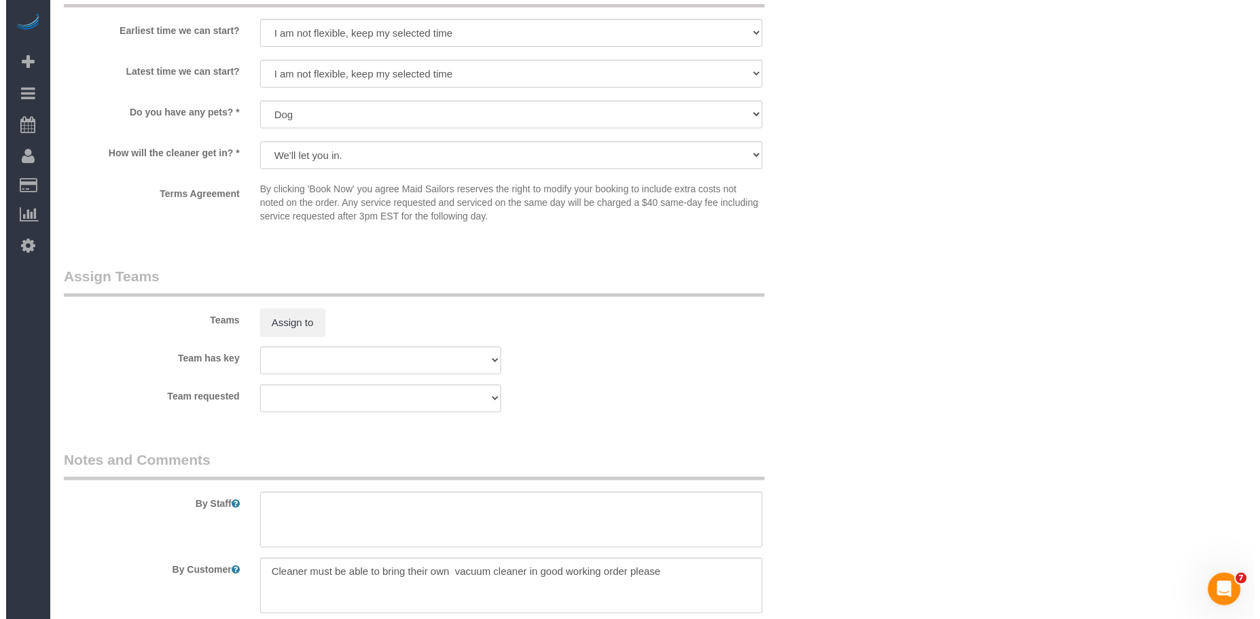
scroll to position [1682, 0]
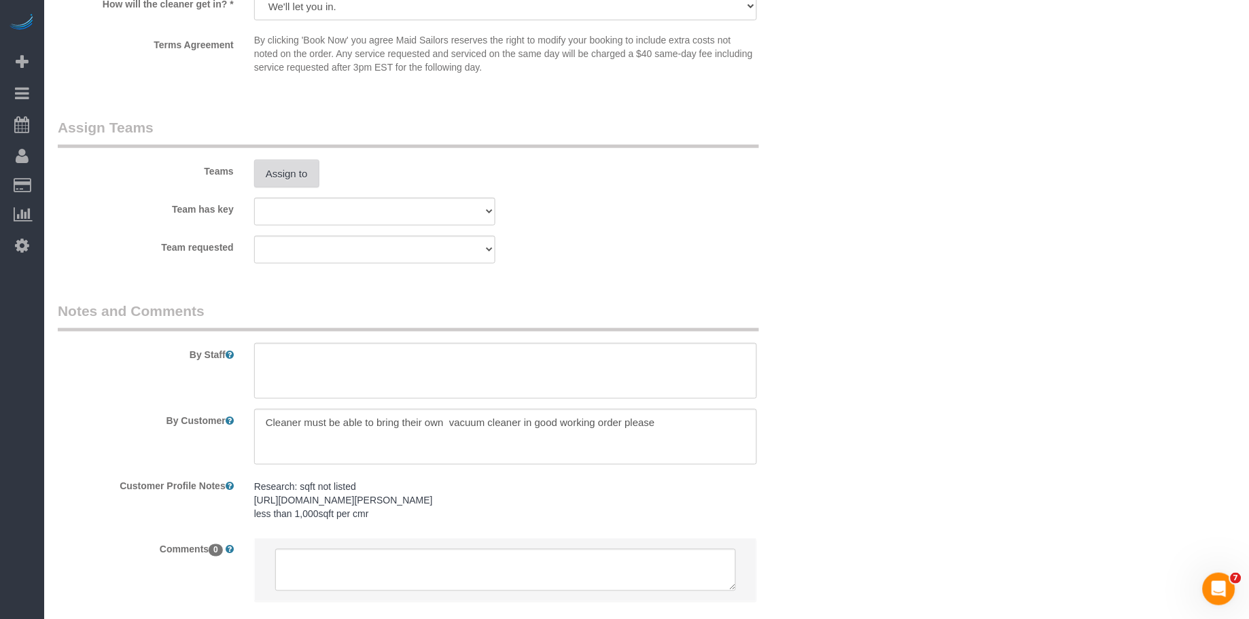
click at [291, 184] on button "Assign to" at bounding box center [286, 174] width 65 height 29
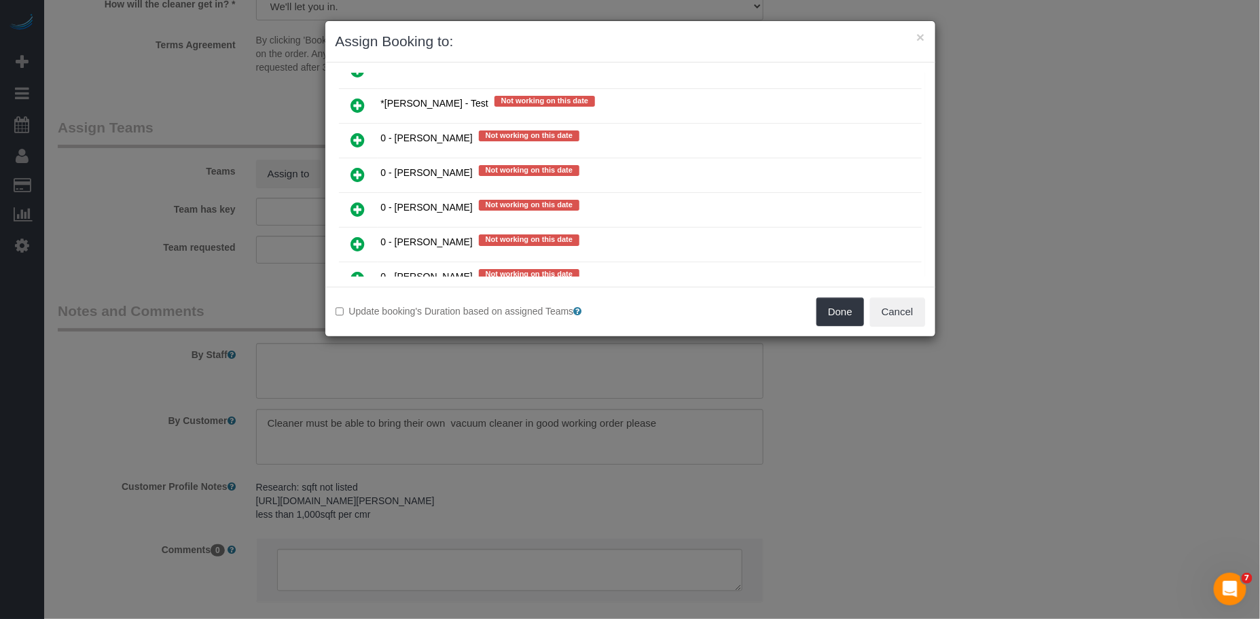
scroll to position [1050, 0]
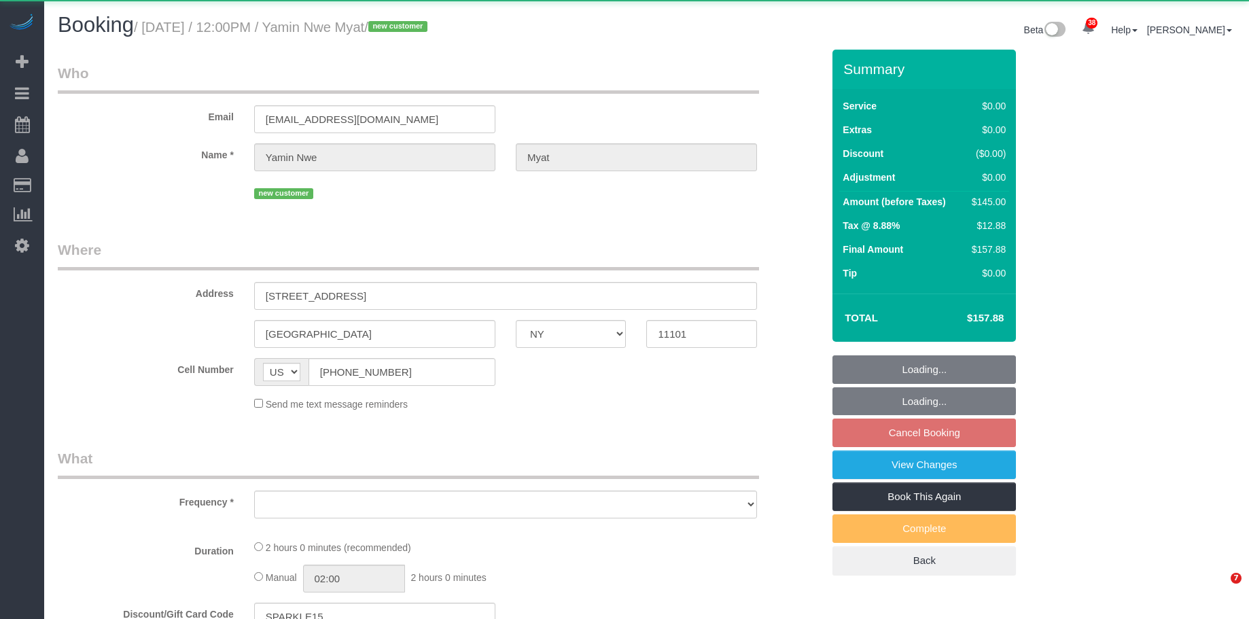
select select "NY"
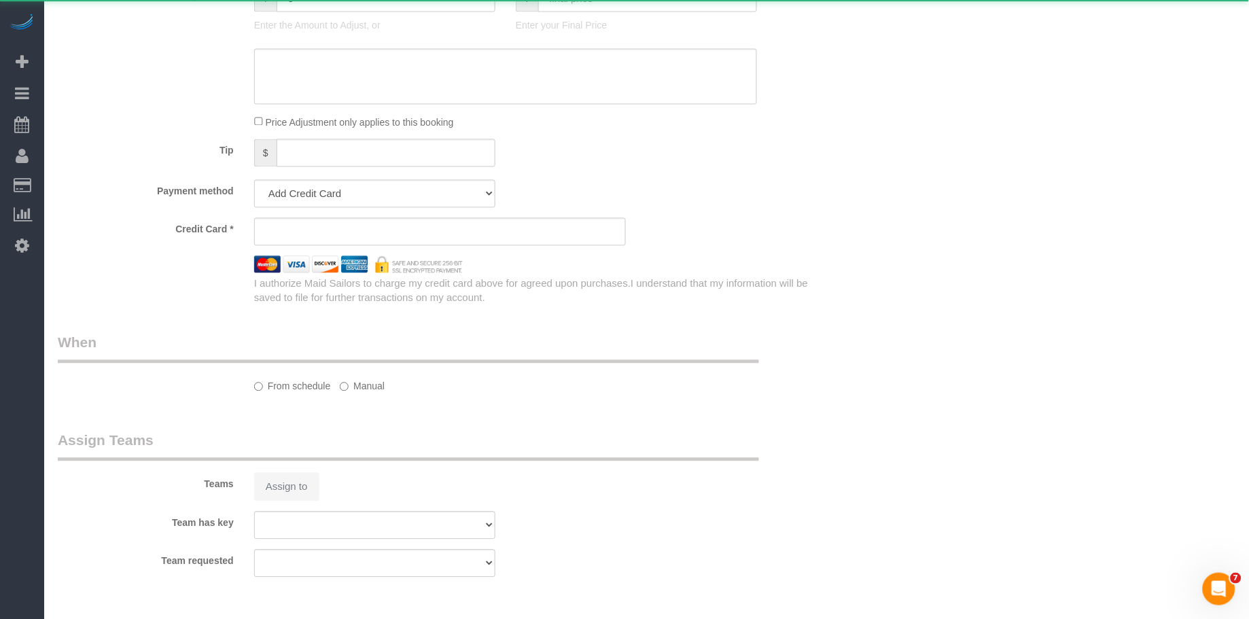
scroll to position [692, 0]
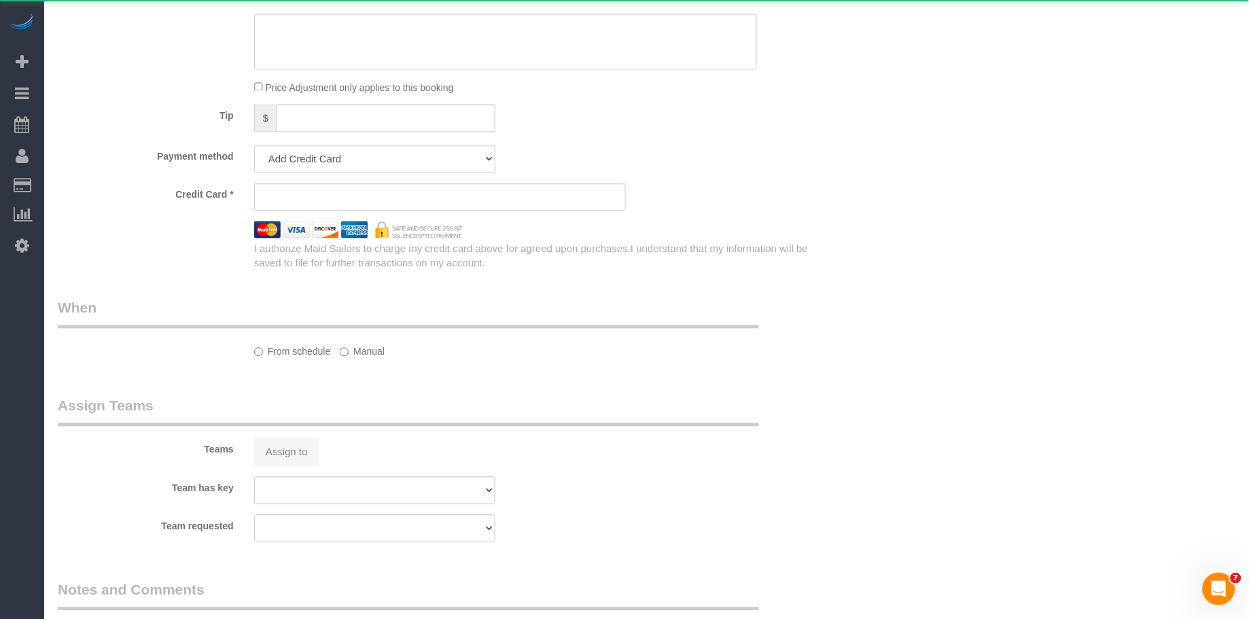
select select "object:809"
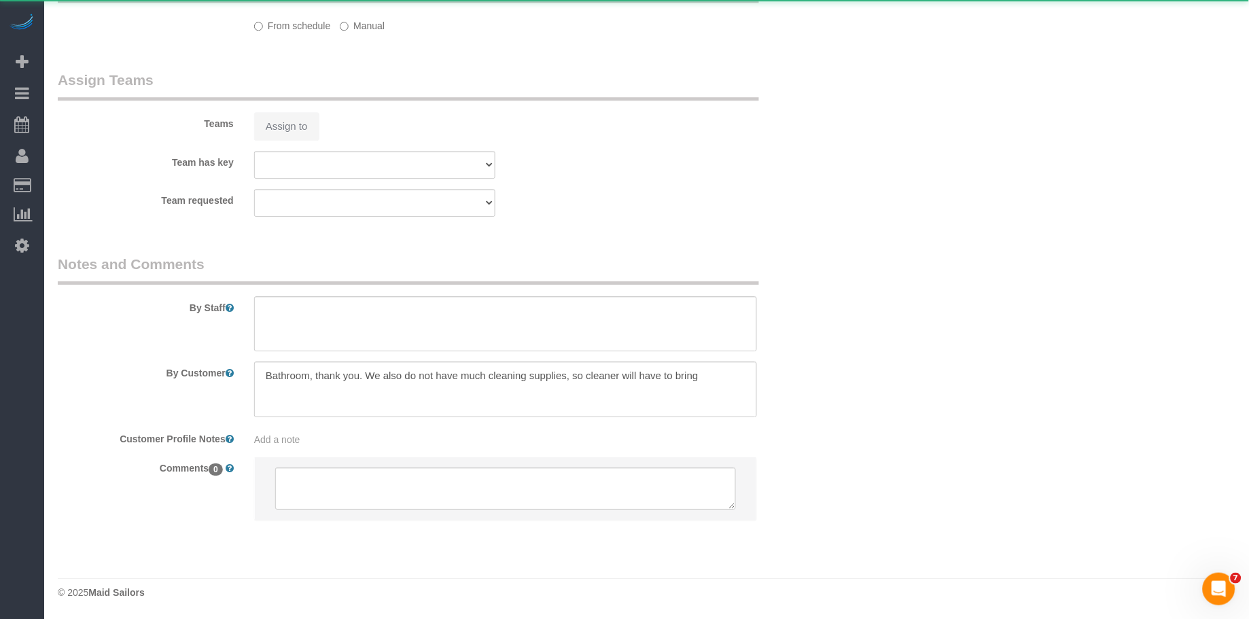
select select "string:stripe-pm_1SGWWv4VGloSiKo7SdkCndnn"
select select "1"
select select "spot2"
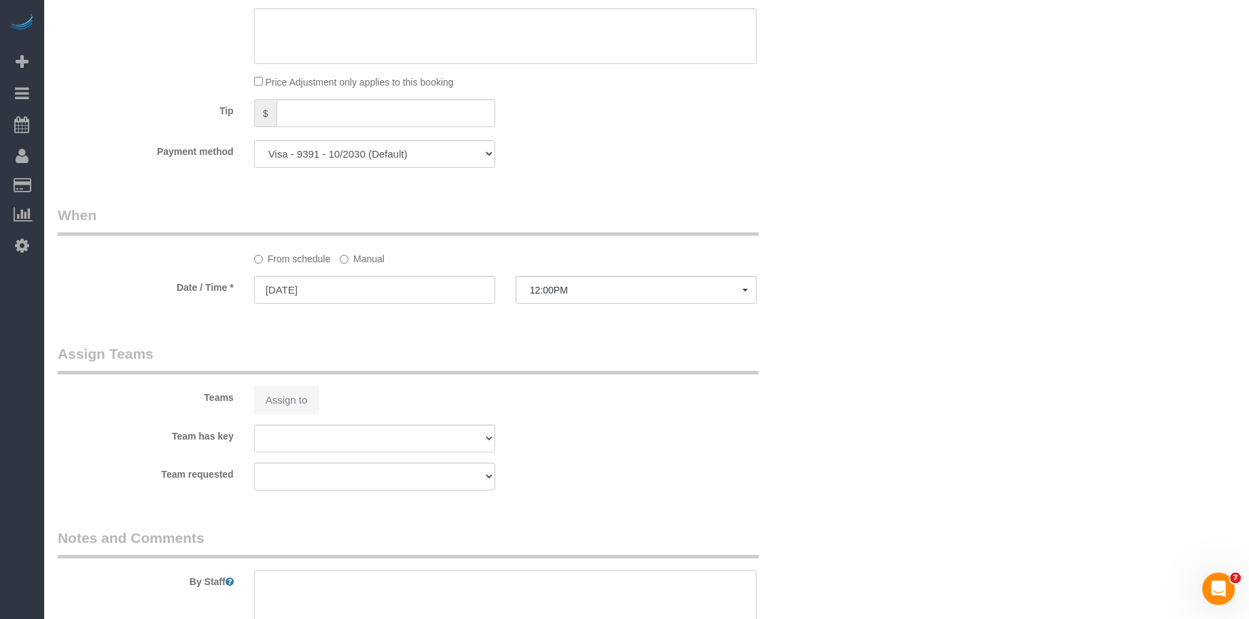
select select "object:1274"
select select "spot54"
select select "number:59"
select select "number:73"
select select "number:15"
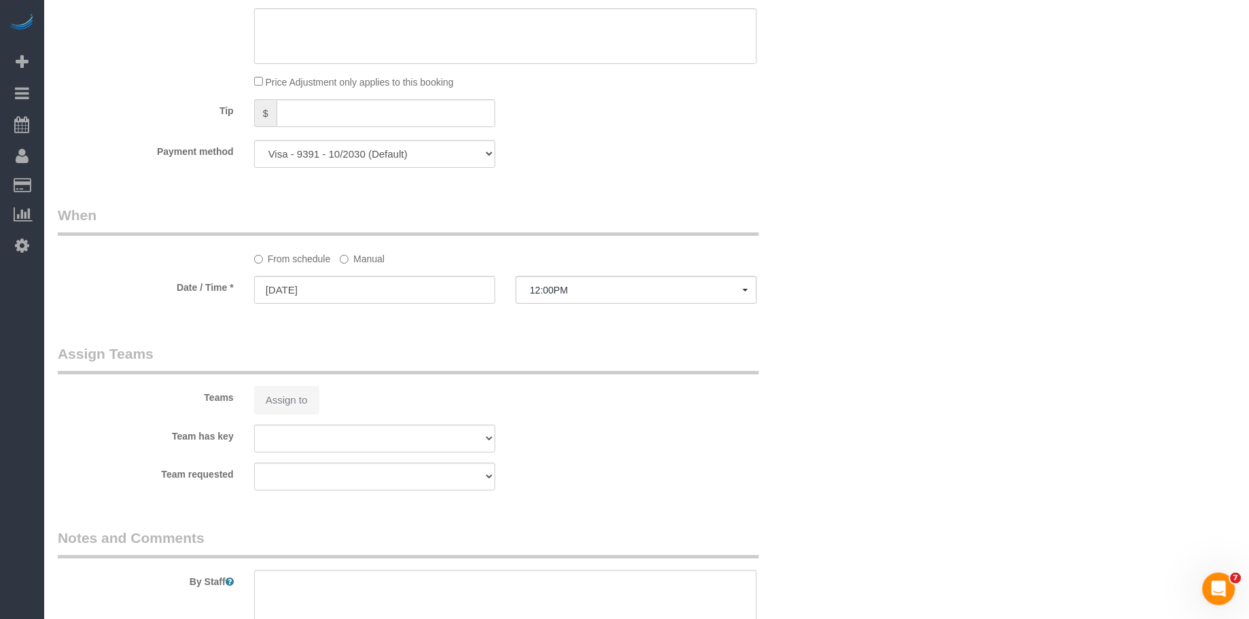
select select "number:5"
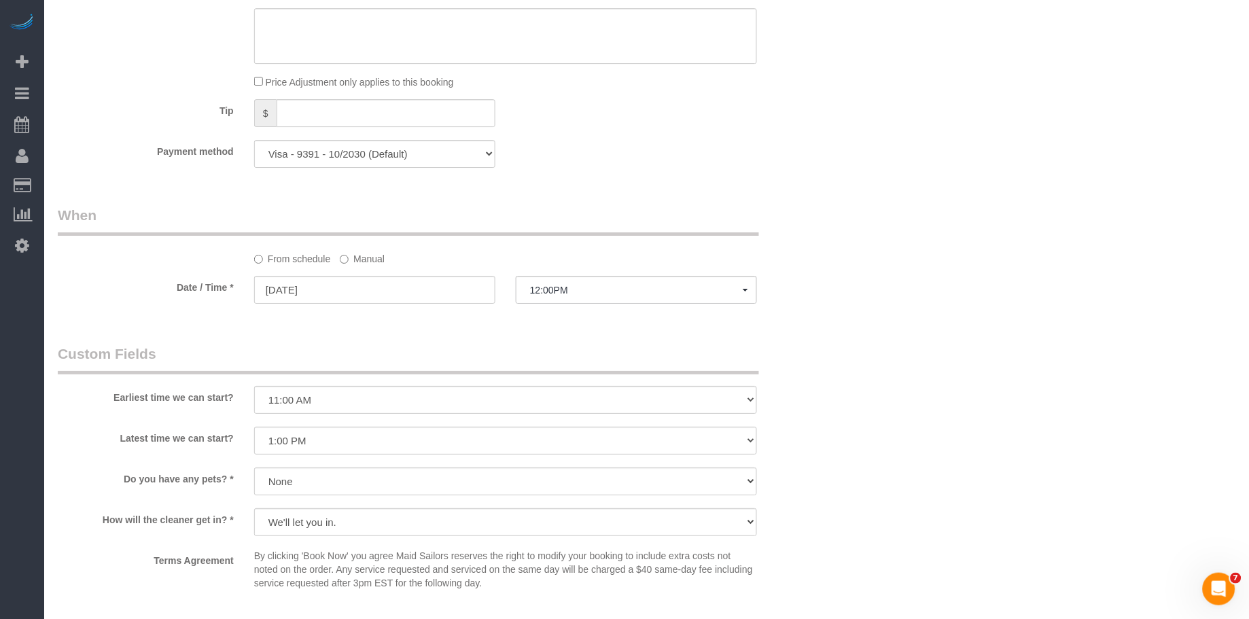
select select "1"
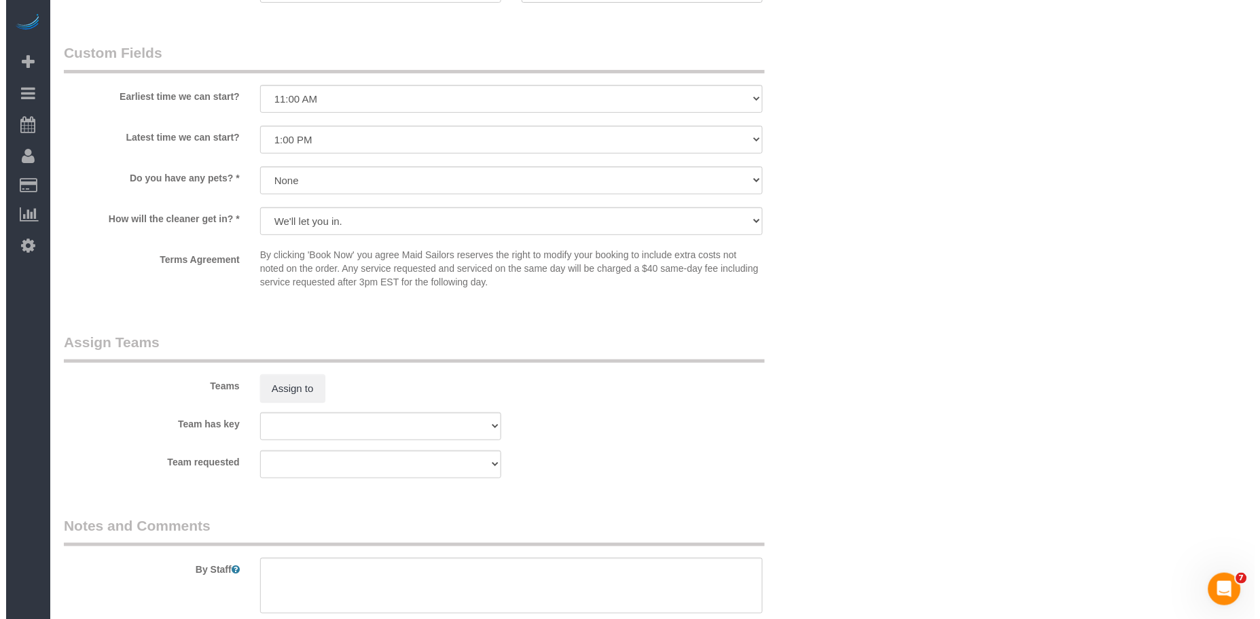
scroll to position [1572, 0]
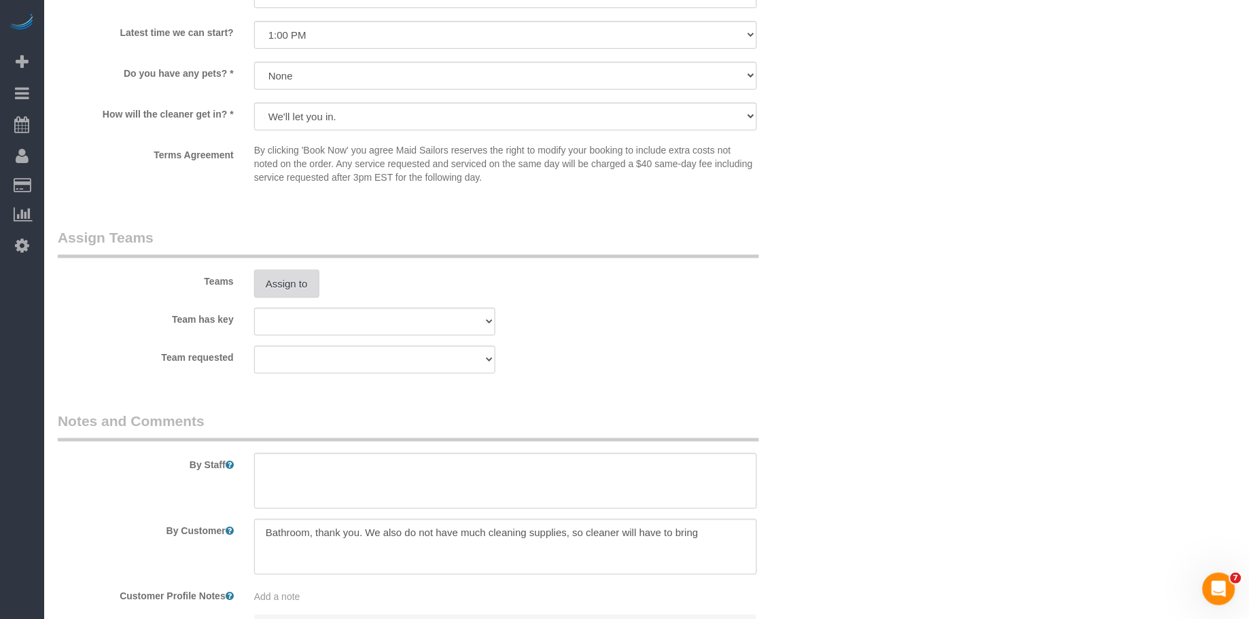
click at [288, 298] on button "Assign to" at bounding box center [286, 284] width 65 height 29
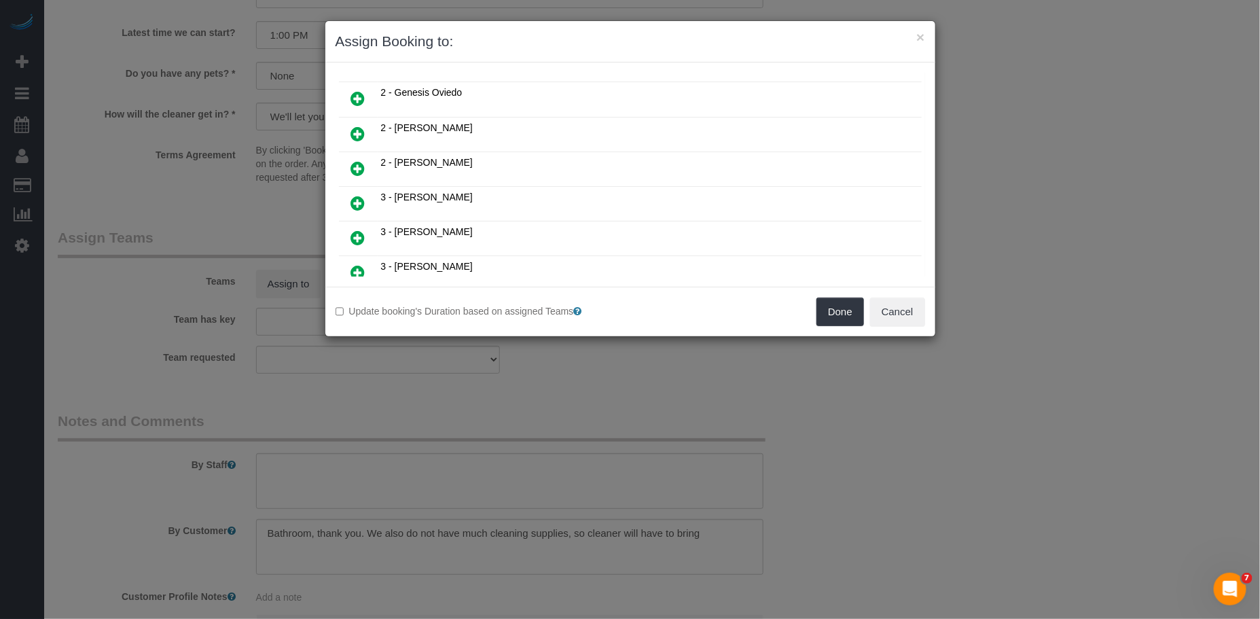
click at [357, 195] on icon at bounding box center [358, 203] width 14 height 16
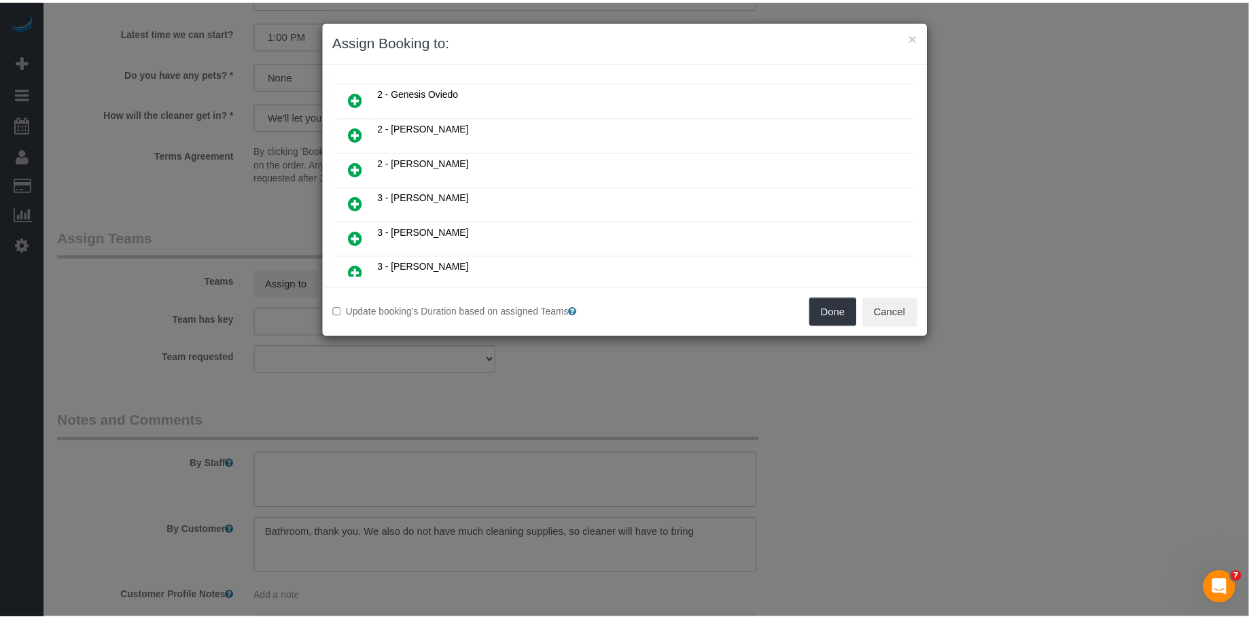
scroll to position [445, 0]
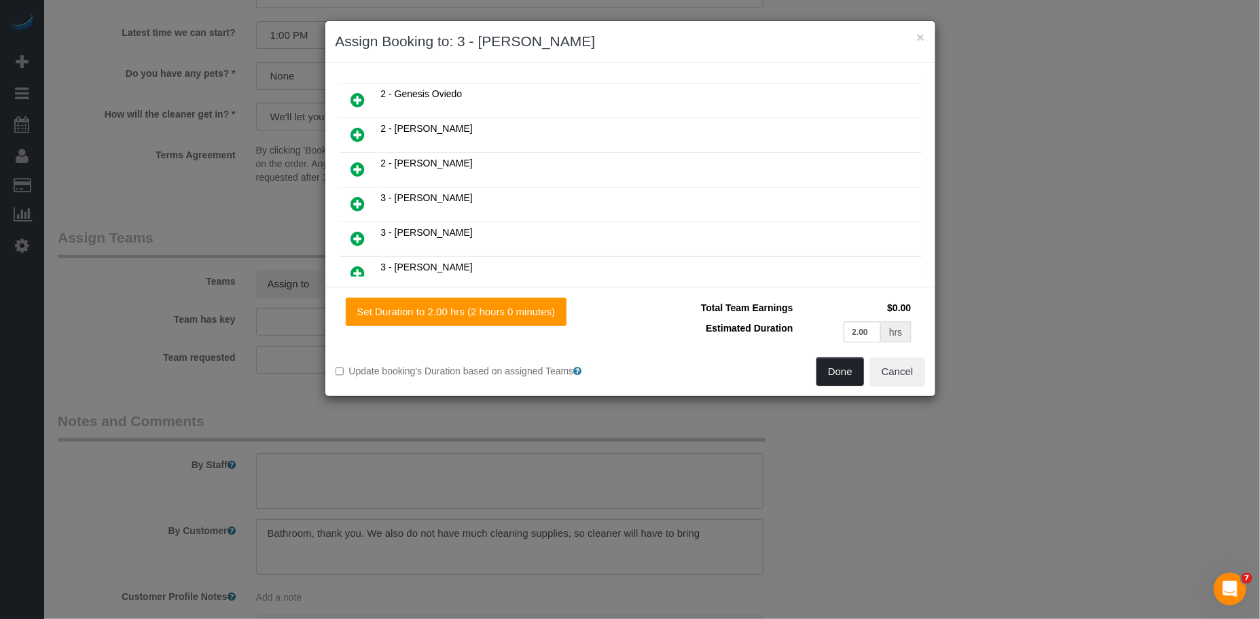
drag, startPoint x: 841, startPoint y: 360, endPoint x: 747, endPoint y: 306, distance: 108.4
click at [840, 361] on button "Done" at bounding box center [841, 371] width 48 height 29
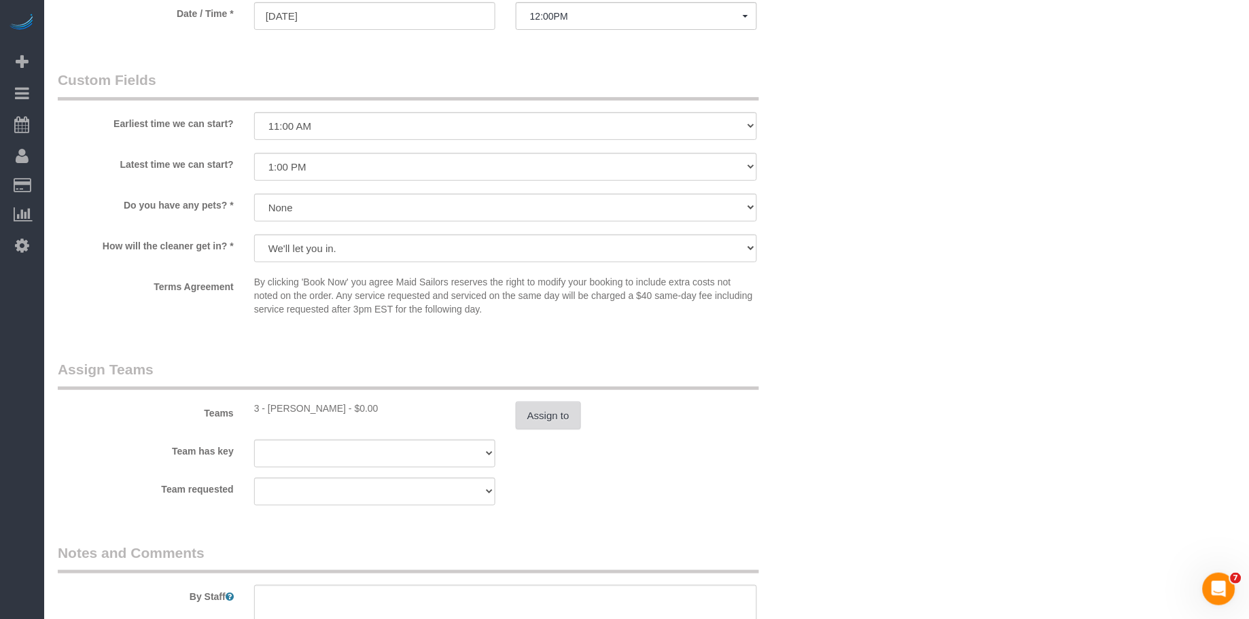
scroll to position [1398, 0]
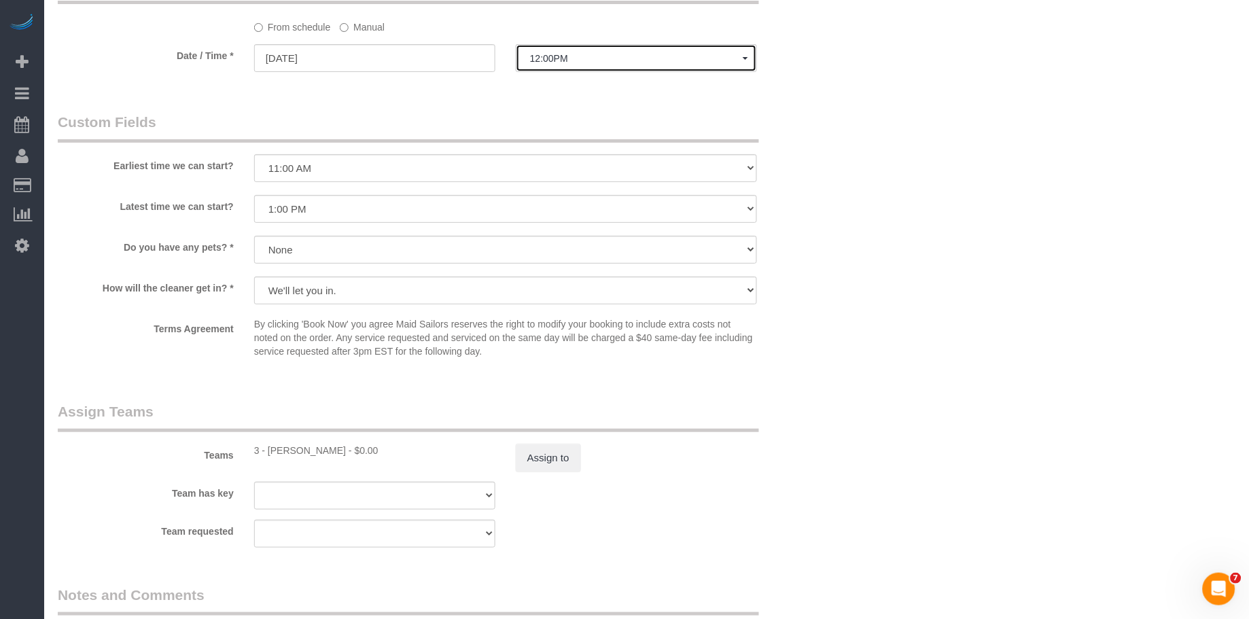
click at [565, 72] on button "12:00PM" at bounding box center [636, 58] width 241 height 28
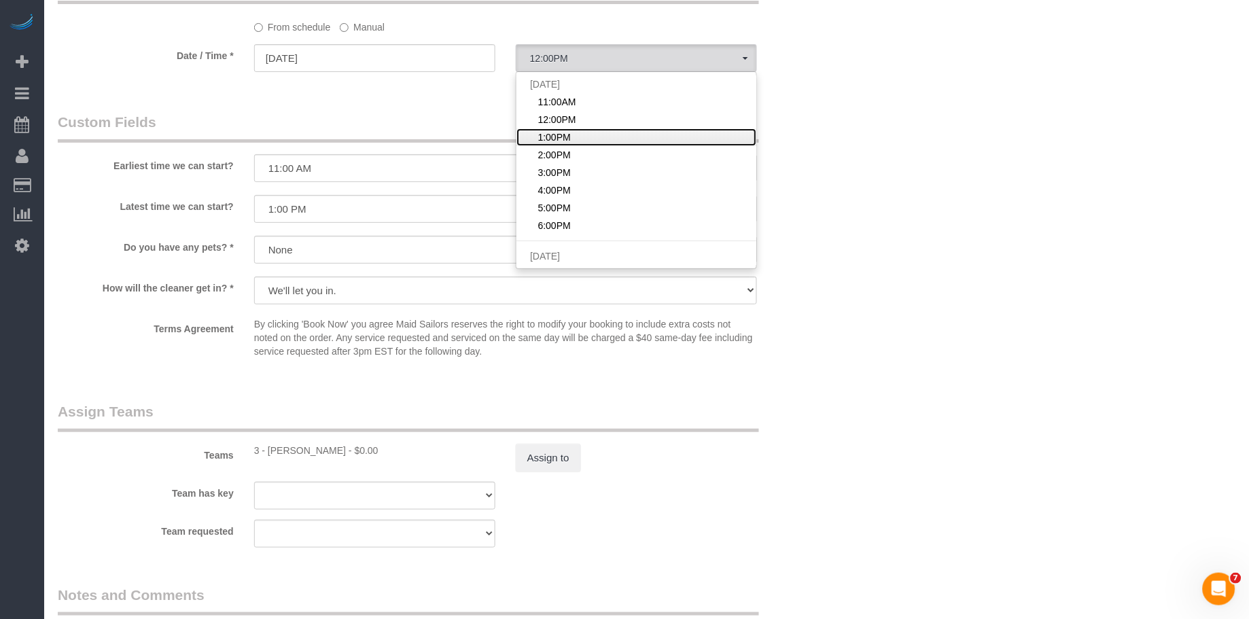
click at [560, 137] on span "1:00PM" at bounding box center [553, 137] width 33 height 14
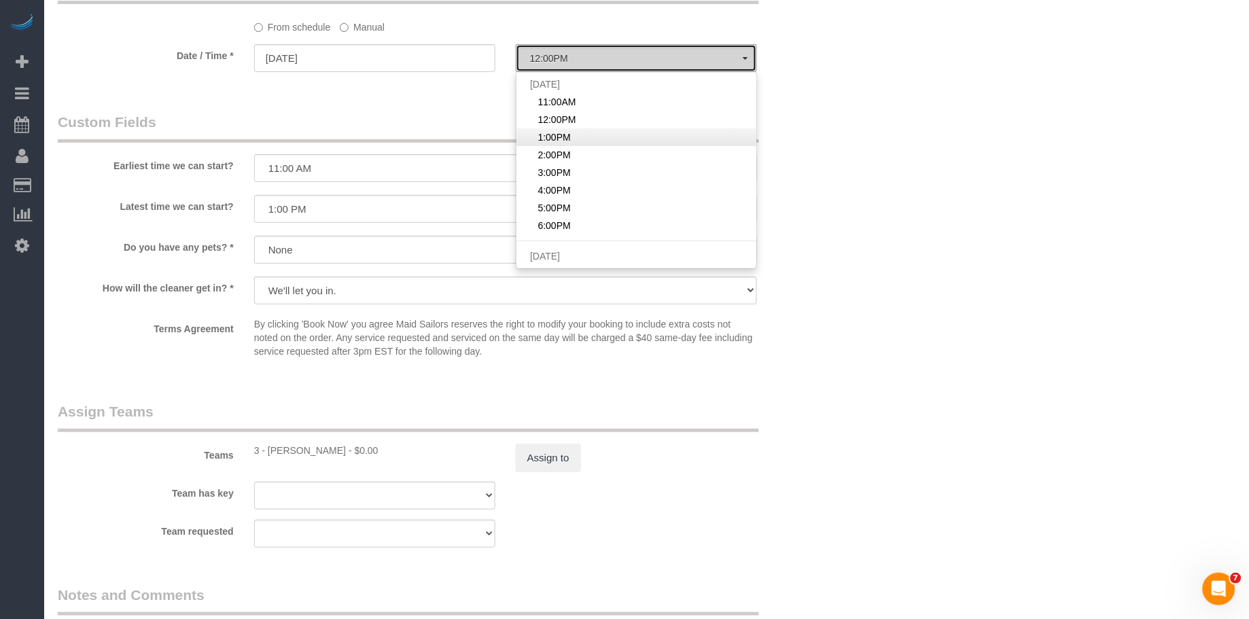
select select "spot55"
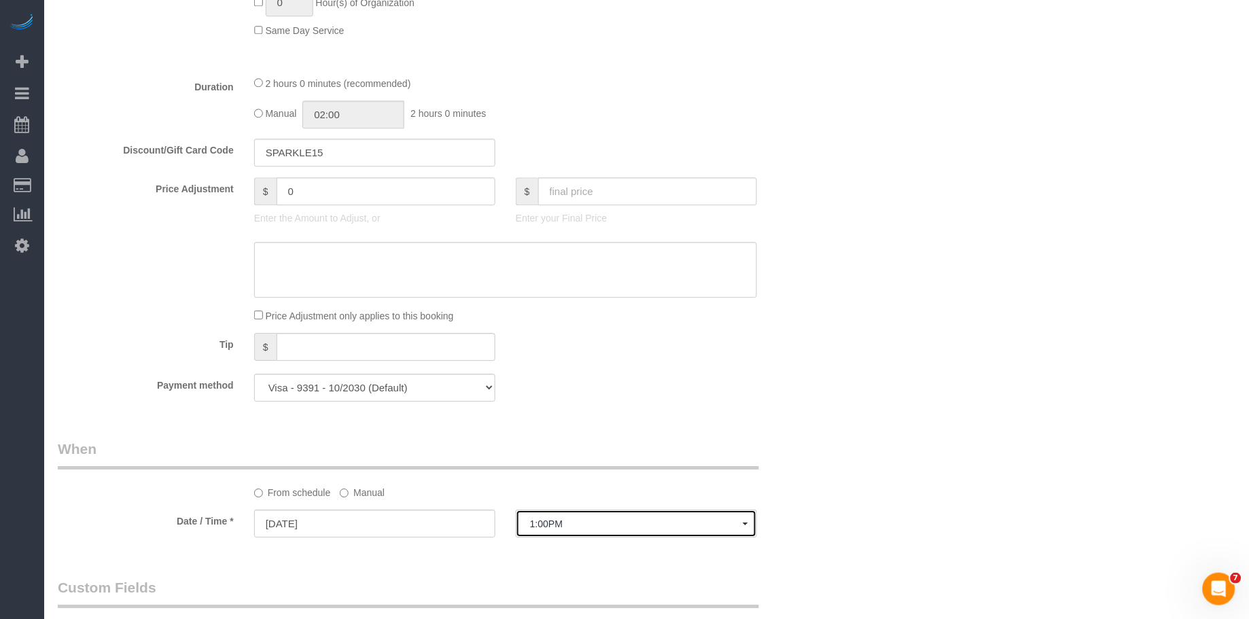
scroll to position [0, 0]
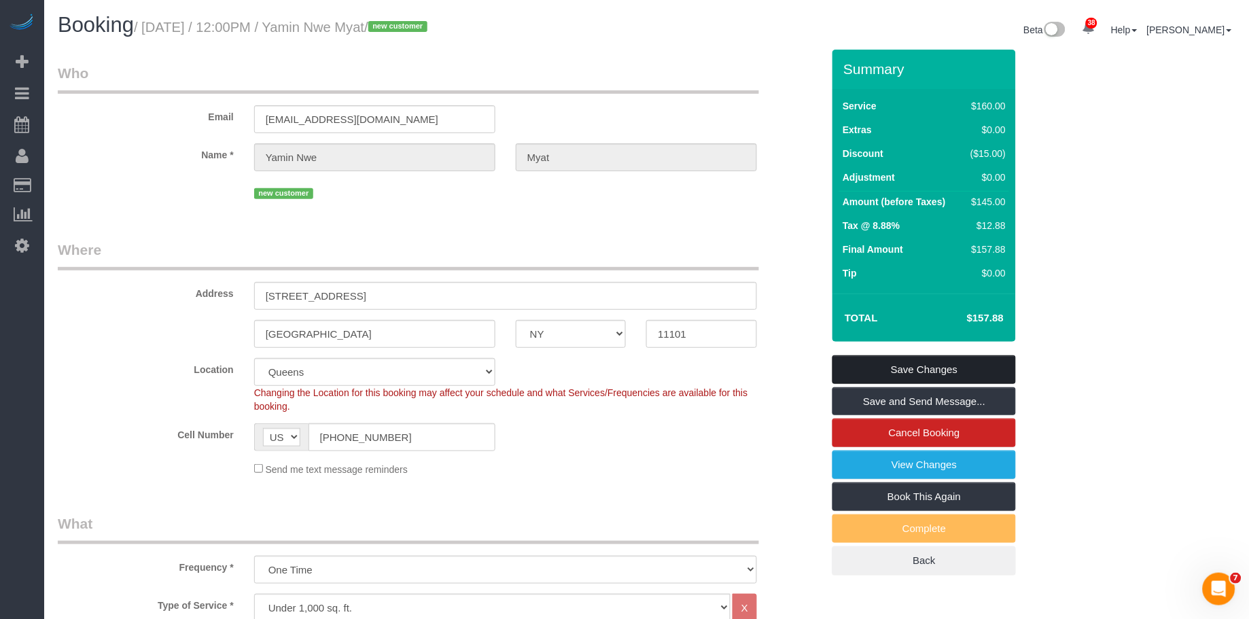
click at [920, 367] on link "Save Changes" at bounding box center [923, 369] width 183 height 29
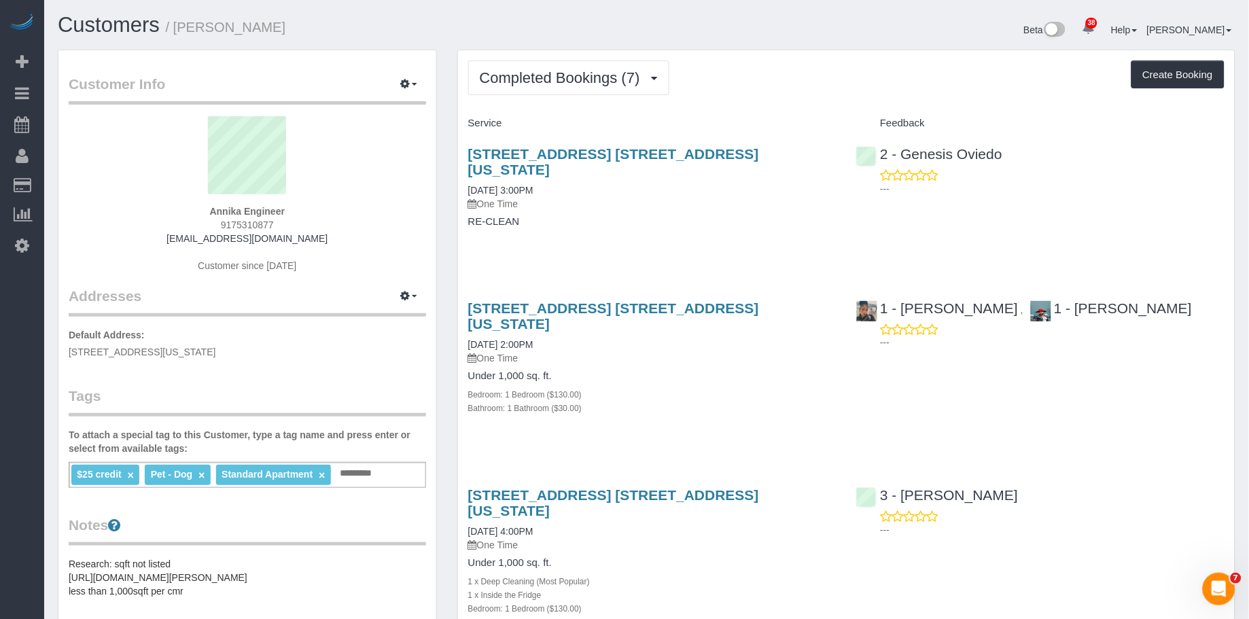
drag, startPoint x: 734, startPoint y: 111, endPoint x: 774, endPoint y: 105, distance: 40.5
click at [734, 112] on div "Service" at bounding box center [652, 123] width 389 height 23
click at [535, 77] on span "Completed Bookings (7)" at bounding box center [563, 77] width 167 height 17
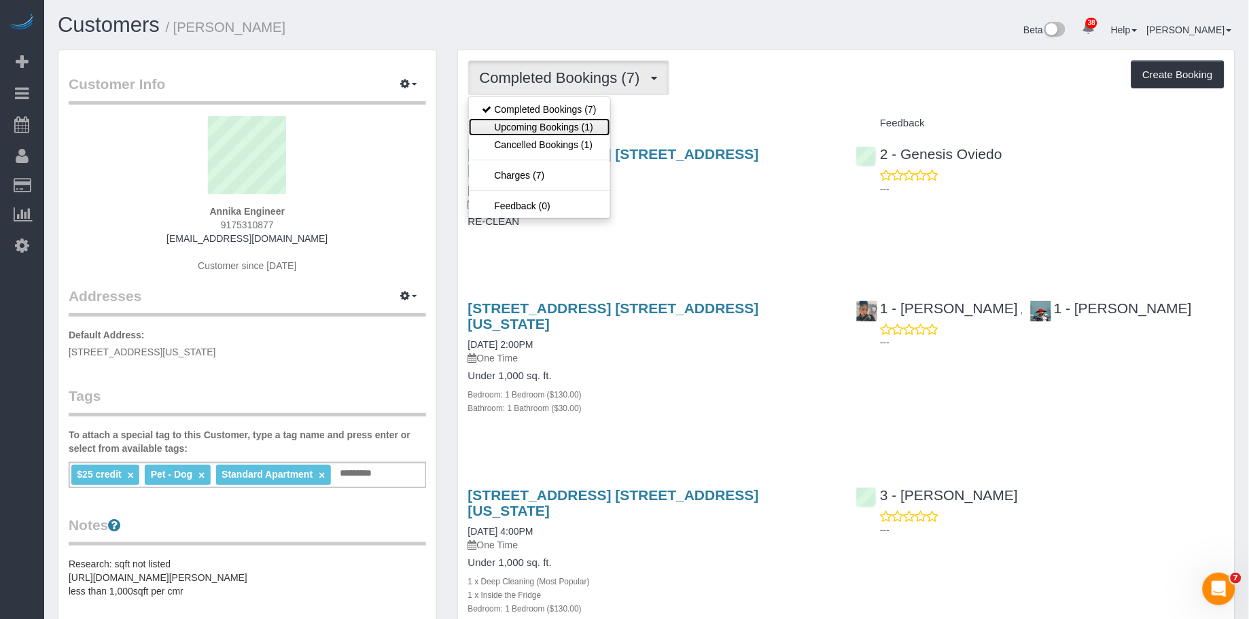
click at [548, 134] on link "Upcoming Bookings (1)" at bounding box center [539, 127] width 141 height 18
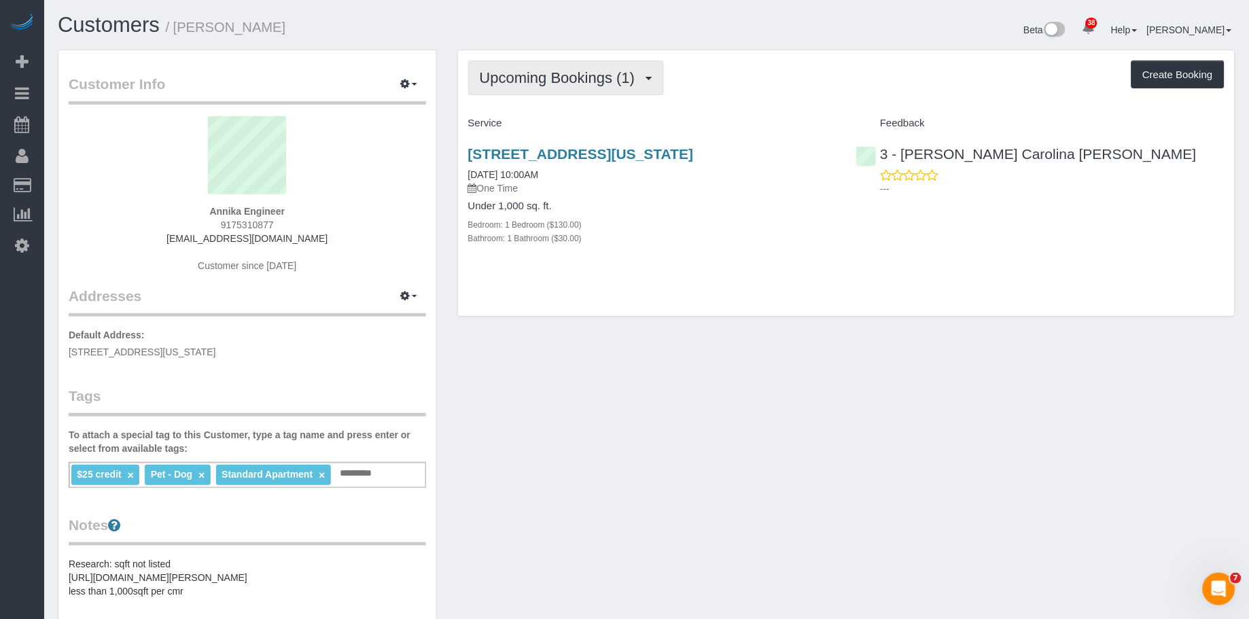
click at [573, 80] on span "Upcoming Bookings (1)" at bounding box center [561, 77] width 162 height 17
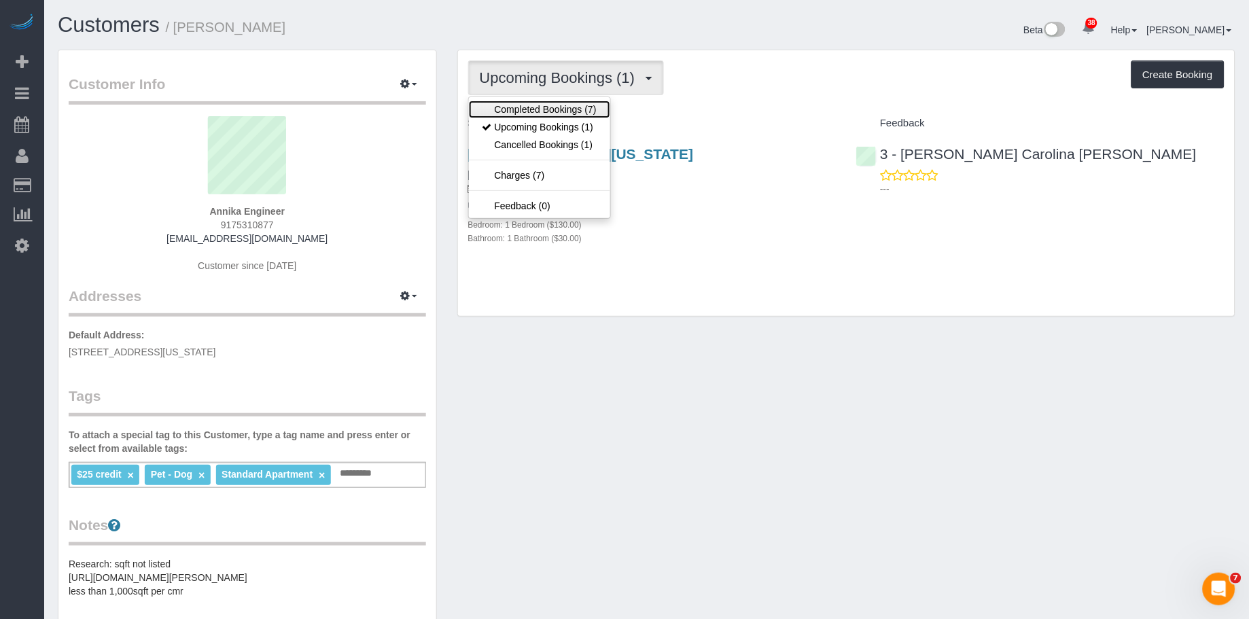
click at [566, 110] on link "Completed Bookings (7)" at bounding box center [539, 110] width 141 height 18
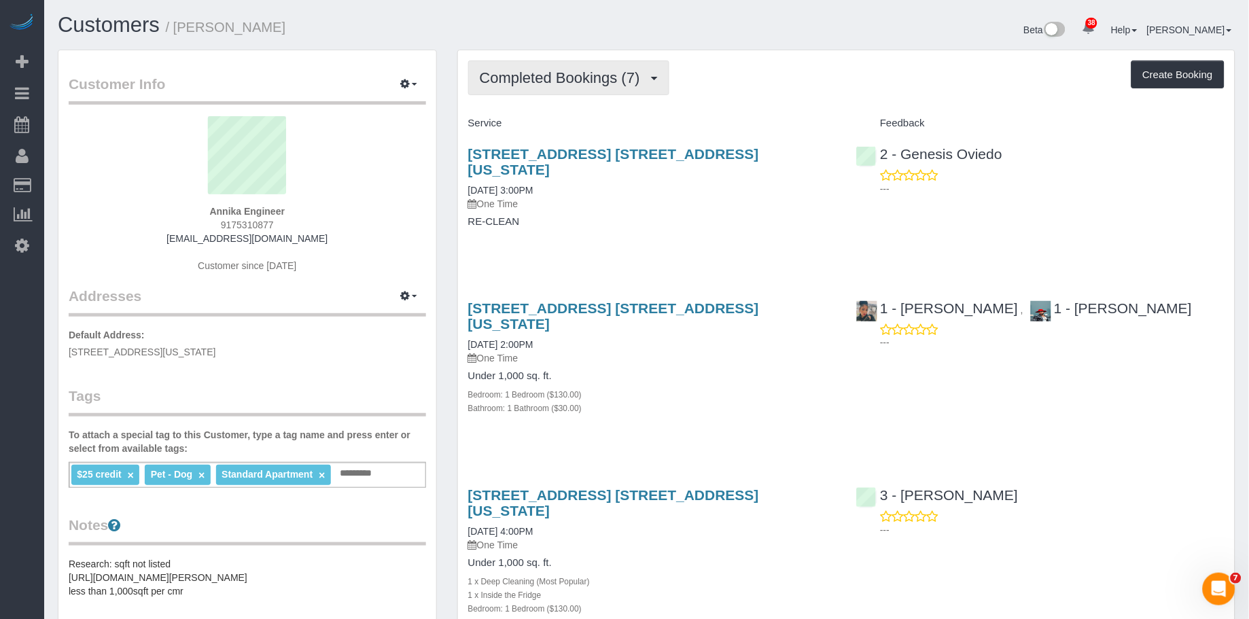
click at [573, 79] on span "Completed Bookings (7)" at bounding box center [563, 77] width 167 height 17
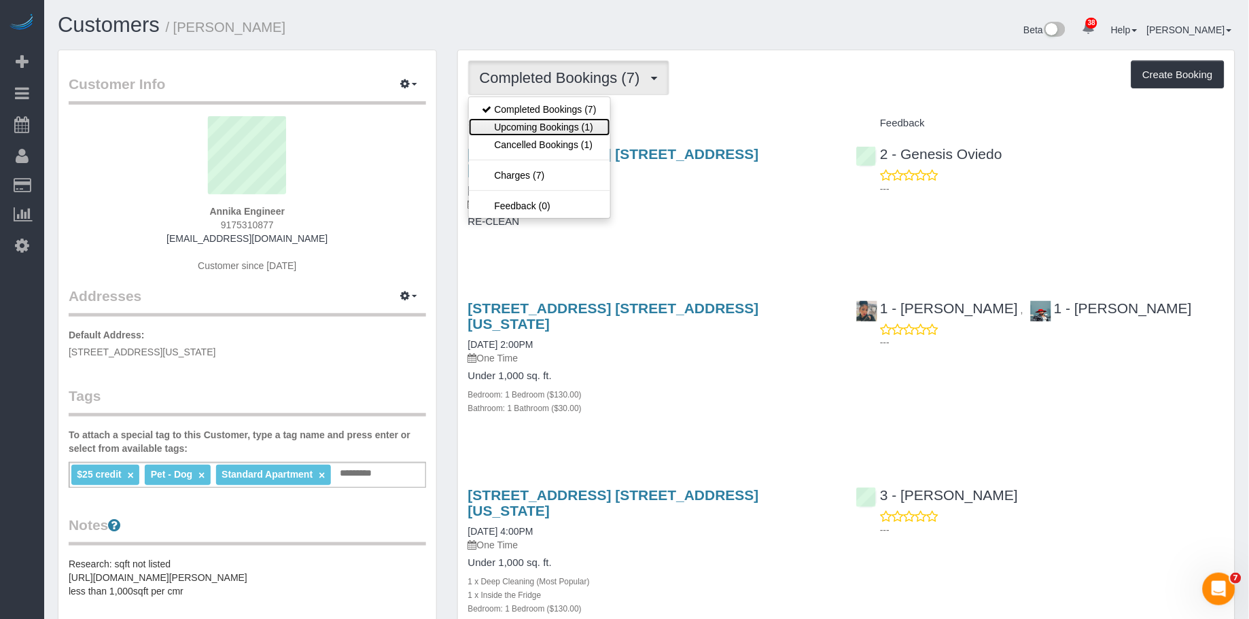
click at [569, 128] on link "Upcoming Bookings (1)" at bounding box center [539, 127] width 141 height 18
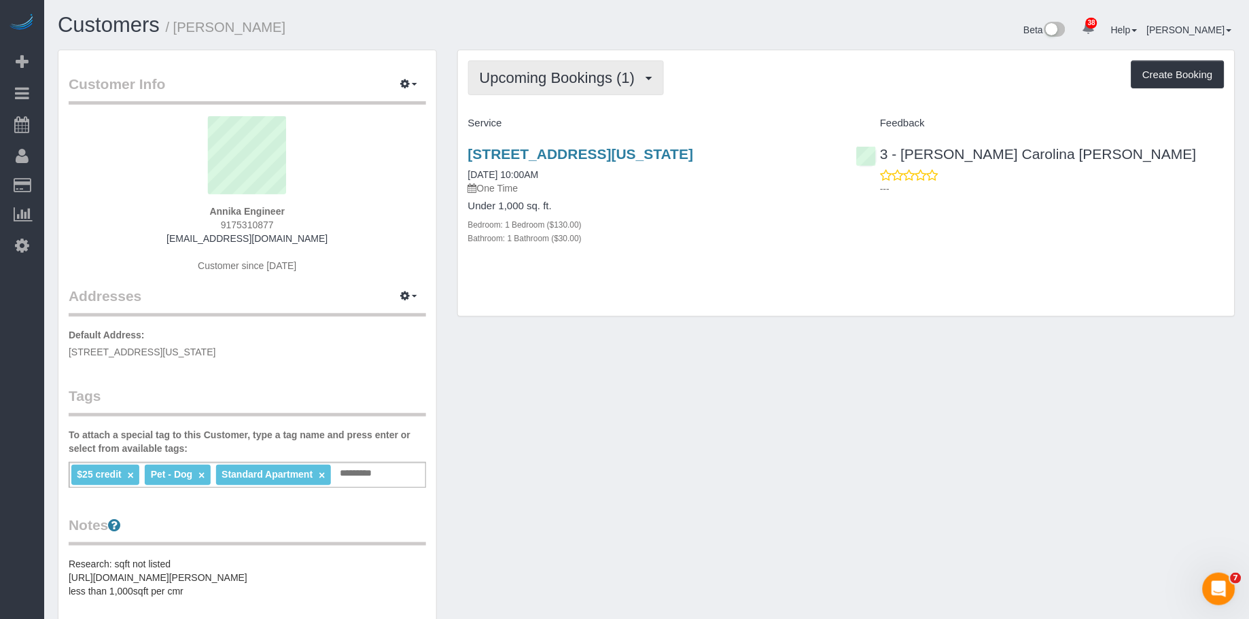
click at [574, 82] on span "Upcoming Bookings (1)" at bounding box center [561, 77] width 162 height 17
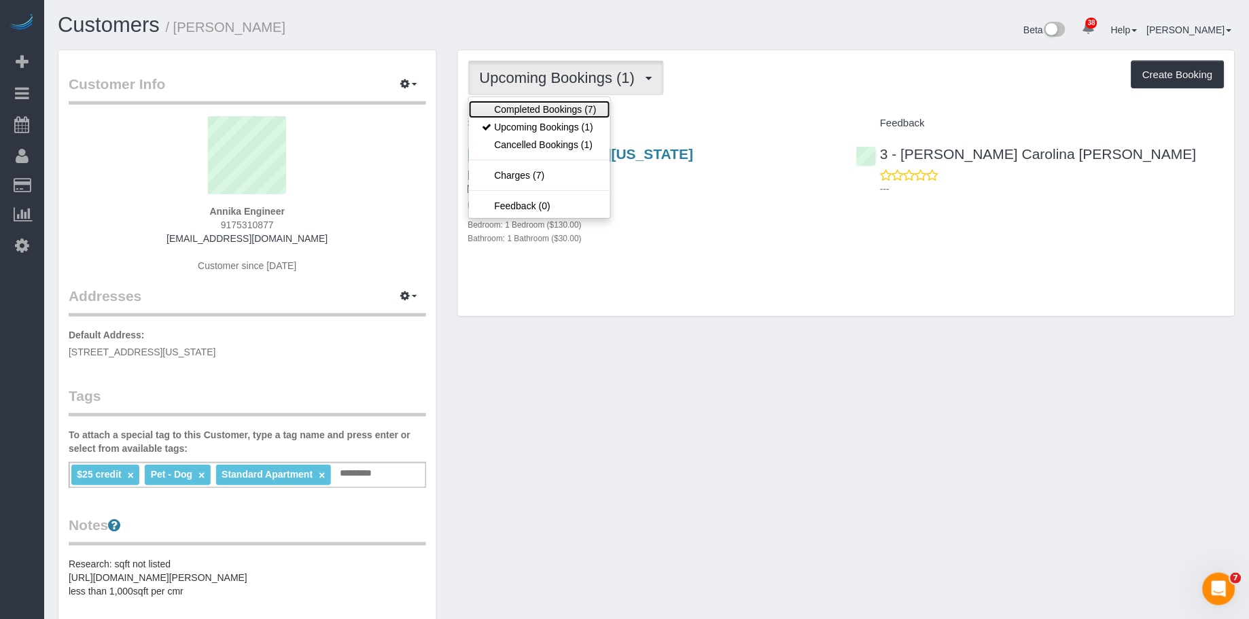
click at [563, 109] on link "Completed Bookings (7)" at bounding box center [539, 110] width 141 height 18
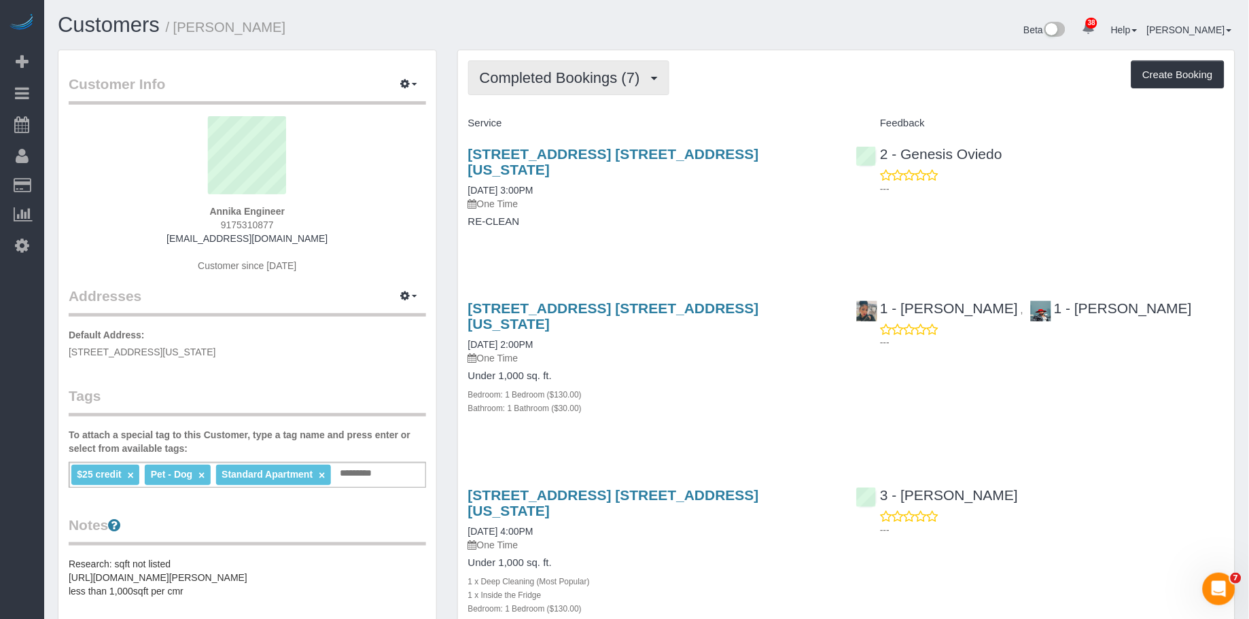
click at [575, 83] on span "Completed Bookings (7)" at bounding box center [563, 77] width 167 height 17
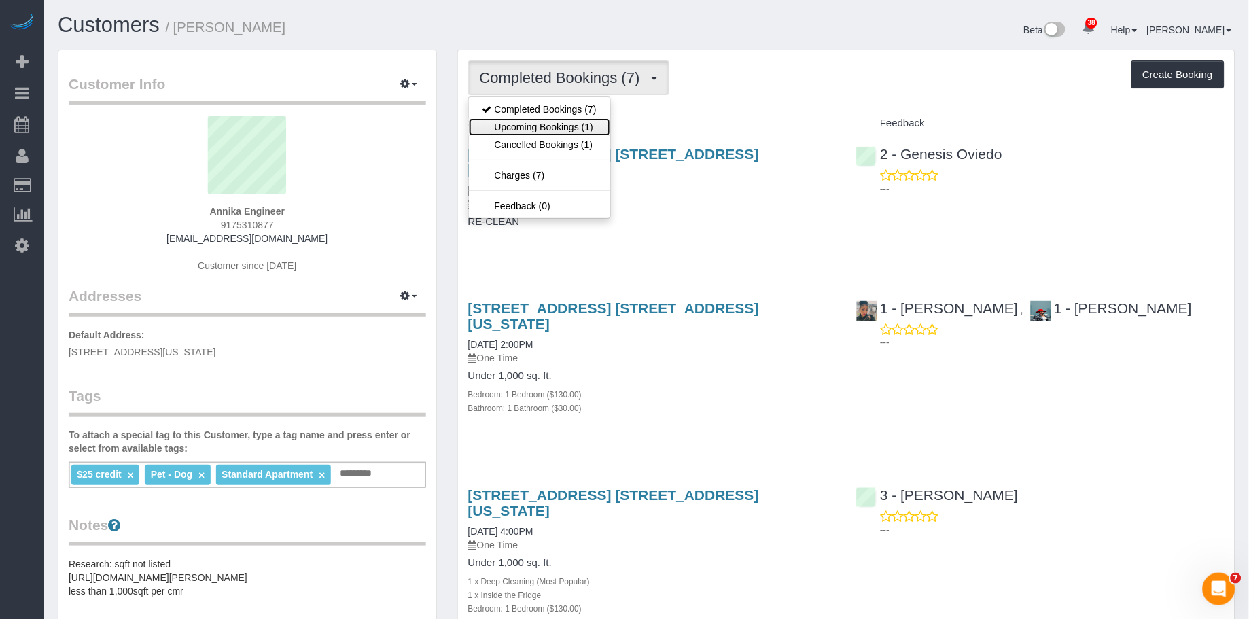
click at [571, 126] on link "Upcoming Bookings (1)" at bounding box center [539, 127] width 141 height 18
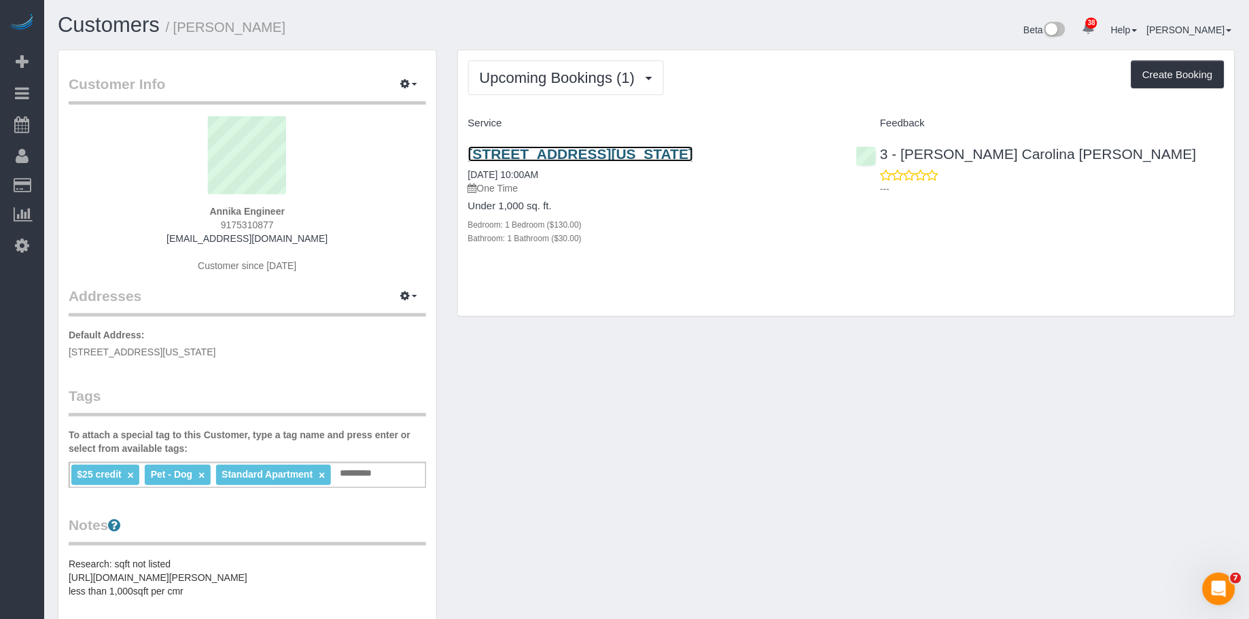
click at [586, 151] on link "[STREET_ADDRESS][US_STATE]" at bounding box center [581, 154] width 226 height 16
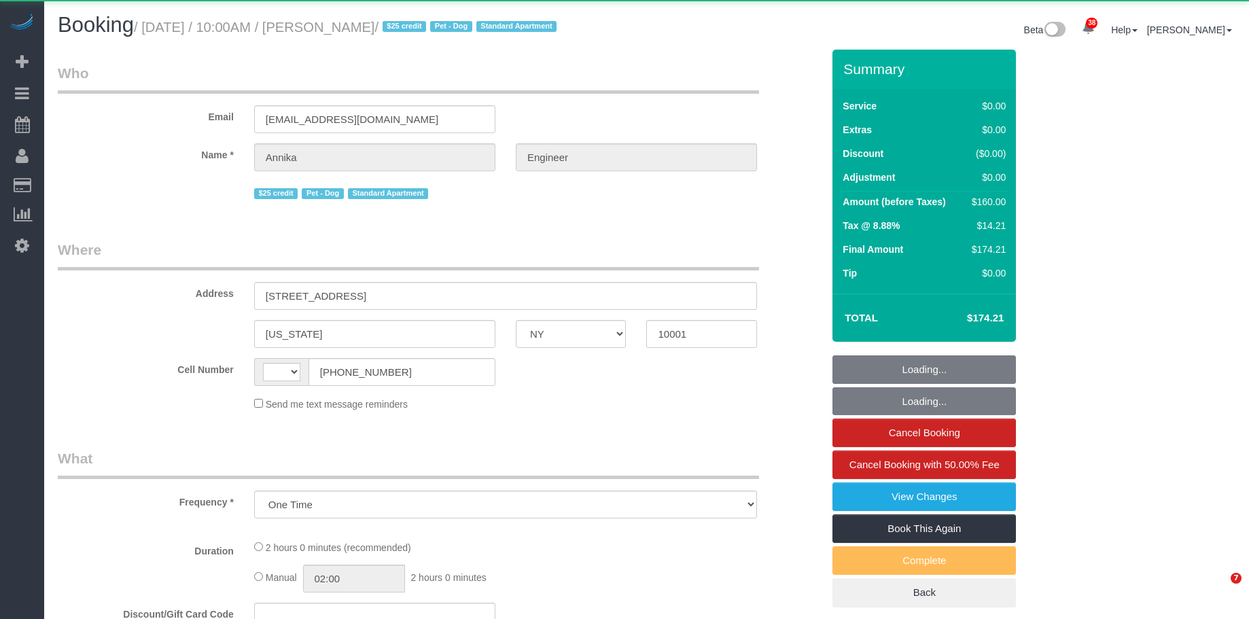
select select "NY"
select select "object:936"
select select "string:US"
select select "1"
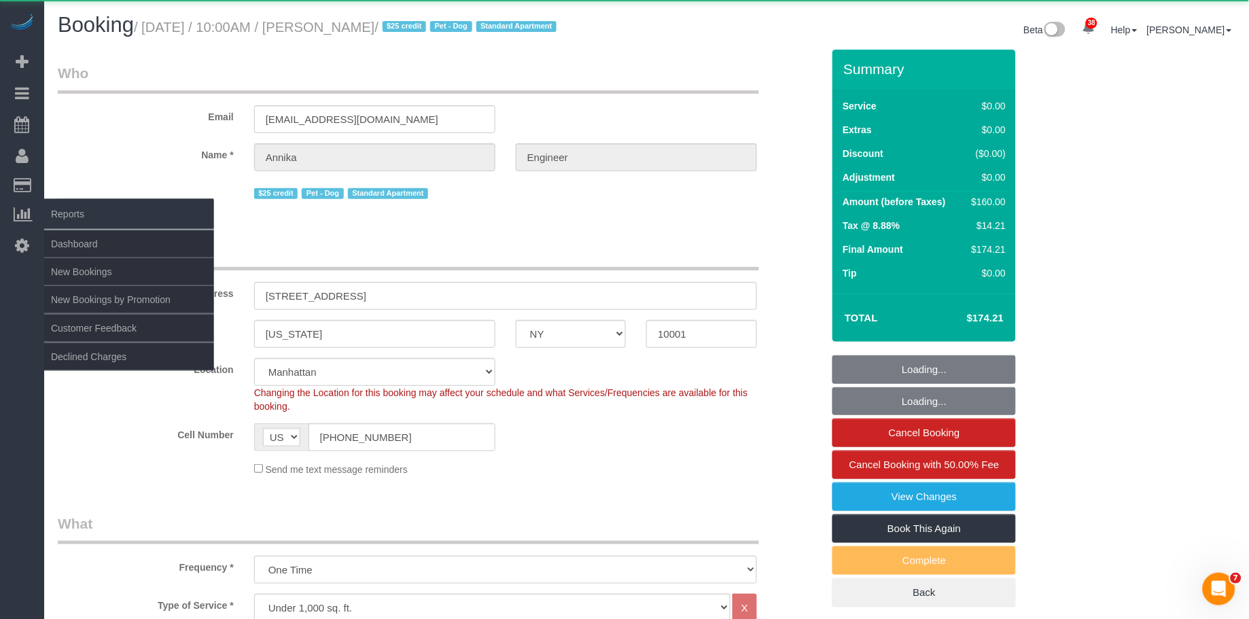
select select "string:stripe-pm_1S9AVr4VGloSiKo7xhoanRqz"
select select "spot1"
select select "number:89"
select select "number:90"
select select "number:13"
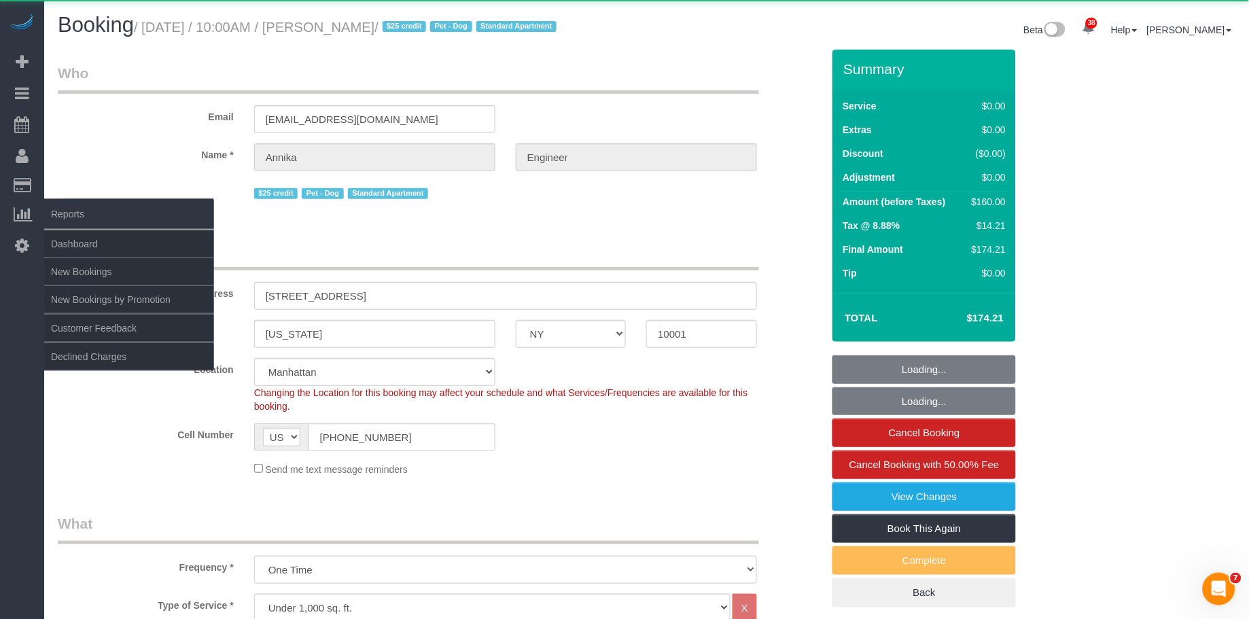
select select "number:5"
select select "1"
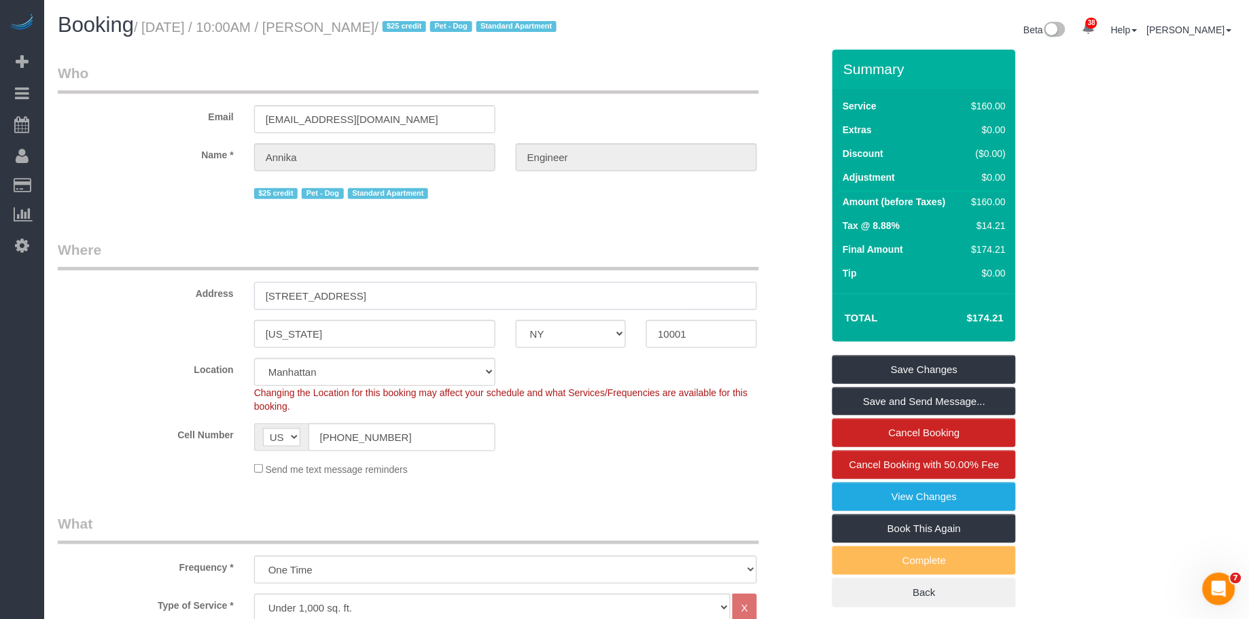
click at [308, 295] on input "777 6th avenue, 11K" at bounding box center [505, 296] width 503 height 28
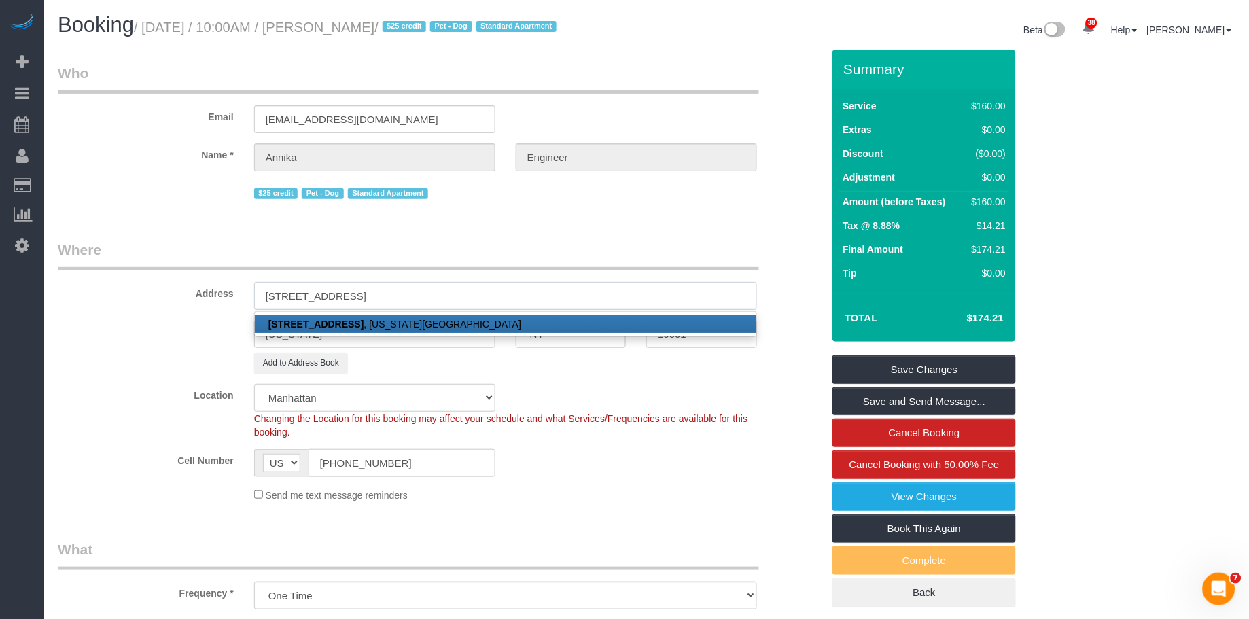
click at [345, 297] on input "777 6th Avenue, 11K" at bounding box center [505, 296] width 503 height 28
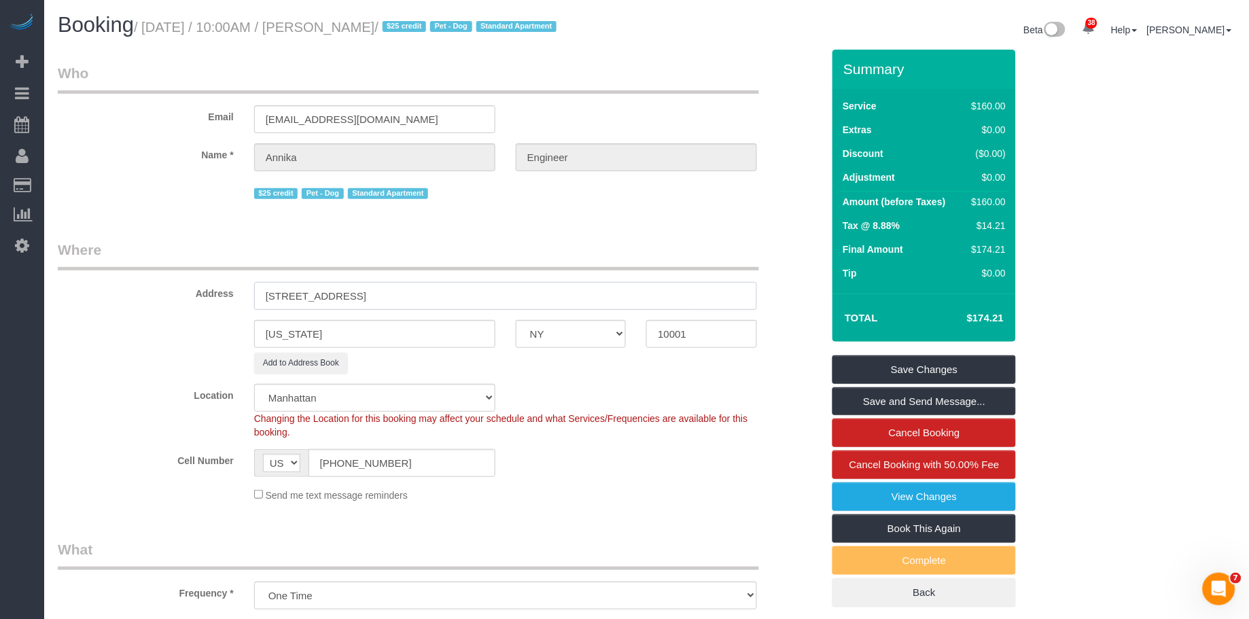
type input "777 6th Avenue, Apt.11K"
click at [404, 262] on legend "Where" at bounding box center [408, 255] width 701 height 31
click at [960, 395] on link "Save and Send Message..." at bounding box center [923, 401] width 183 height 29
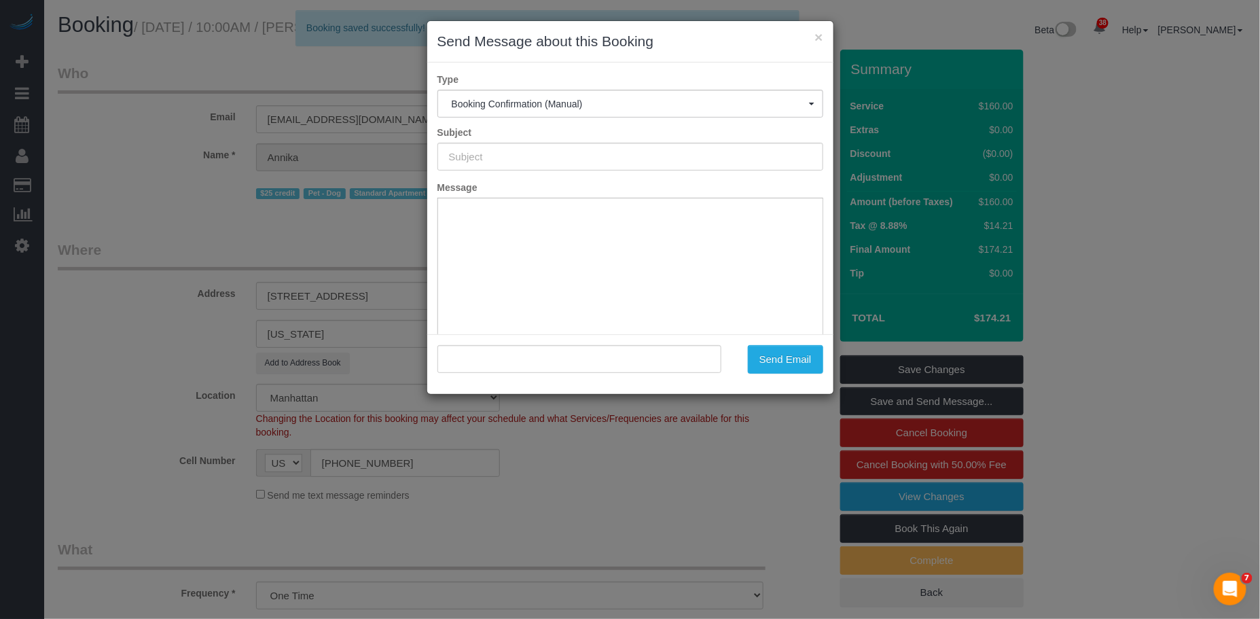
type input "Cleaning Confirmed for 10/11/2025 at 10:00am"
type input ""Annika Engineer" <annikaengineer@yahoo.com>"
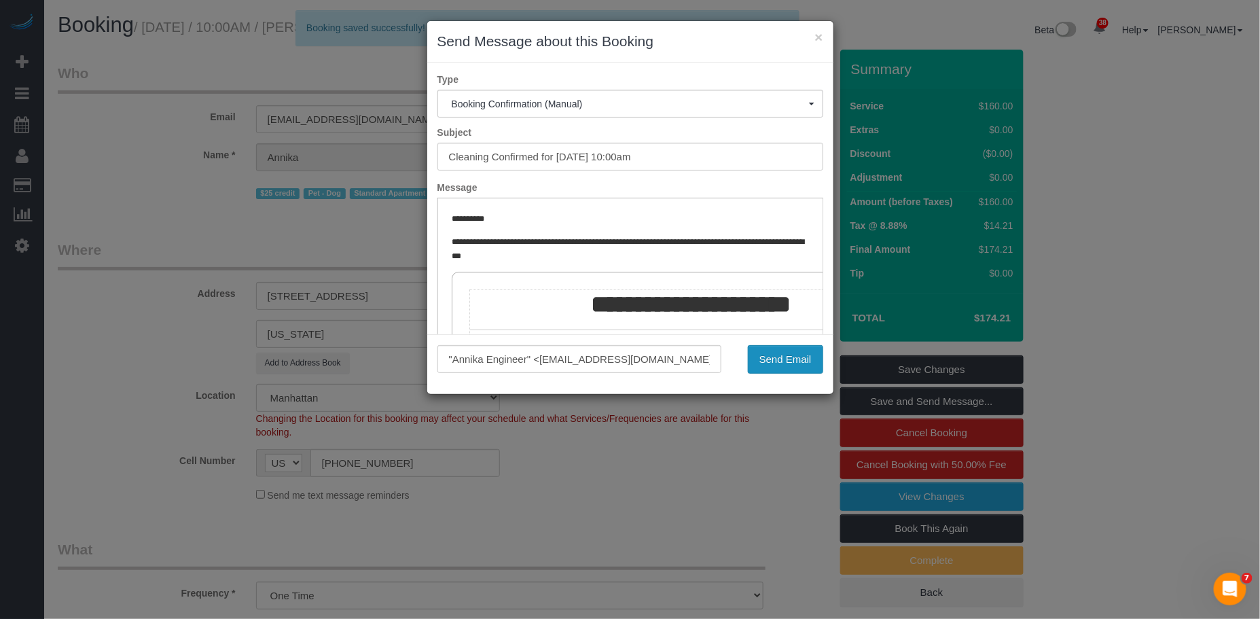
click at [800, 363] on button "Send Email" at bounding box center [785, 359] width 75 height 29
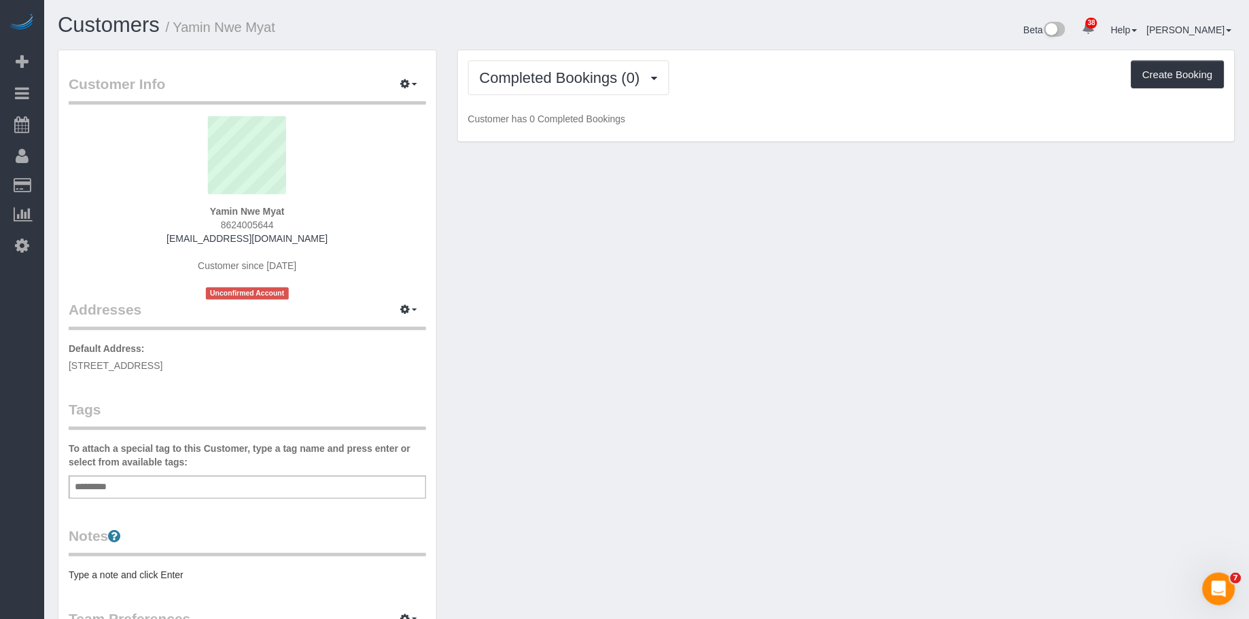
drag, startPoint x: 279, startPoint y: 370, endPoint x: 64, endPoint y: 368, distance: 215.4
click at [64, 368] on div "Customer Info Edit Contact Info Send Message Email Preferences Special Sales Ta…" at bounding box center [247, 497] width 378 height 895
copy span "[STREET_ADDRESS]"
click at [396, 309] on button "button" at bounding box center [409, 310] width 34 height 21
click at [392, 330] on button "Manage Addresses" at bounding box center [370, 335] width 110 height 19
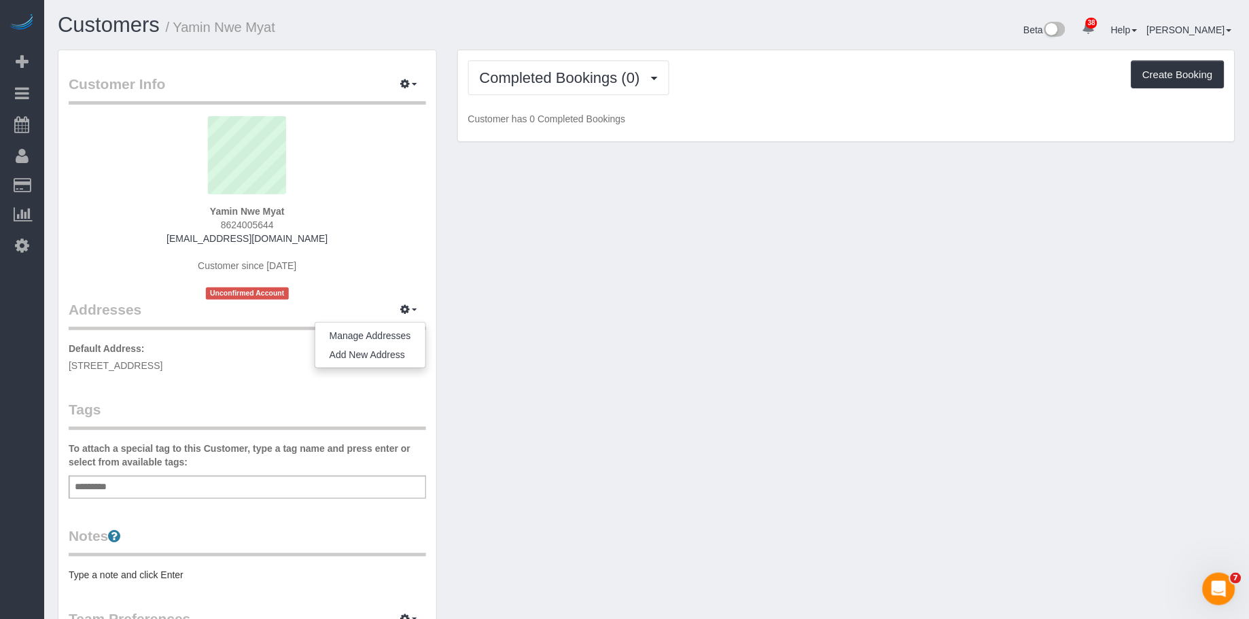
select select "NY"
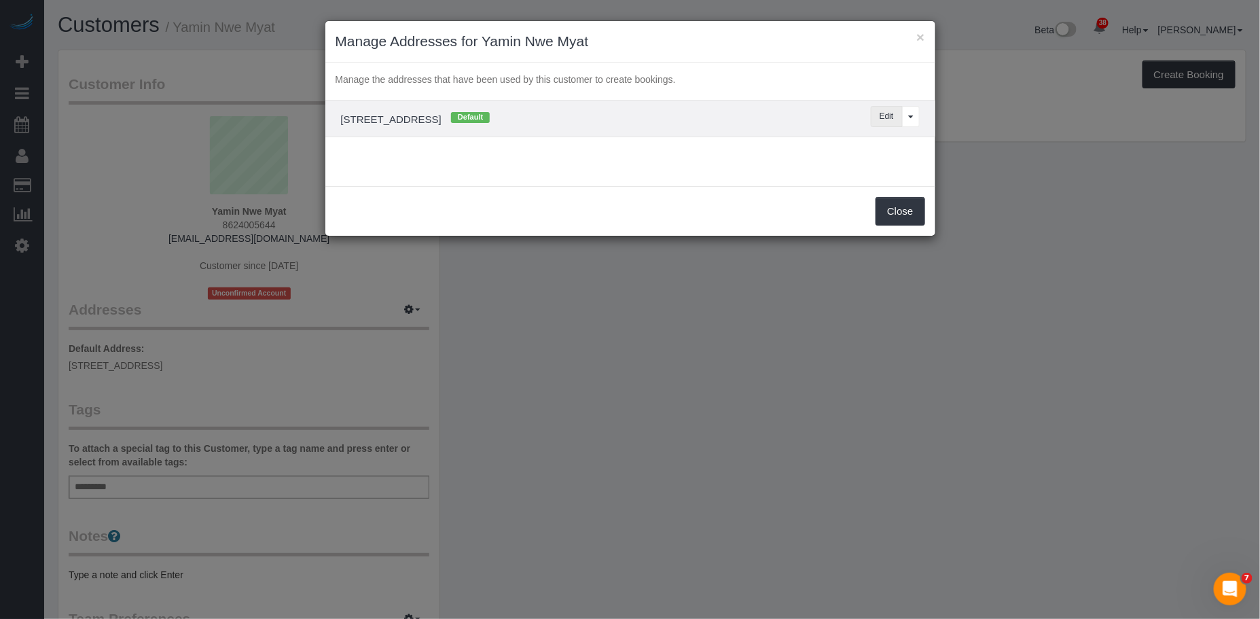
click at [893, 119] on button "Edit" at bounding box center [887, 116] width 32 height 21
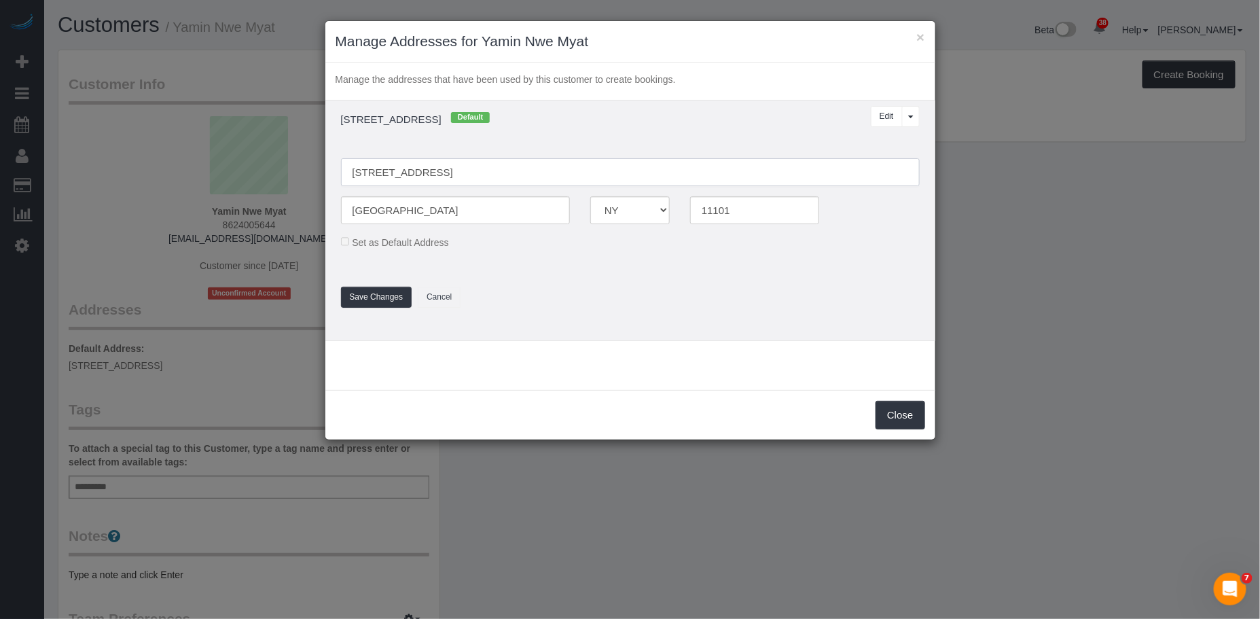
click at [416, 177] on input "34-35 44th St, Apt 310" at bounding box center [630, 172] width 579 height 28
type input "[STREET_ADDRESS]"
click at [464, 135] on td "34-35 44th St, Apt 310, Long Island City, NY 11101 Default Edit View More Optio…" at bounding box center [630, 221] width 610 height 240
click at [373, 306] on button "Save Changes" at bounding box center [376, 297] width 71 height 21
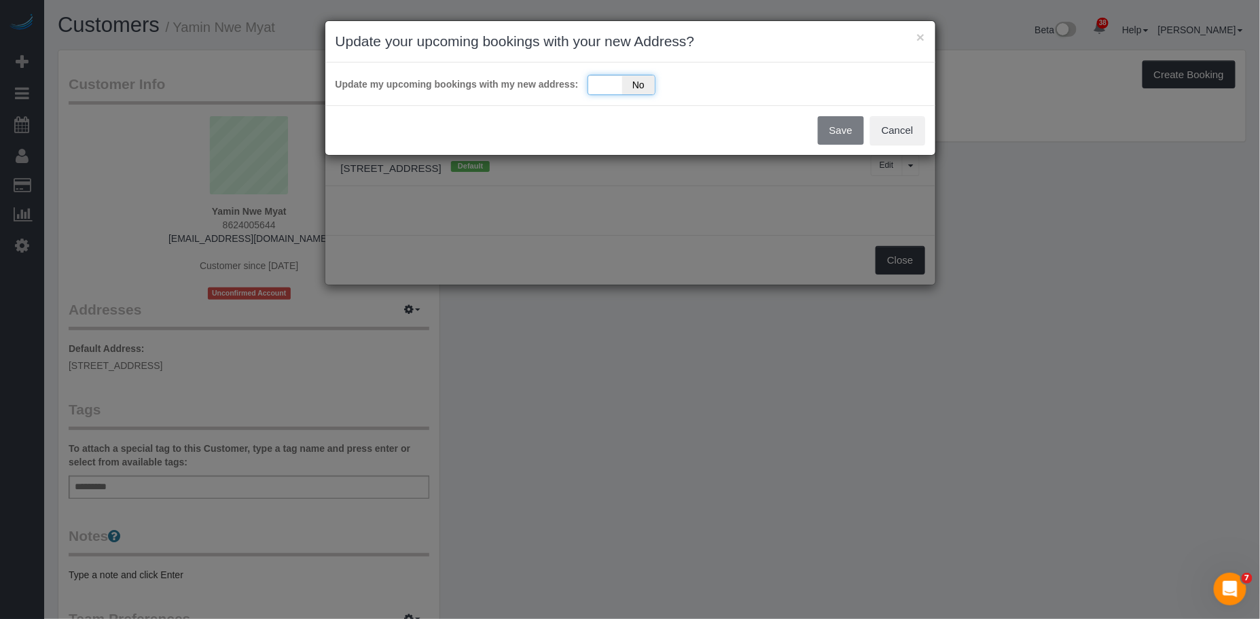
click at [627, 79] on span "No" at bounding box center [638, 84] width 33 height 19
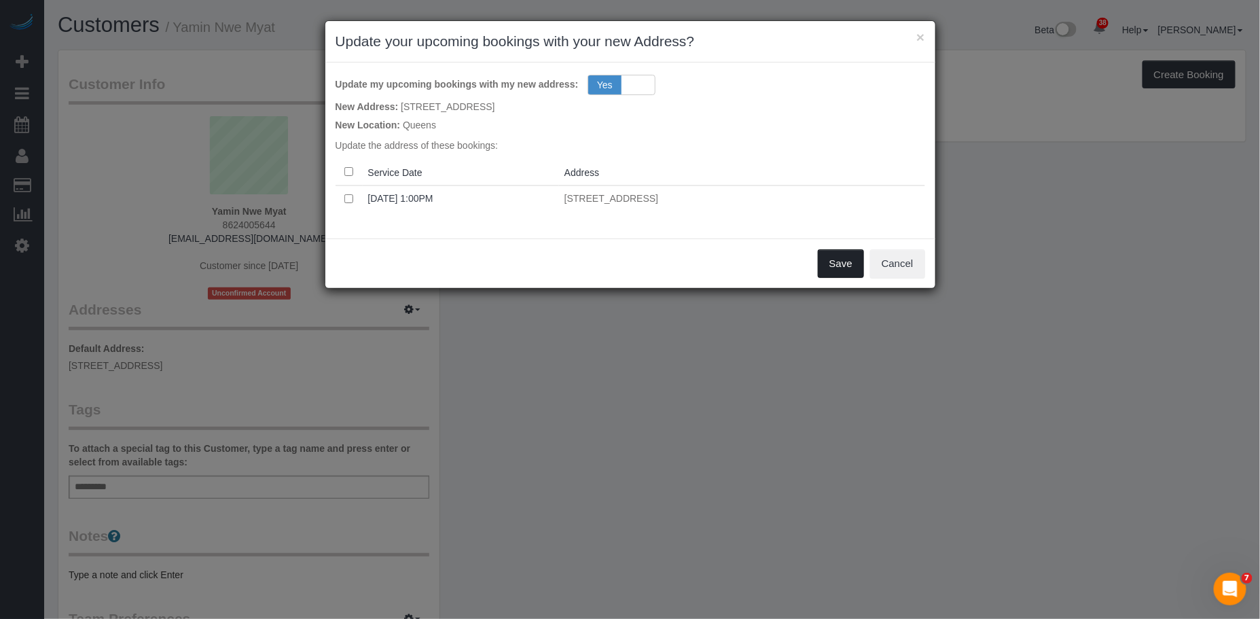
drag, startPoint x: 829, startPoint y: 257, endPoint x: 851, endPoint y: 255, distance: 22.6
click at [829, 257] on button "Save" at bounding box center [841, 263] width 46 height 29
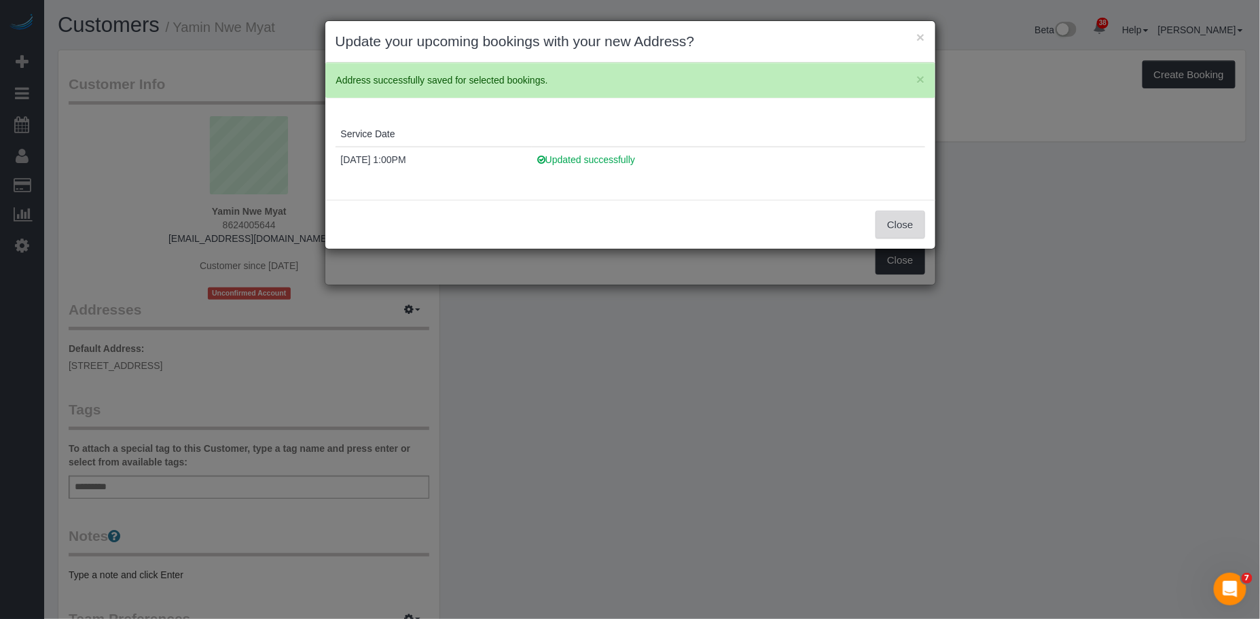
click at [882, 222] on button "Close" at bounding box center [900, 225] width 49 height 29
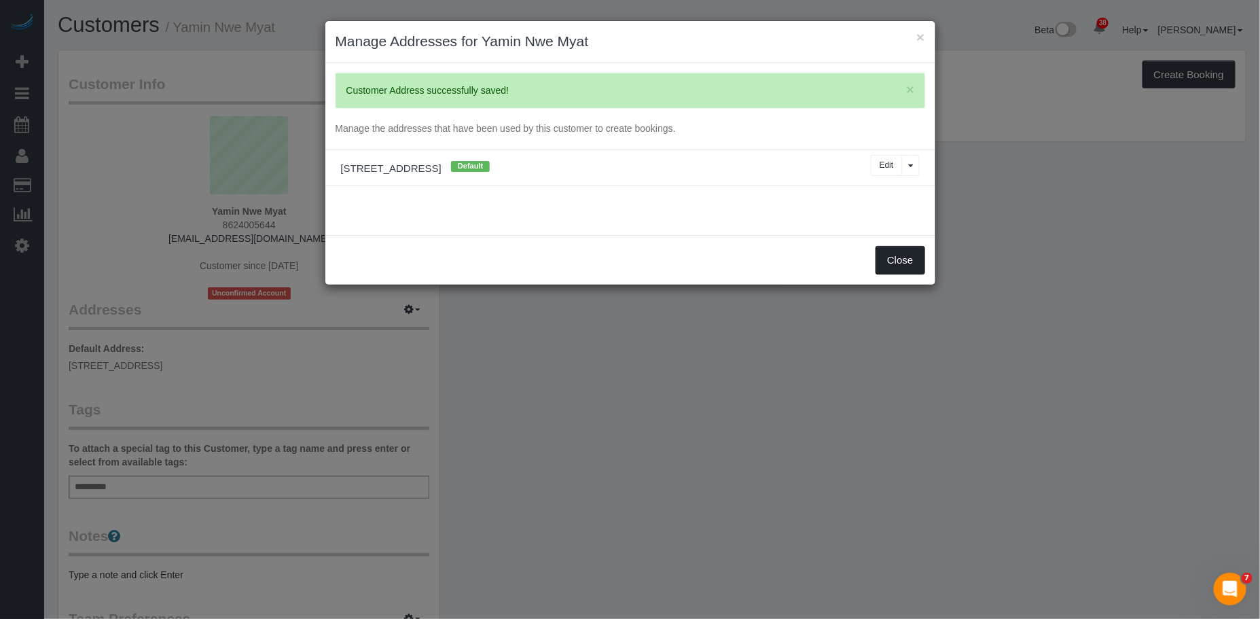
click at [901, 265] on button "Close" at bounding box center [900, 260] width 49 height 29
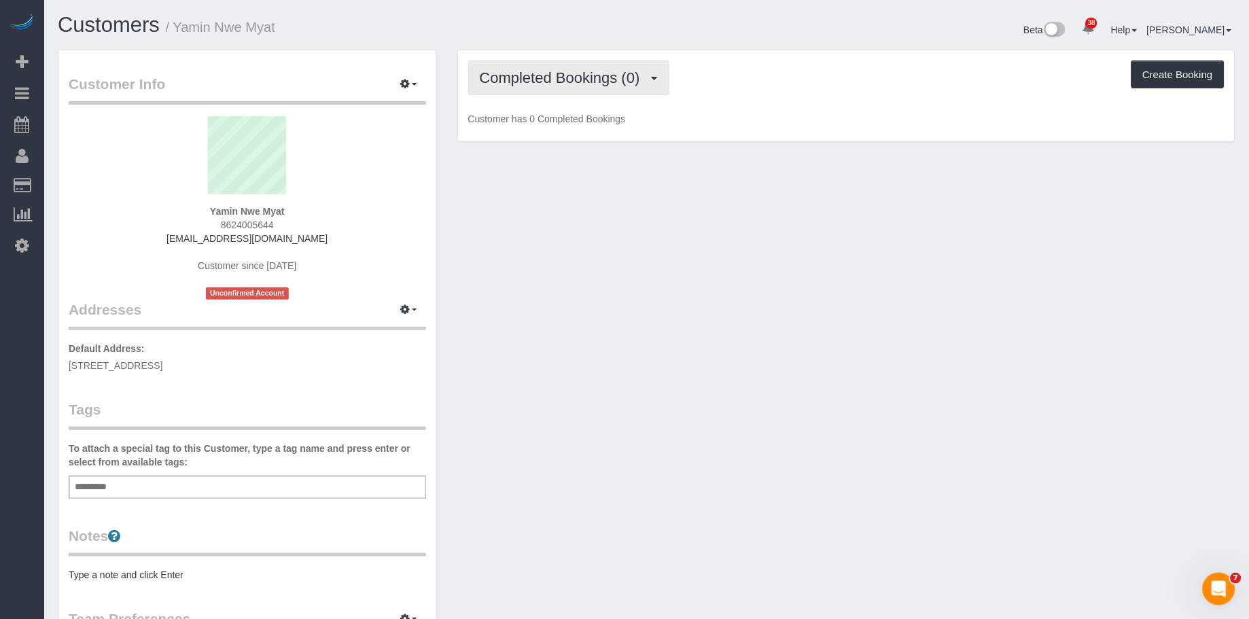
click at [548, 85] on span "Completed Bookings (0)" at bounding box center [563, 77] width 167 height 17
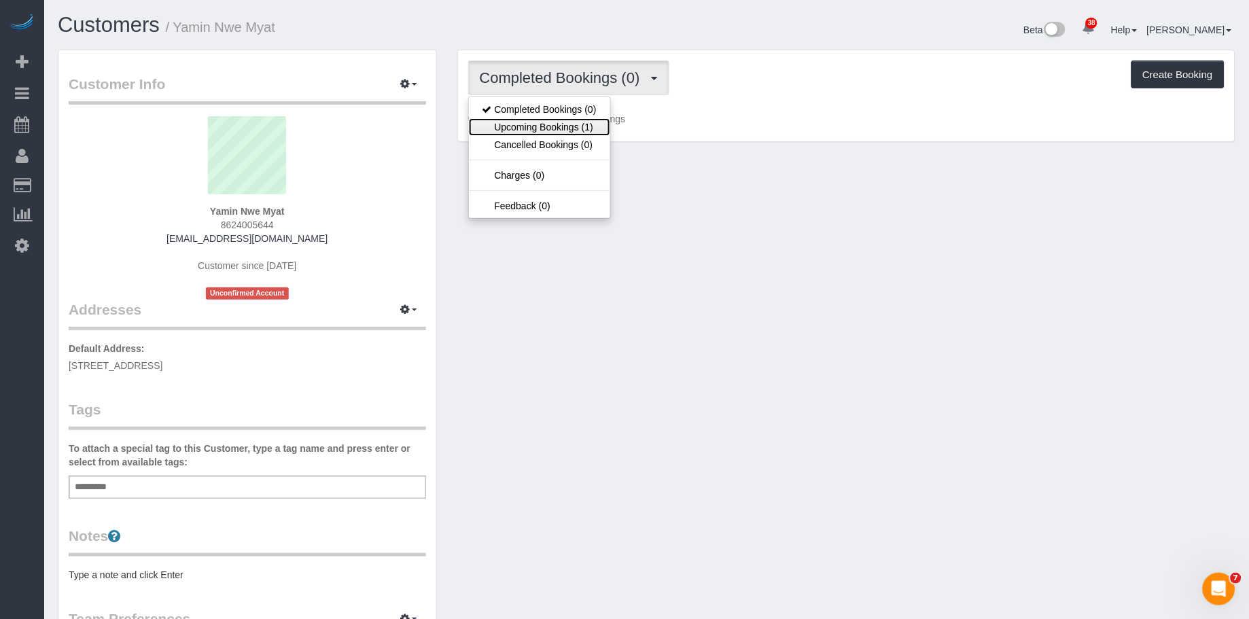
click at [548, 128] on link "Upcoming Bookings (1)" at bounding box center [539, 127] width 141 height 18
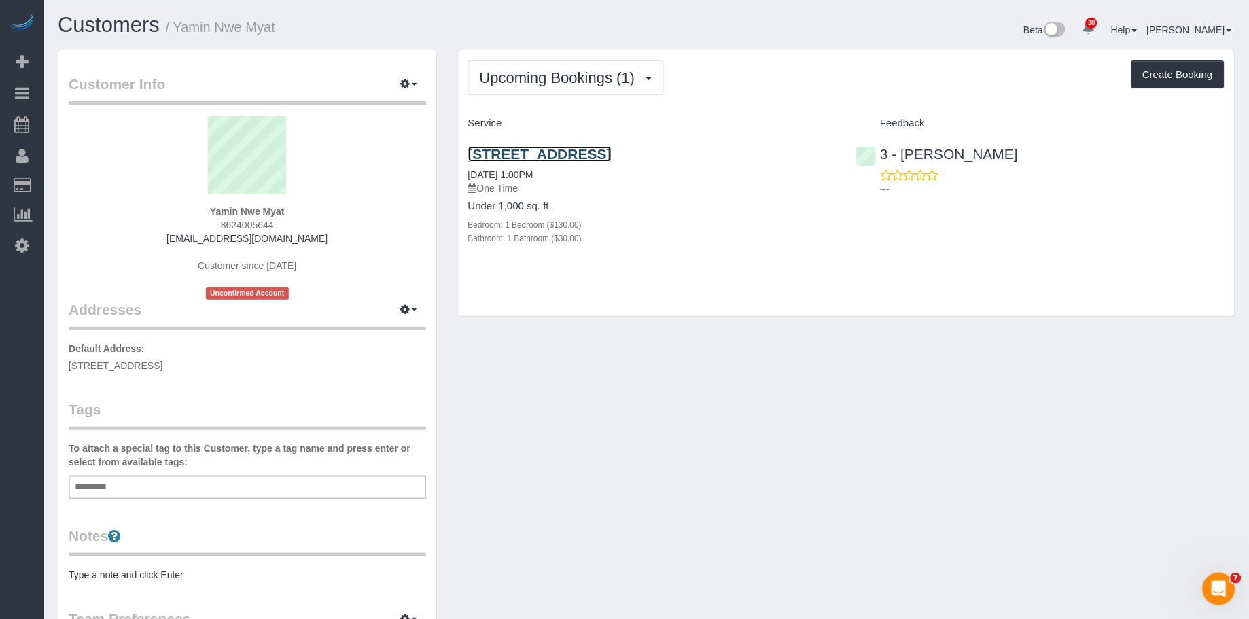
click at [564, 154] on link "34-35 44th Street, Apt.310, Long Island City, NY 11101" at bounding box center [539, 154] width 143 height 16
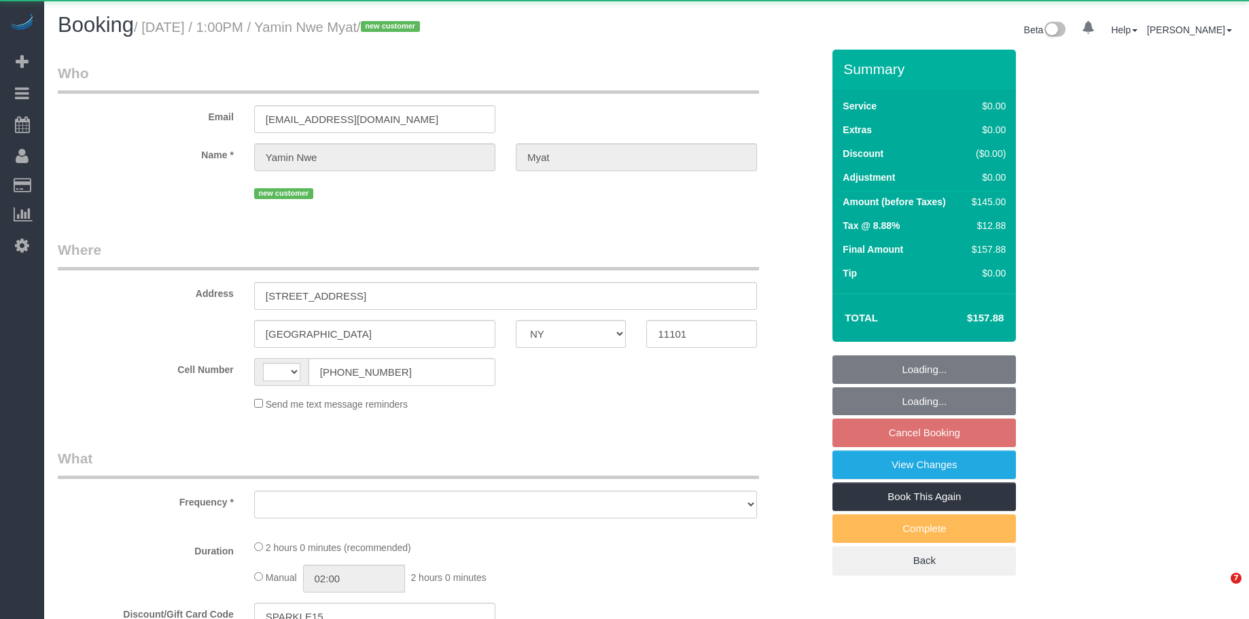
select select "NY"
select select "string:[GEOGRAPHIC_DATA]"
select select "object:815"
select select "string:stripe-pm_1SGWWv4VGloSiKo7SdkCndnn"
select select "1"
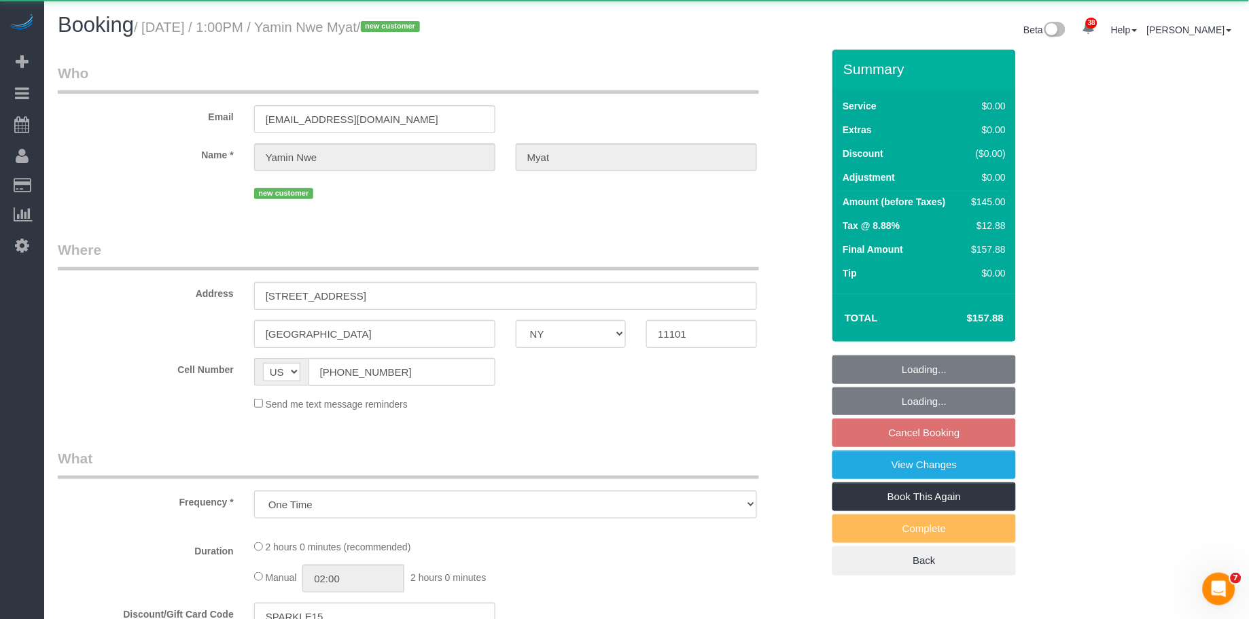
select select "spot3"
select select "number:59"
select select "number:73"
select select "number:15"
select select "number:5"
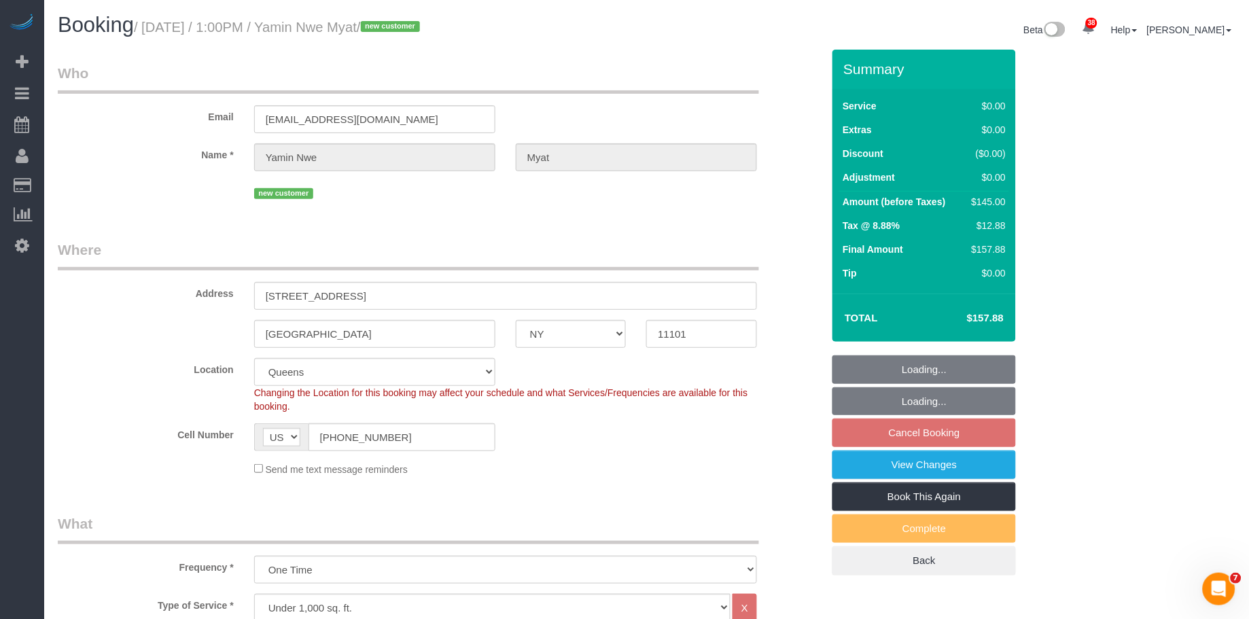
select select "spot55"
select select "object:1427"
select select "1"
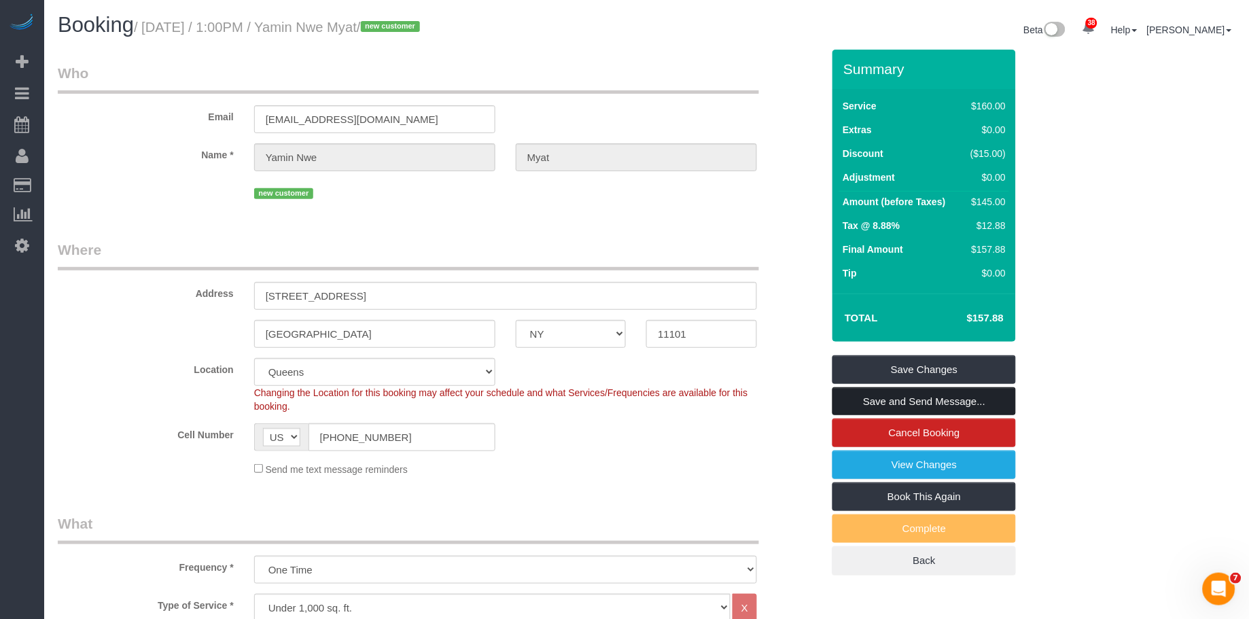
click at [924, 407] on link "Save and Send Message..." at bounding box center [923, 401] width 183 height 29
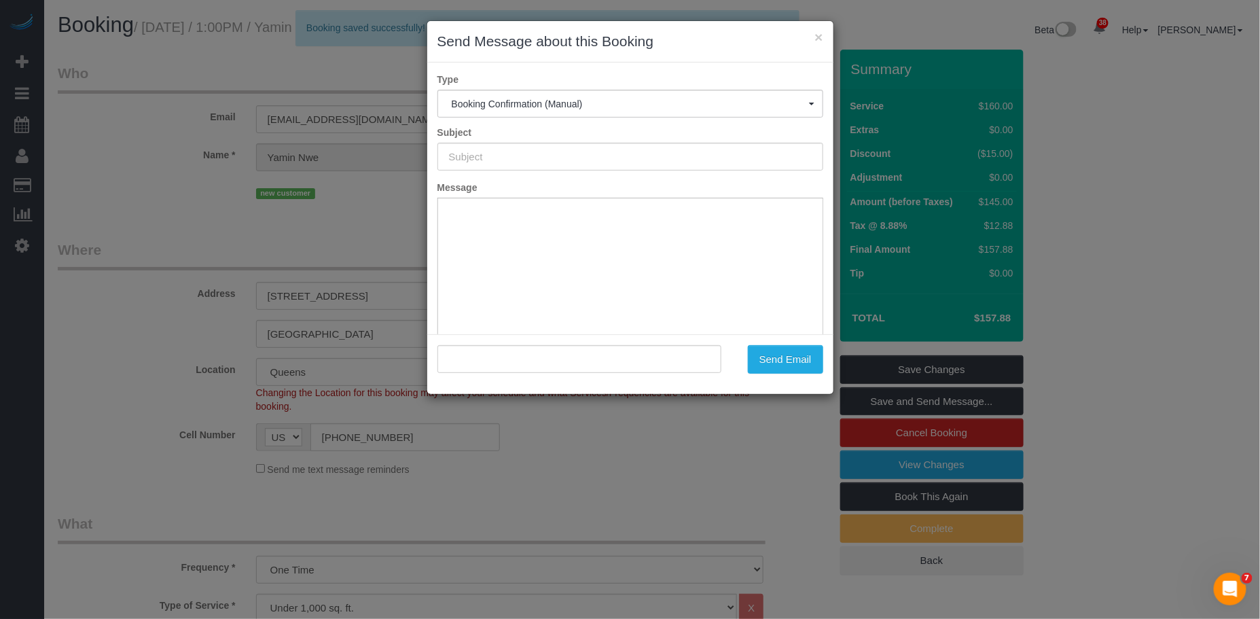
type input "Cleaning Confirmed for 10/11/2025 at 1:00pm"
type input ""Yamin Nwe Myat" <myatyamin@yahoo.com.sg>"
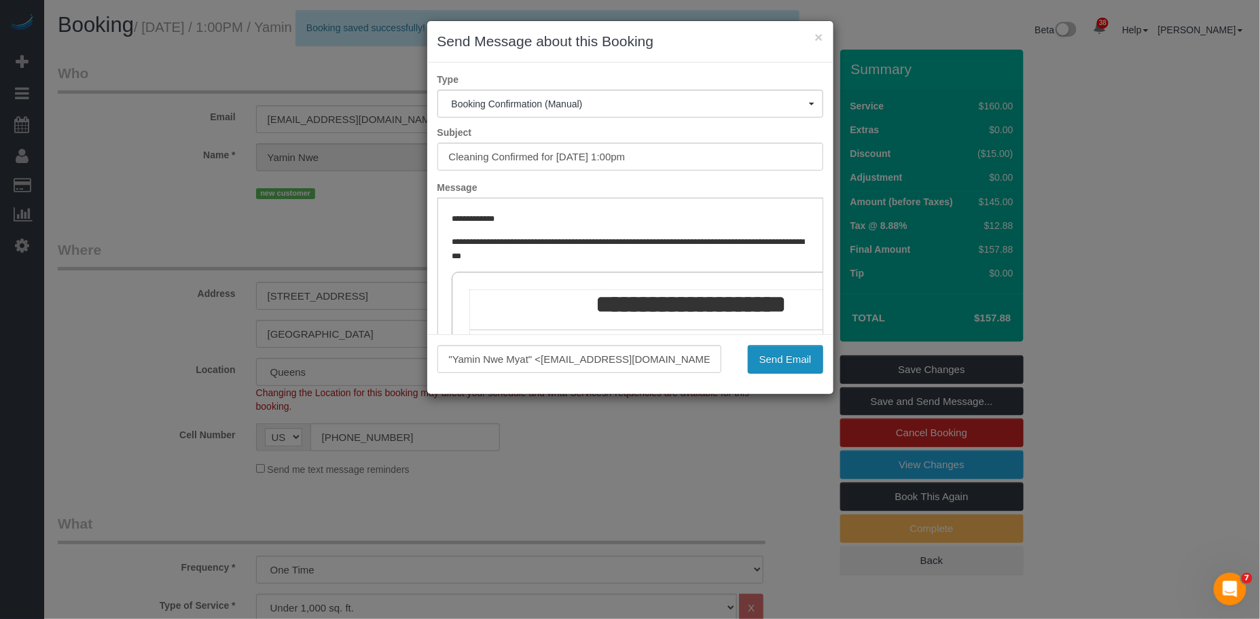
click at [777, 355] on button "Send Email" at bounding box center [785, 359] width 75 height 29
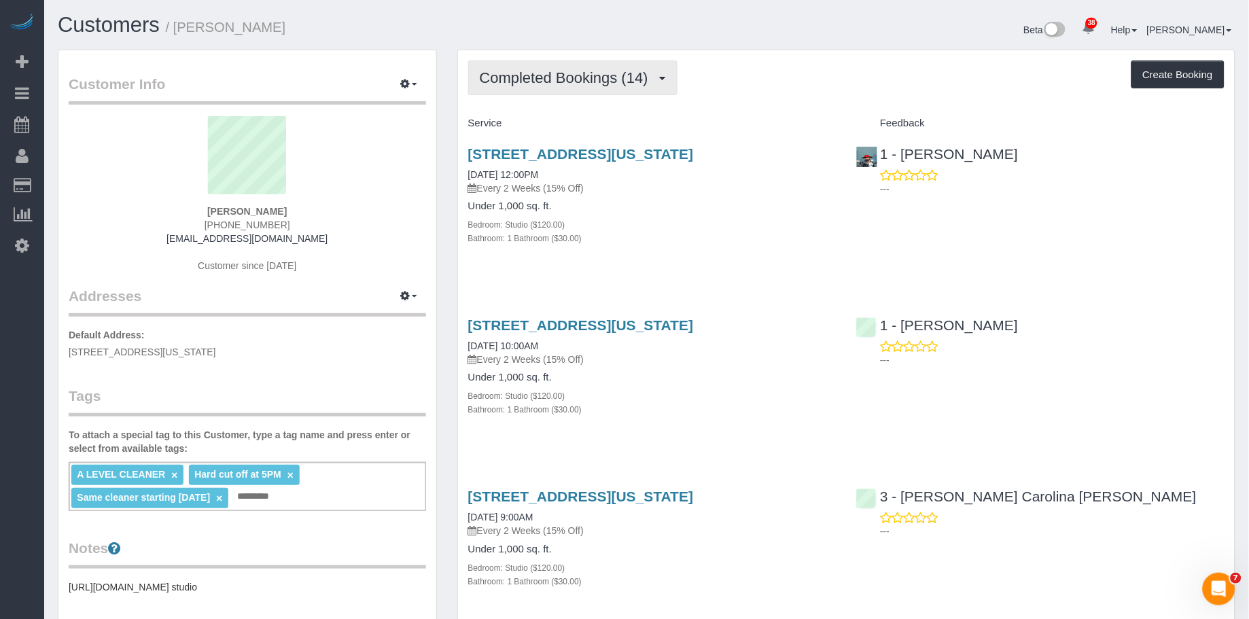
click at [563, 82] on span "Completed Bookings (14)" at bounding box center [567, 77] width 175 height 17
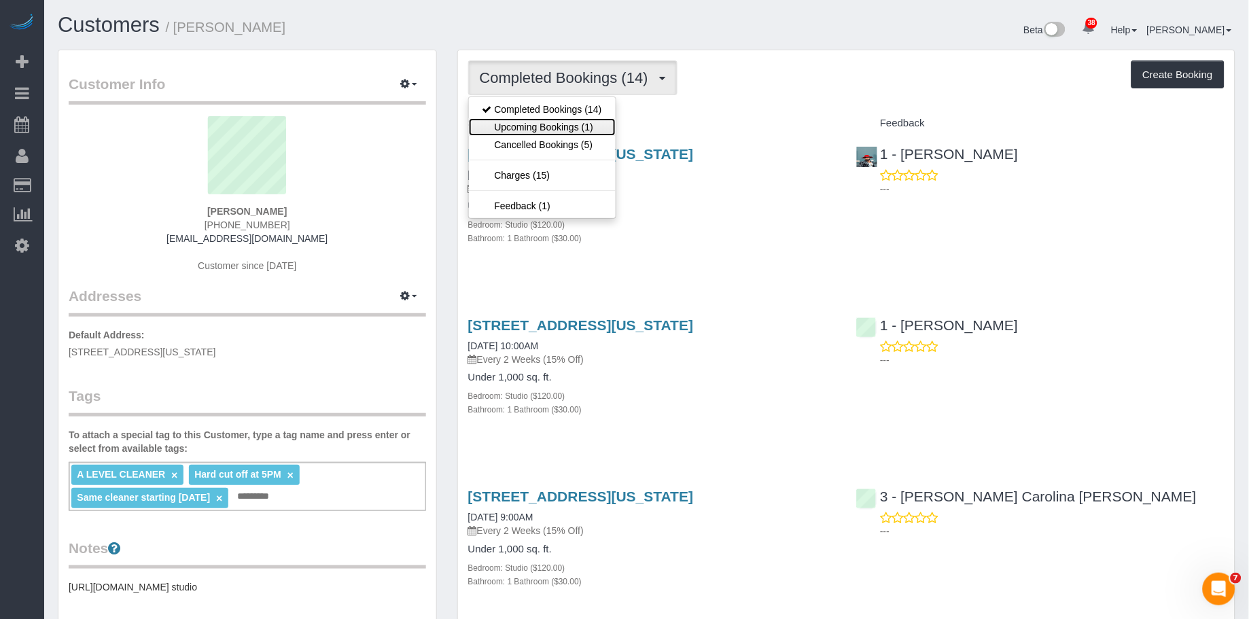
click at [550, 135] on link "Upcoming Bookings (1)" at bounding box center [542, 127] width 147 height 18
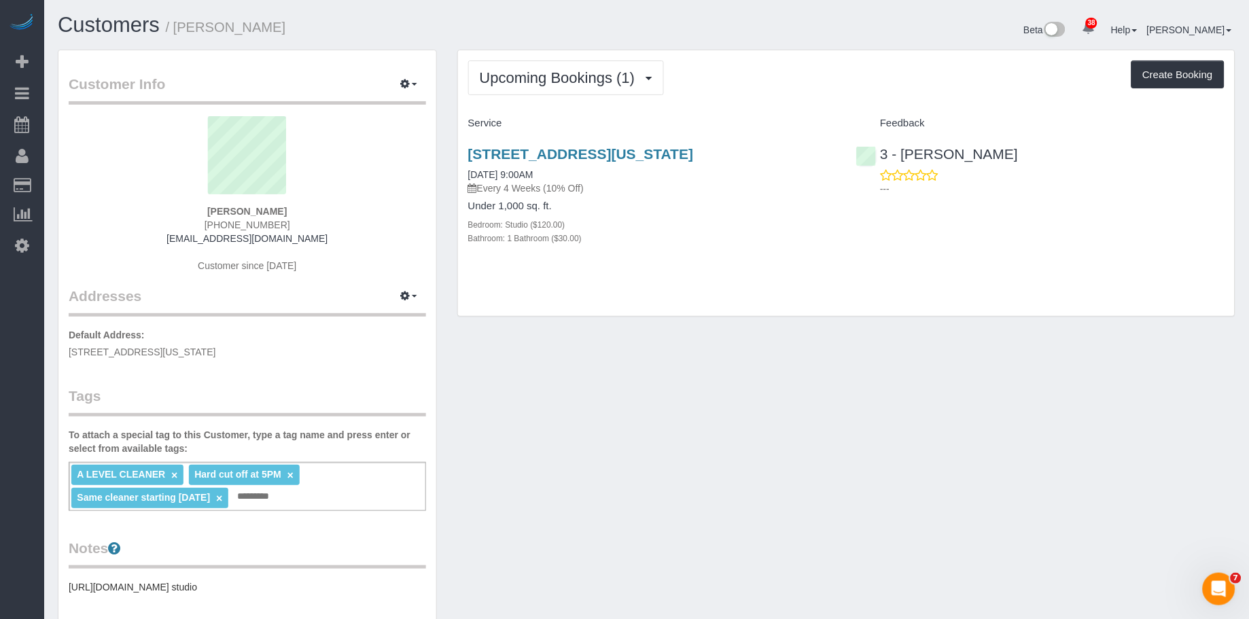
click at [774, 92] on div "Upcoming Bookings (1) Completed Bookings (14) Upcoming Bookings (1) Cancelled B…" at bounding box center [846, 77] width 756 height 35
click at [524, 82] on span "Upcoming Bookings (1)" at bounding box center [561, 77] width 162 height 17
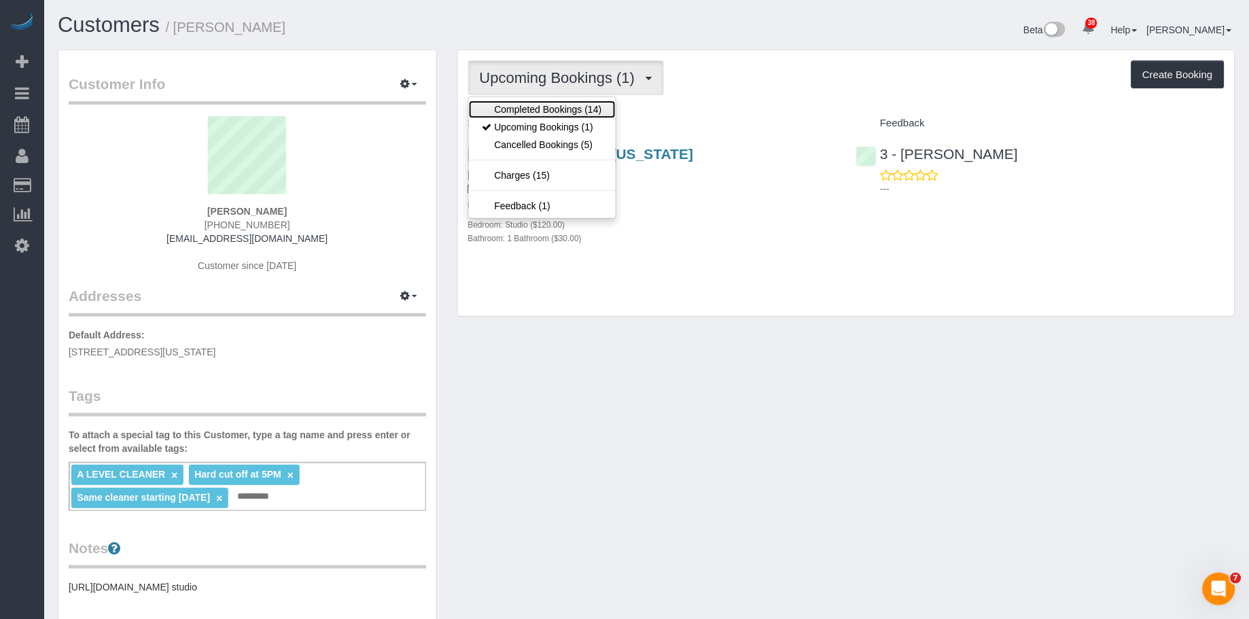
click at [533, 102] on link "Completed Bookings (14)" at bounding box center [542, 110] width 147 height 18
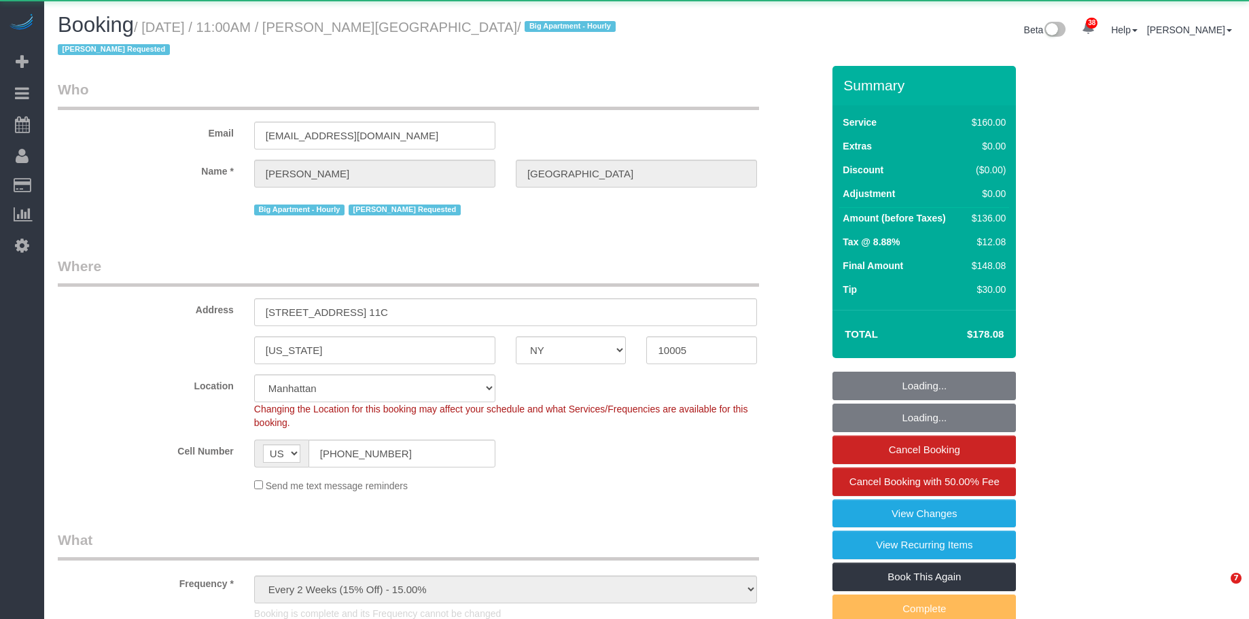
select select "NY"
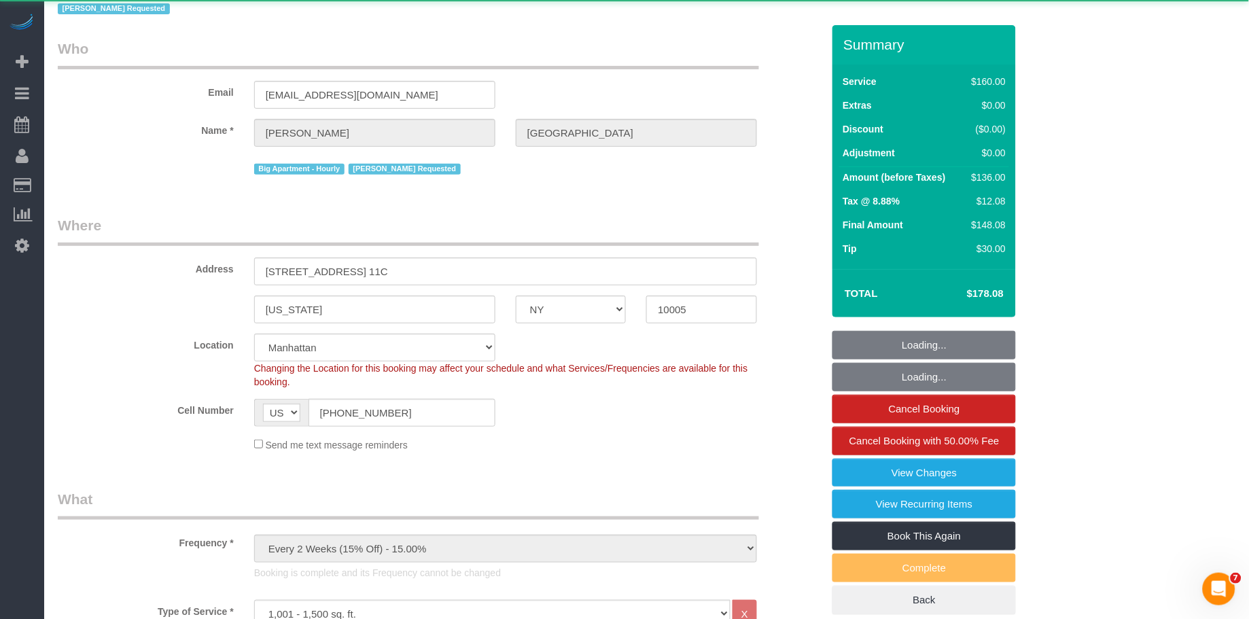
select select "object:2548"
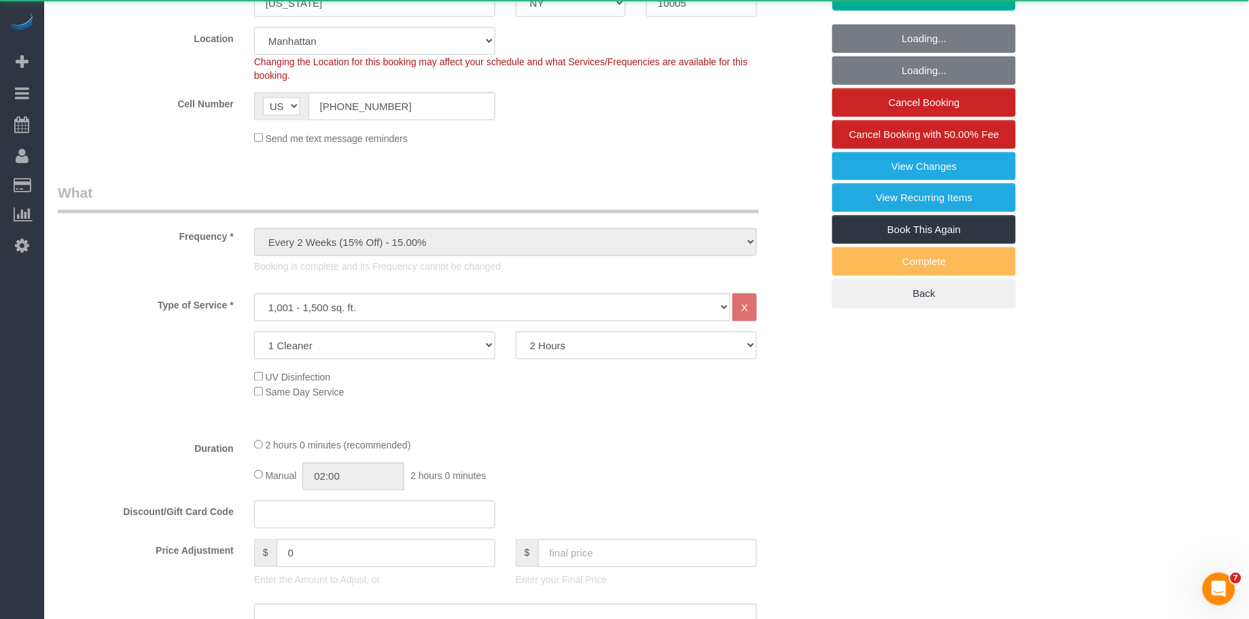
select select "string:stripe-pm_1HNiA64VGloSiKo7EYBKCsL5"
select select "spot1"
select select "number:89"
select select "number:90"
select select "number:15"
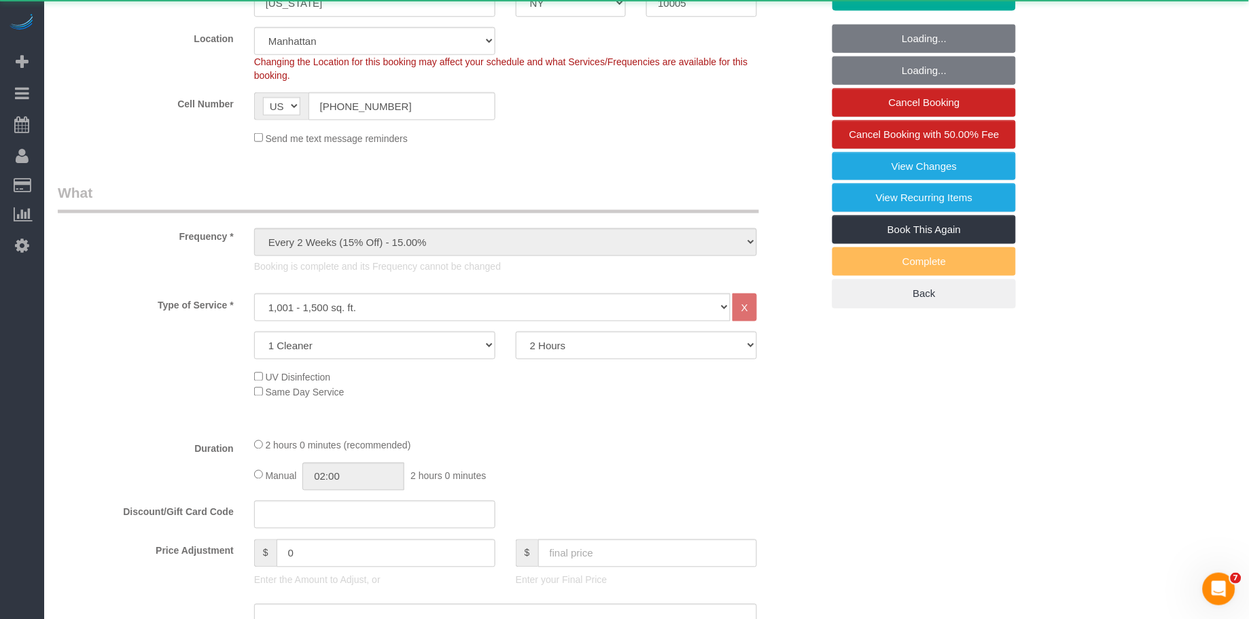
select select "number:5"
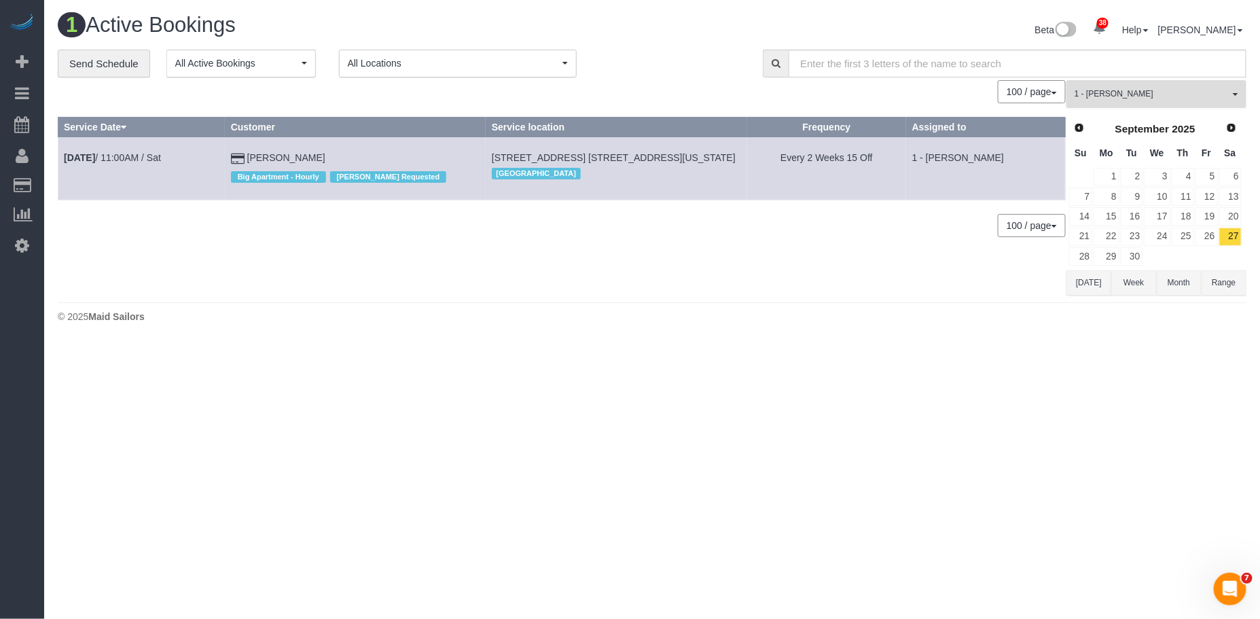
click at [1153, 88] on button "1 - Ingrid Malasi All Teams" at bounding box center [1157, 94] width 180 height 28
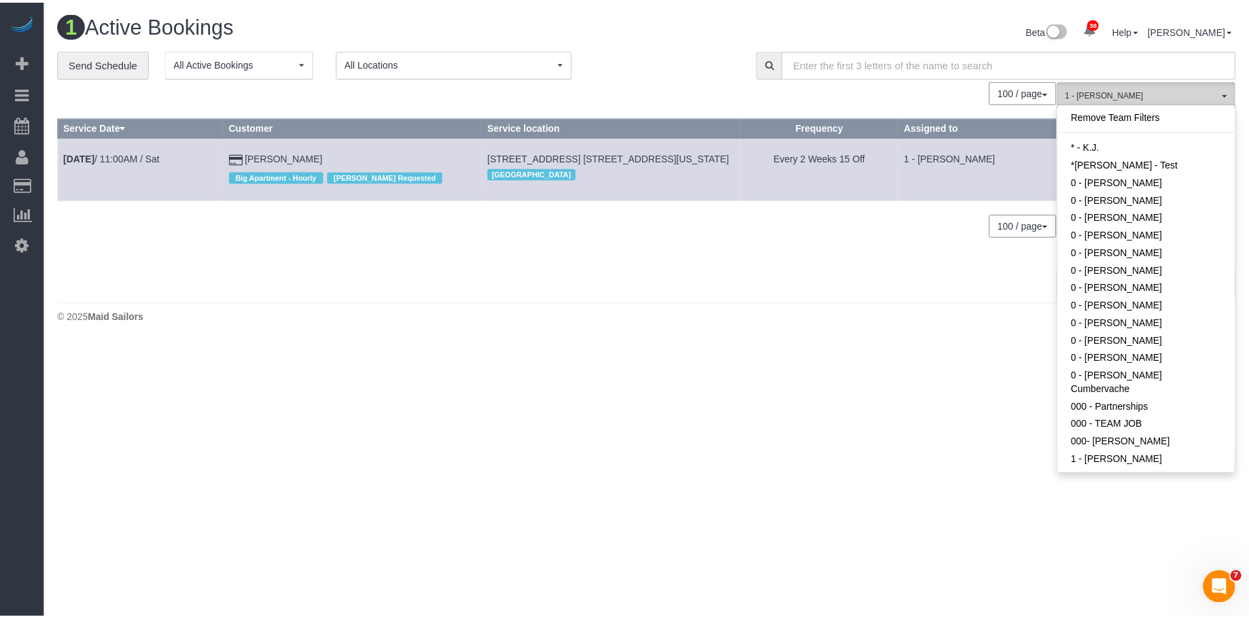
scroll to position [422, 0]
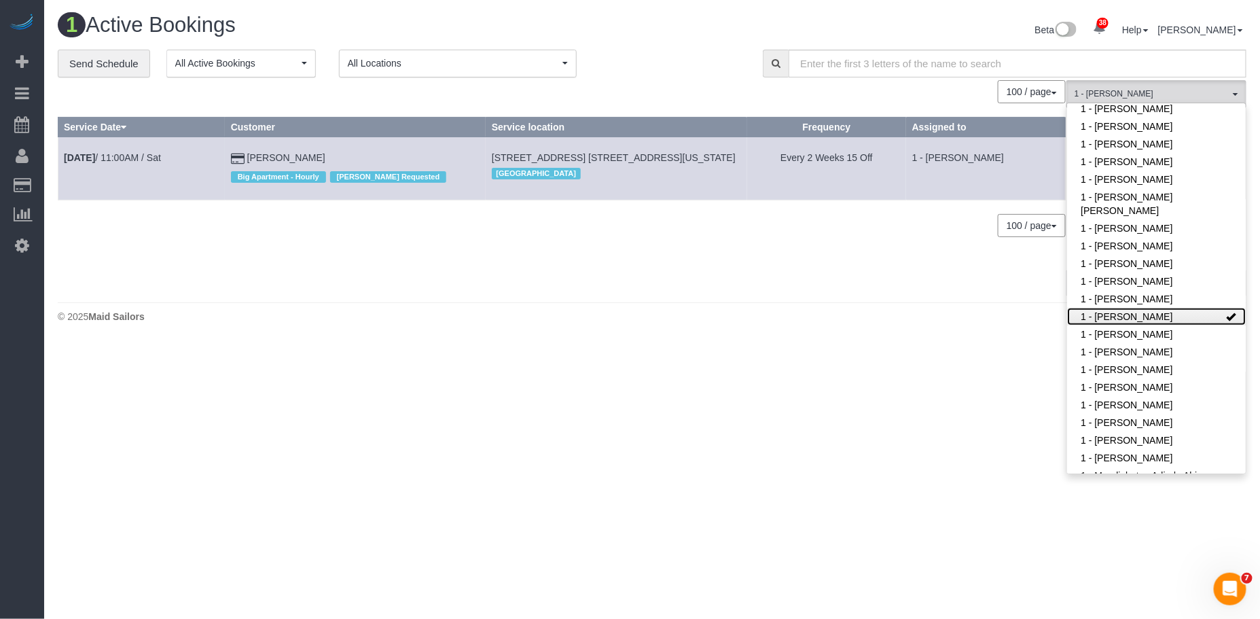
click at [1153, 308] on link "1 - Ingrid Malasi" at bounding box center [1156, 317] width 179 height 18
drag, startPoint x: 977, startPoint y: 162, endPoint x: 912, endPoint y: 62, distance: 118.9
click at [976, 161] on td "1 - Ingrid Malasi" at bounding box center [985, 168] width 159 height 62
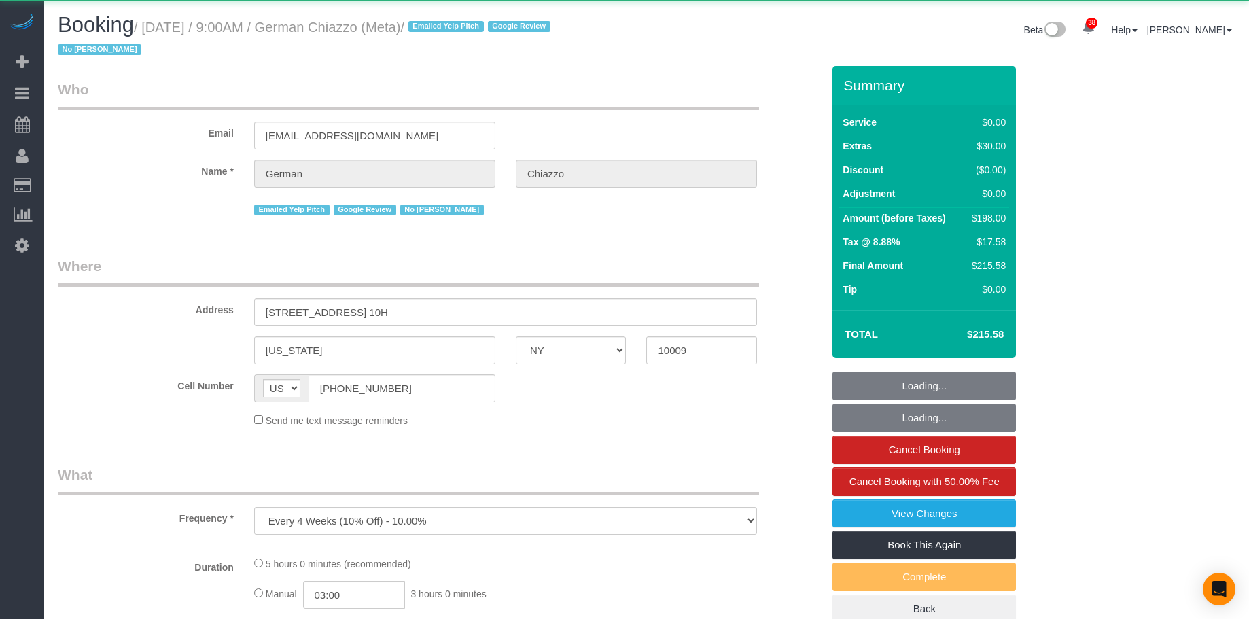
select select "NY"
select select "2"
select select "number:89"
select select "number:90"
select select "number:15"
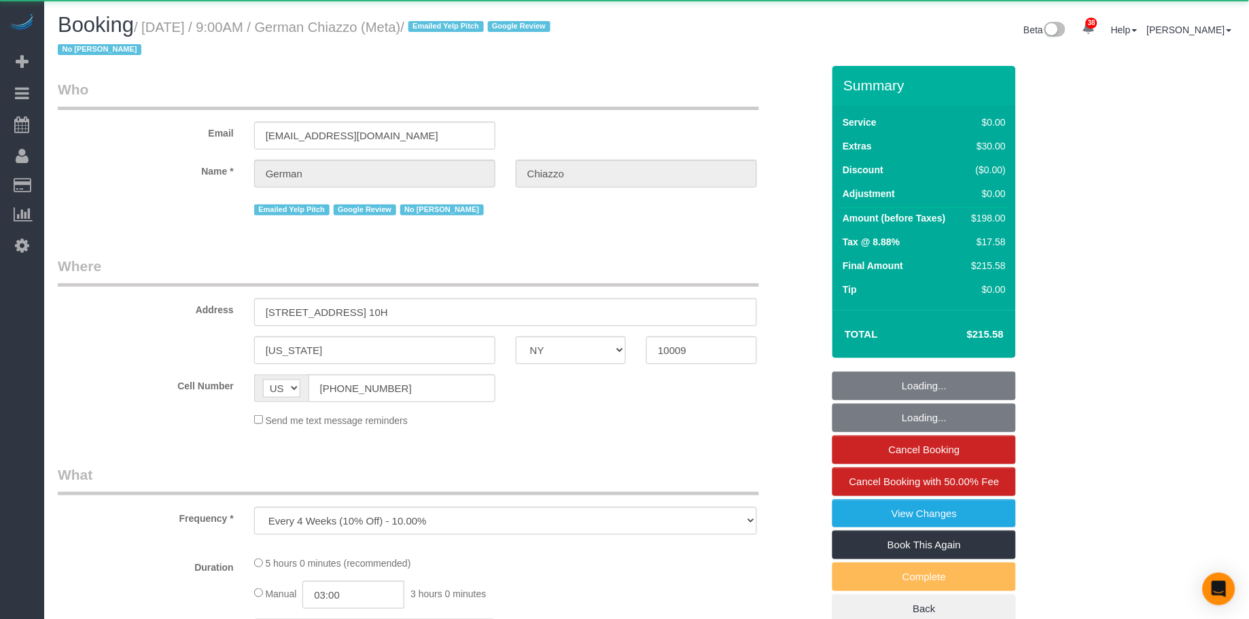
select select "number:5"
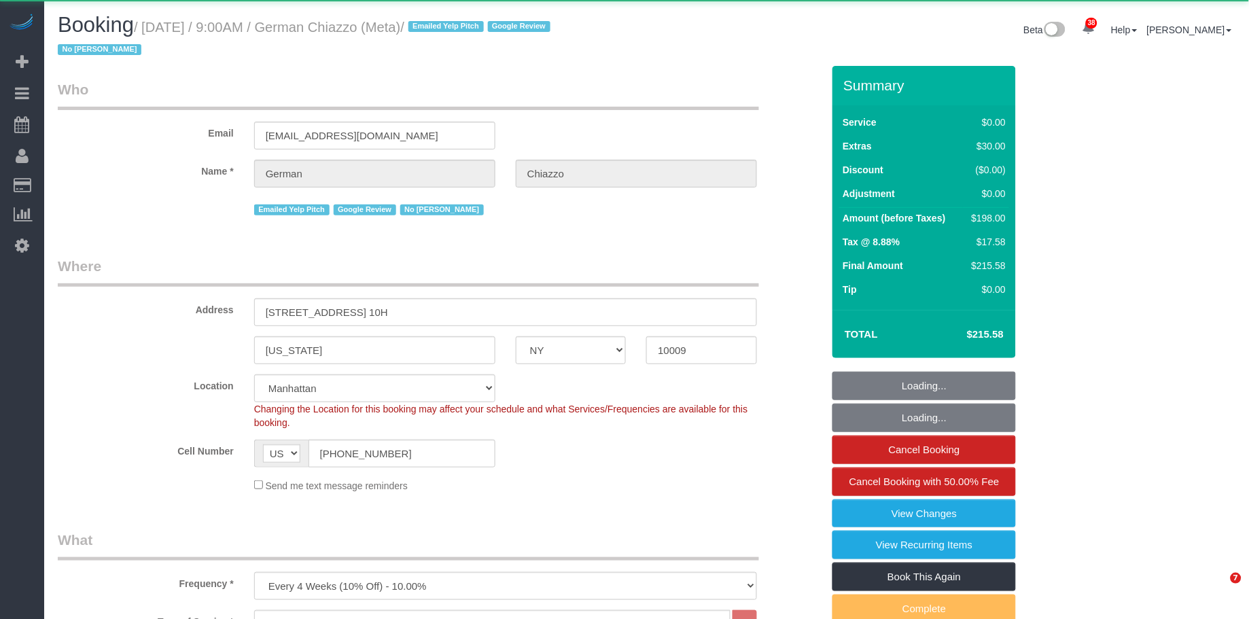
select select "object:1083"
select select "string:stripe-pm_1QEG7i4VGloSiKo7n9NBFfXQ"
select select "spot1"
select select "2"
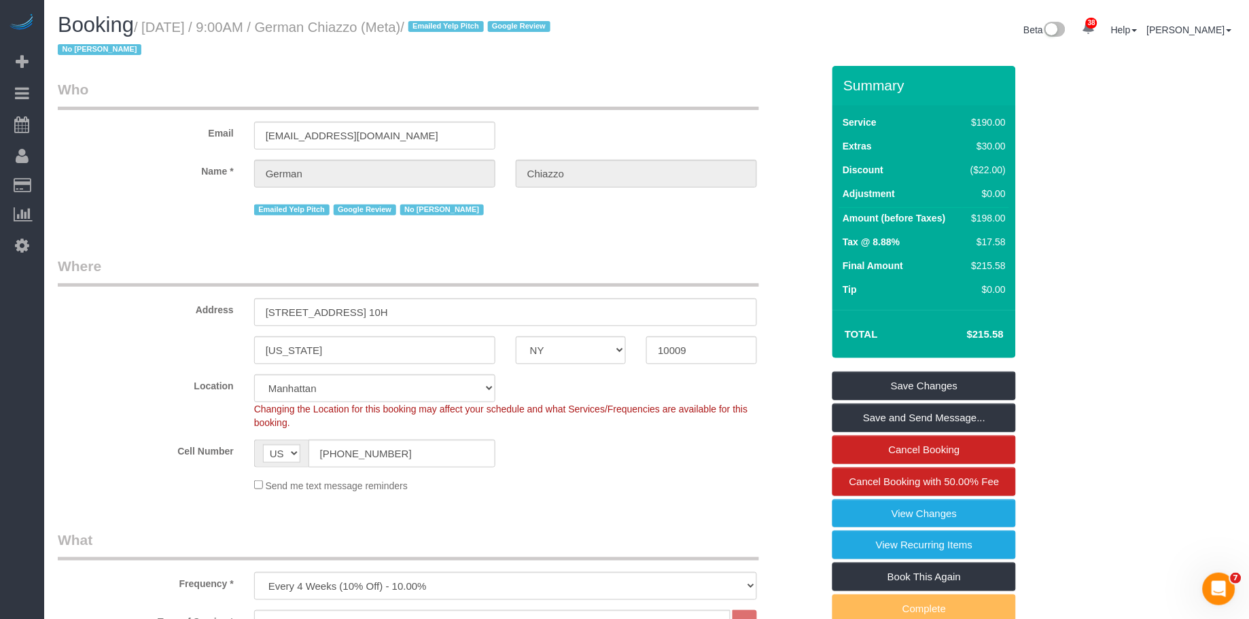
drag, startPoint x: 431, startPoint y: 28, endPoint x: 330, endPoint y: 29, distance: 101.2
click at [330, 29] on small "/ [DATE] / 9:00AM / German Chiazzo (Meta) / Emailed Yelp Pitch Google Review No…" at bounding box center [306, 39] width 497 height 38
copy small "German Chiazzo"
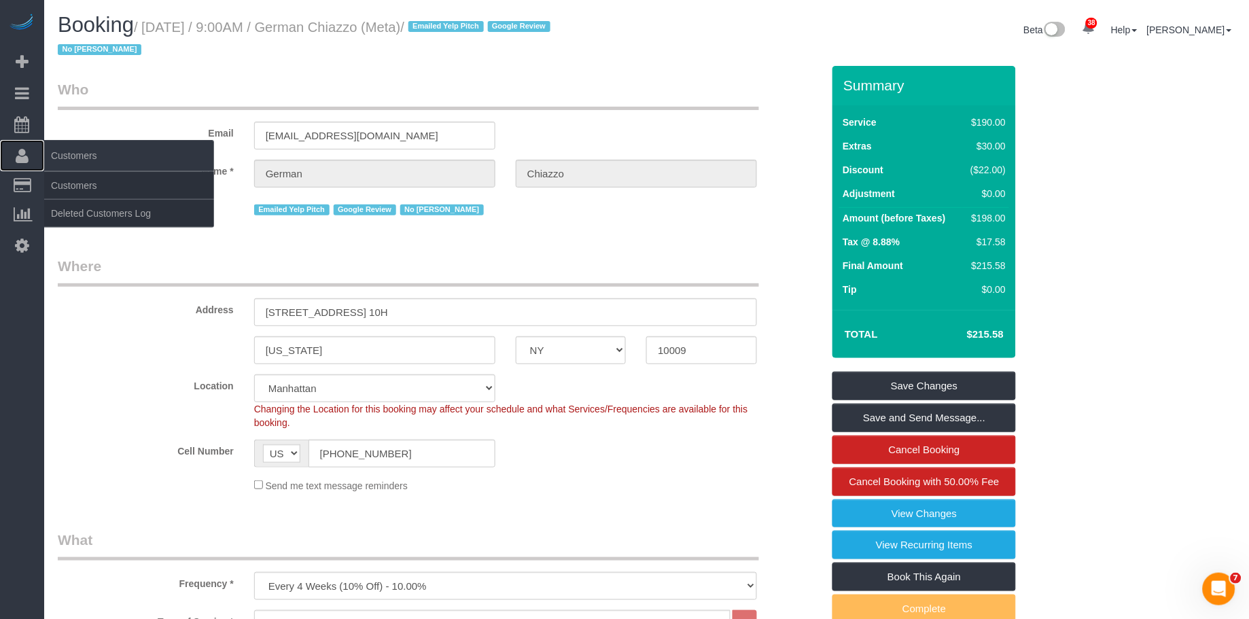
click at [94, 168] on span "Customers" at bounding box center [129, 155] width 170 height 31
click at [105, 182] on link "Customers" at bounding box center [129, 185] width 170 height 27
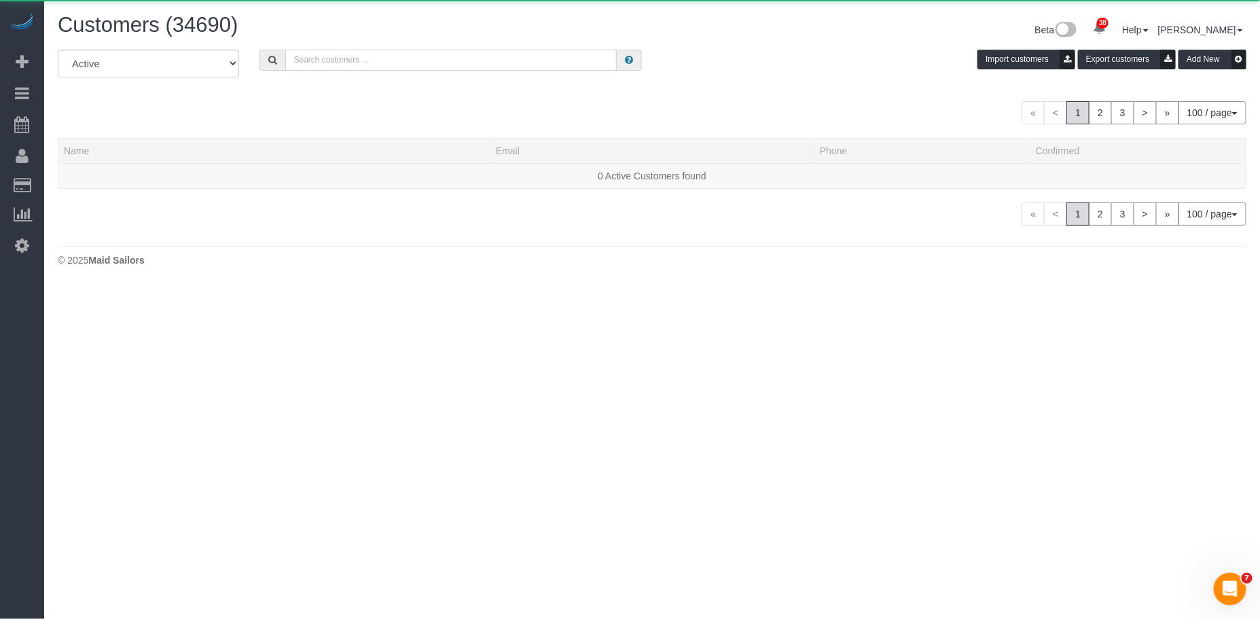
click at [321, 63] on input "text" at bounding box center [451, 60] width 332 height 21
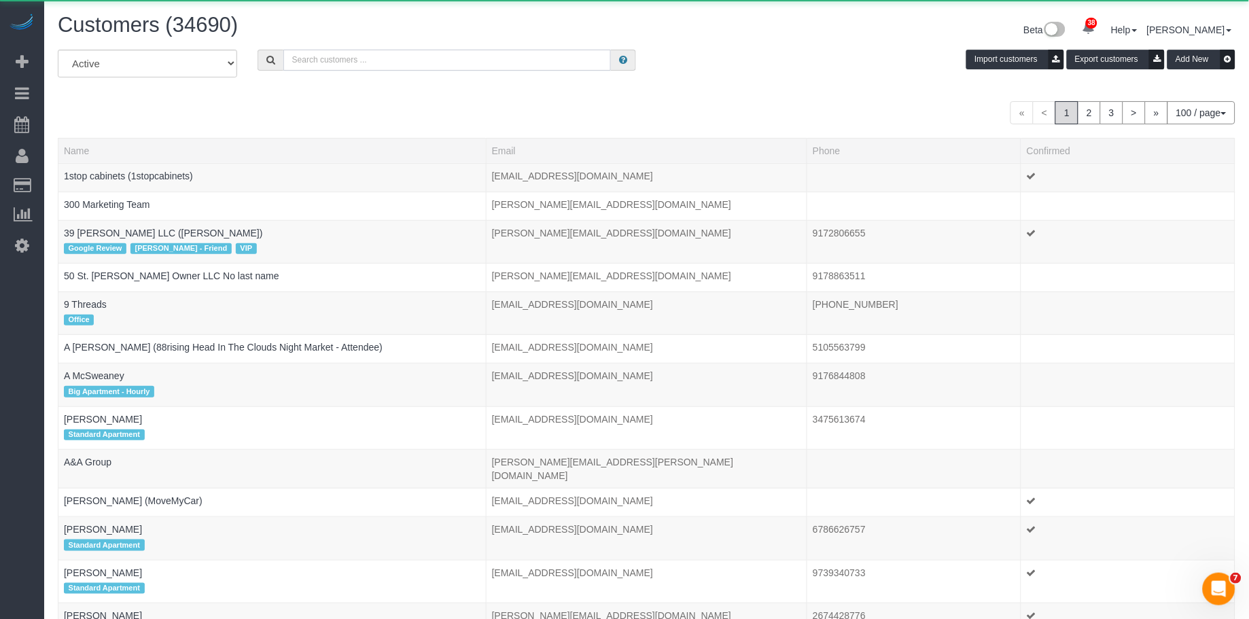
paste input "German Chiazzo"
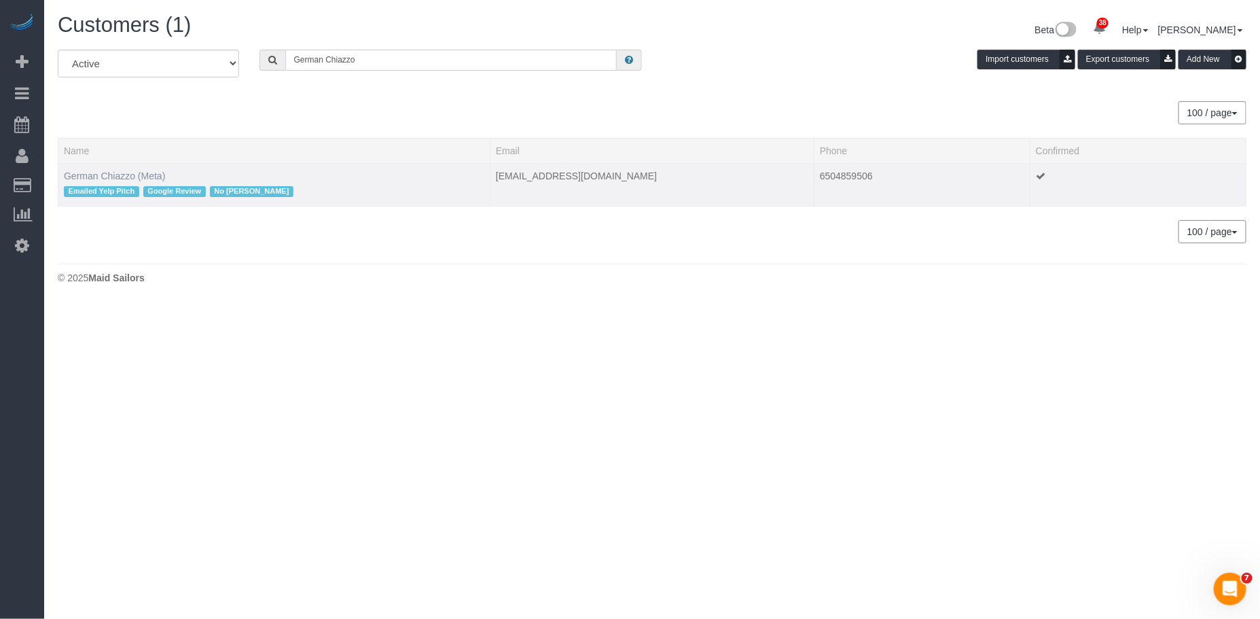
type input "German Chiazzo"
click at [107, 179] on link "German Chiazzo (Meta)" at bounding box center [114, 176] width 101 height 11
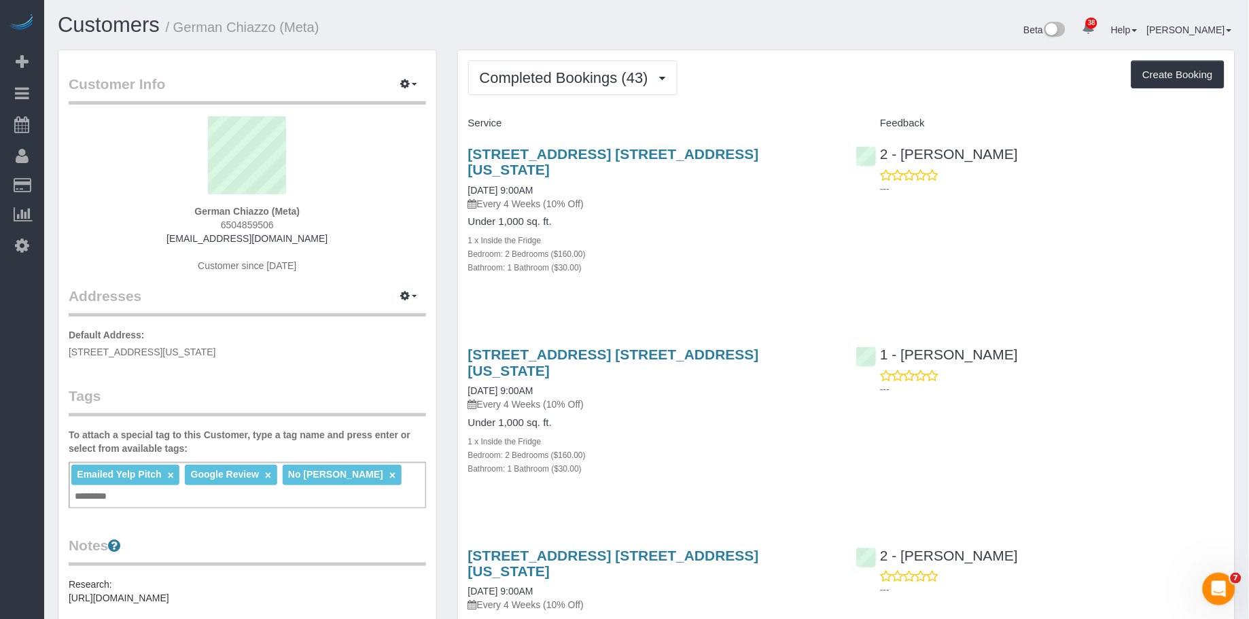
click at [429, 23] on h1 "Customers / German Chiazzo (Meta)" at bounding box center [347, 25] width 579 height 23
